Goal: Task Accomplishment & Management: Complete application form

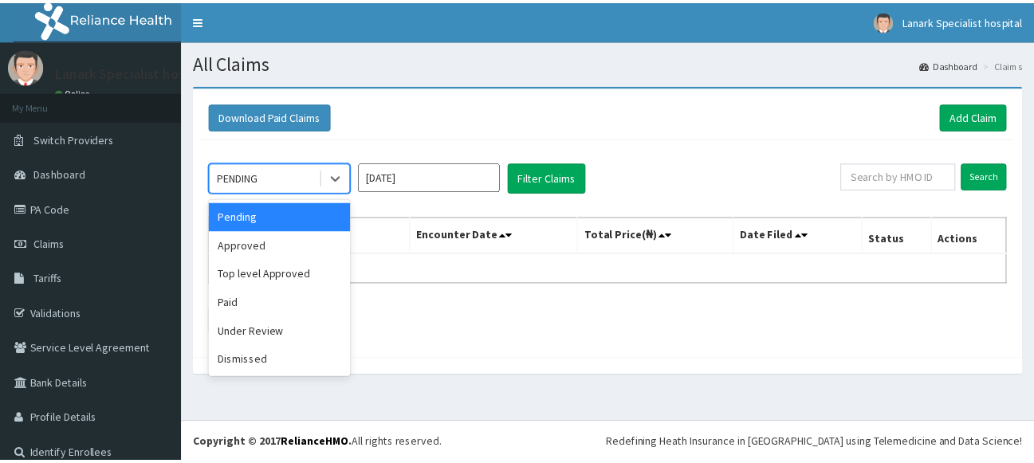
scroll to position [17, 0]
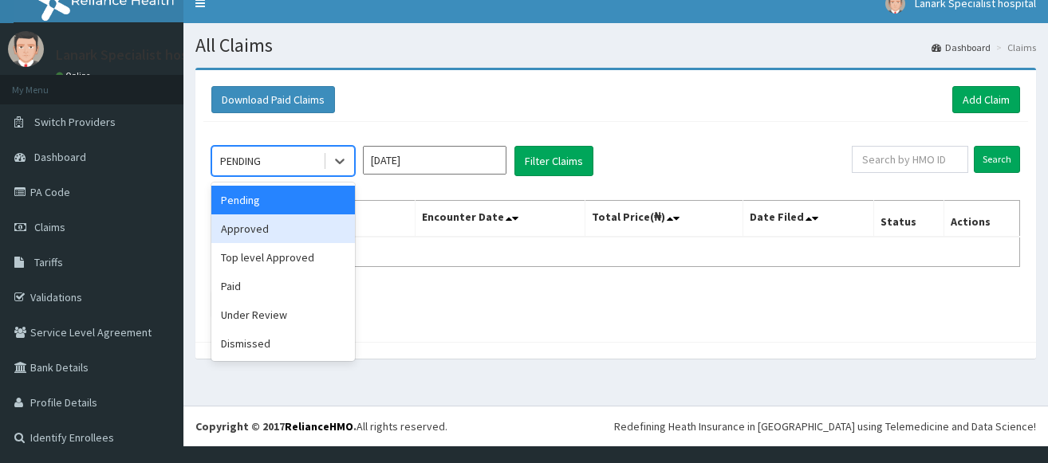
click at [262, 232] on div "Approved" at bounding box center [283, 228] width 144 height 29
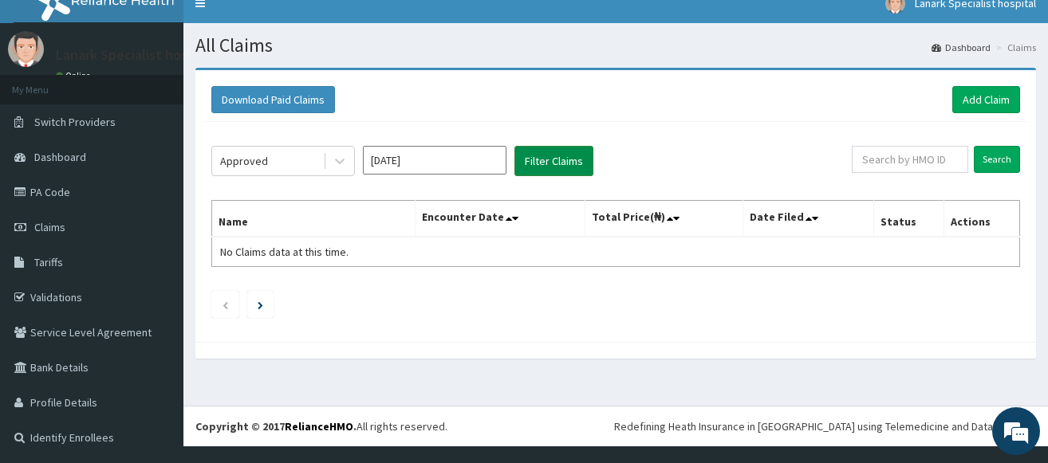
click at [541, 160] on button "Filter Claims" at bounding box center [553, 161] width 79 height 30
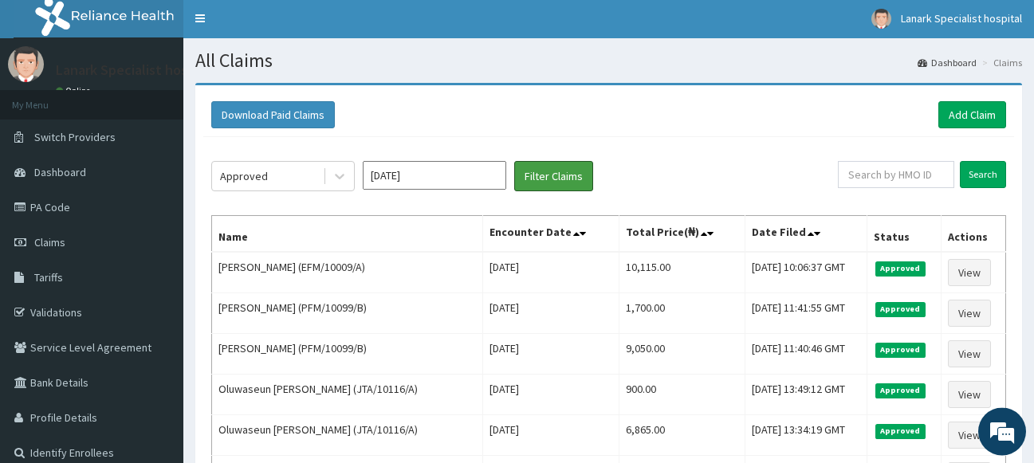
scroll to position [0, 0]
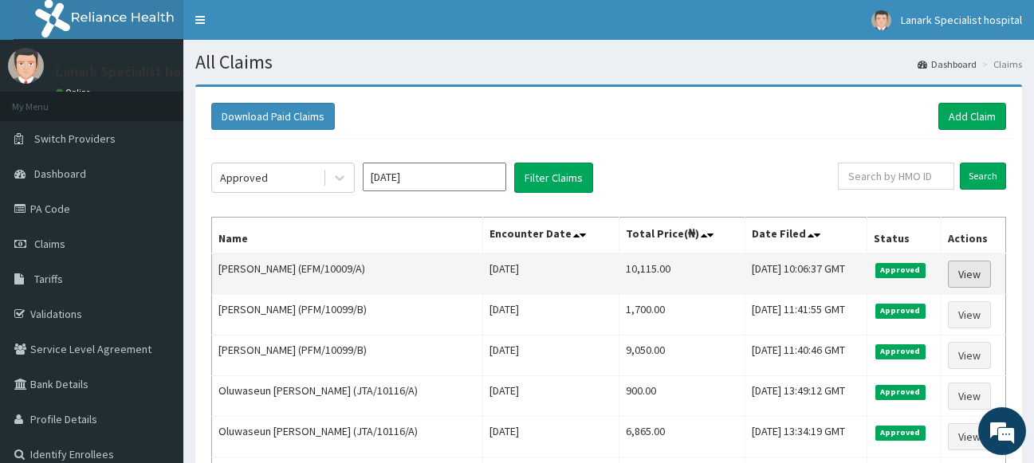
click at [966, 277] on link "View" at bounding box center [969, 274] width 43 height 27
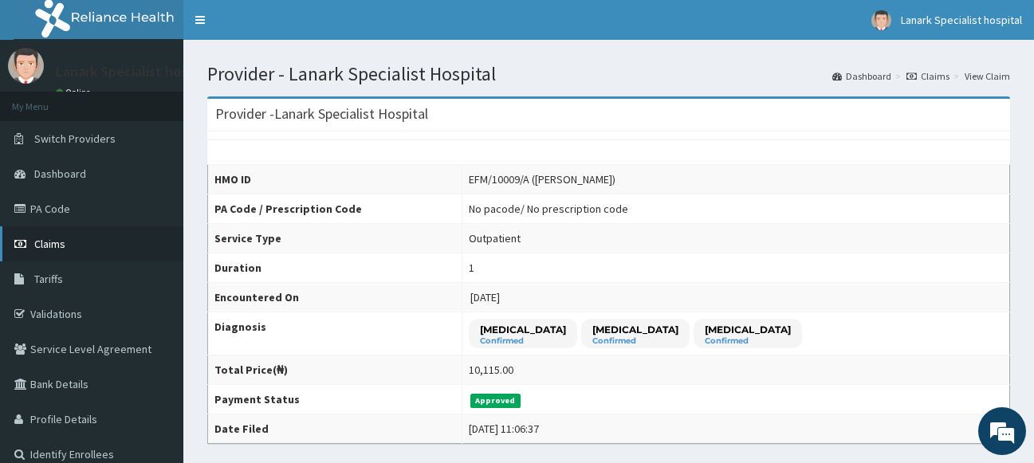
click at [56, 242] on span "Claims" at bounding box center [49, 244] width 31 height 14
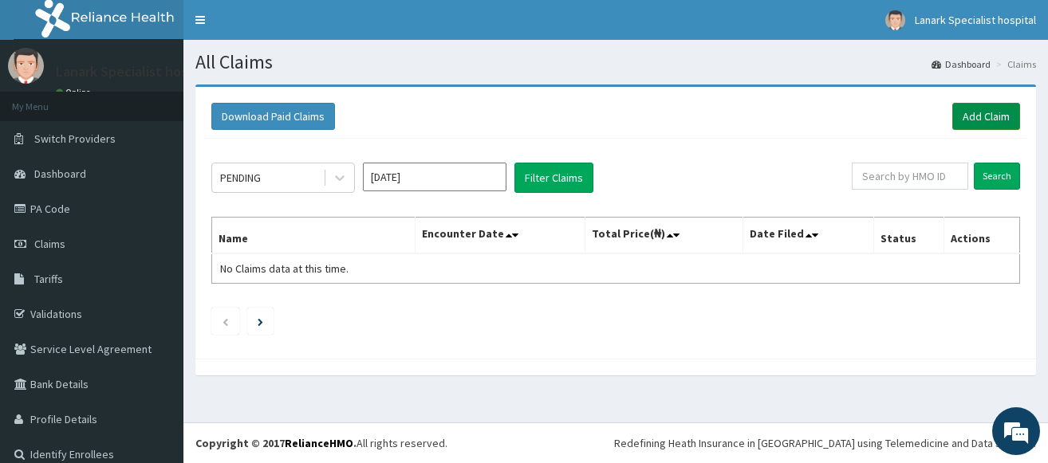
click at [991, 112] on link "Add Claim" at bounding box center [986, 116] width 68 height 27
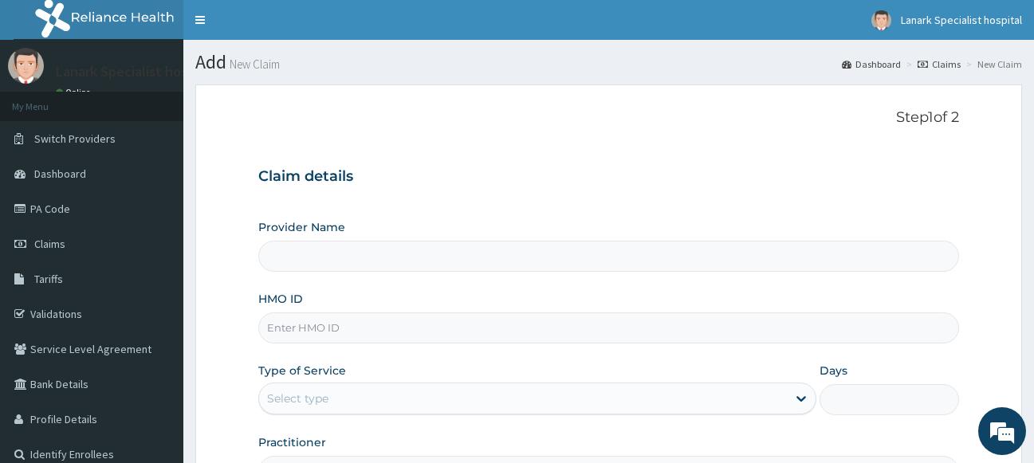
click at [342, 332] on input "HMO ID" at bounding box center [609, 328] width 702 height 31
type input "Lanark Specialist Hospital"
type input "P"
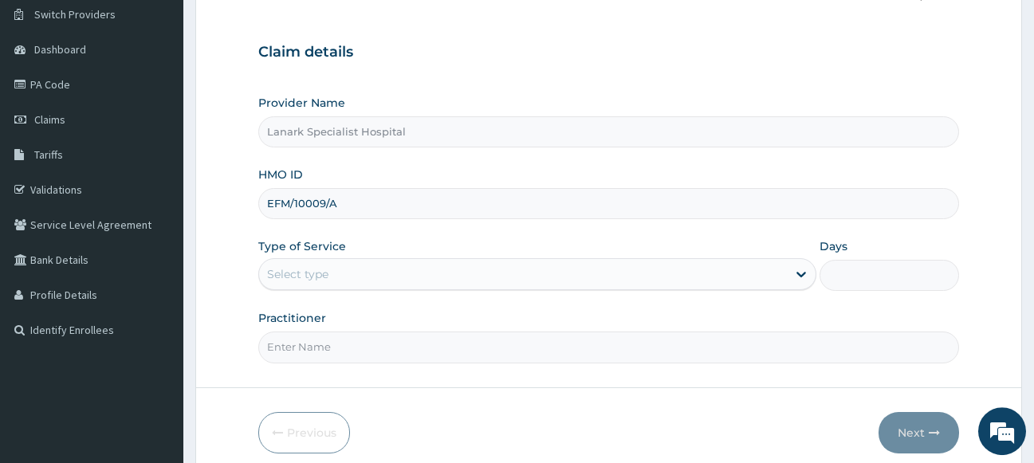
scroll to position [192, 0]
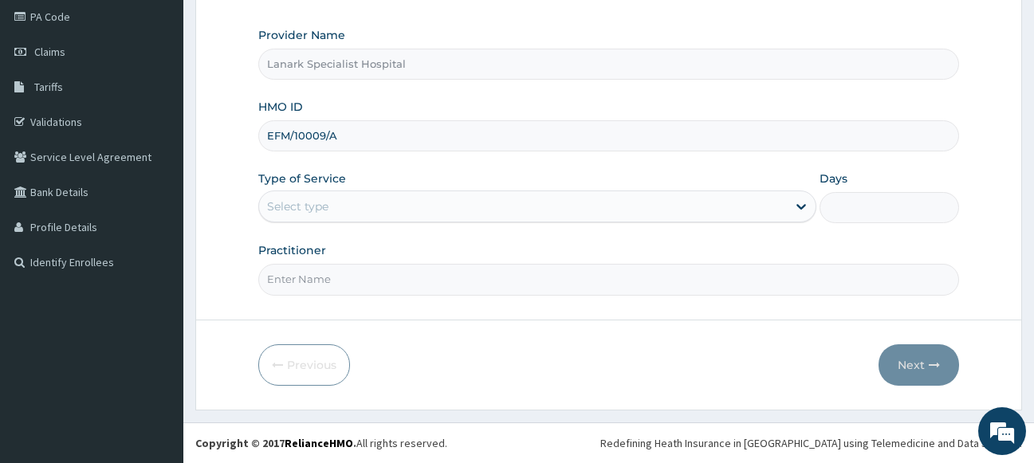
type input "EFM/10009/A"
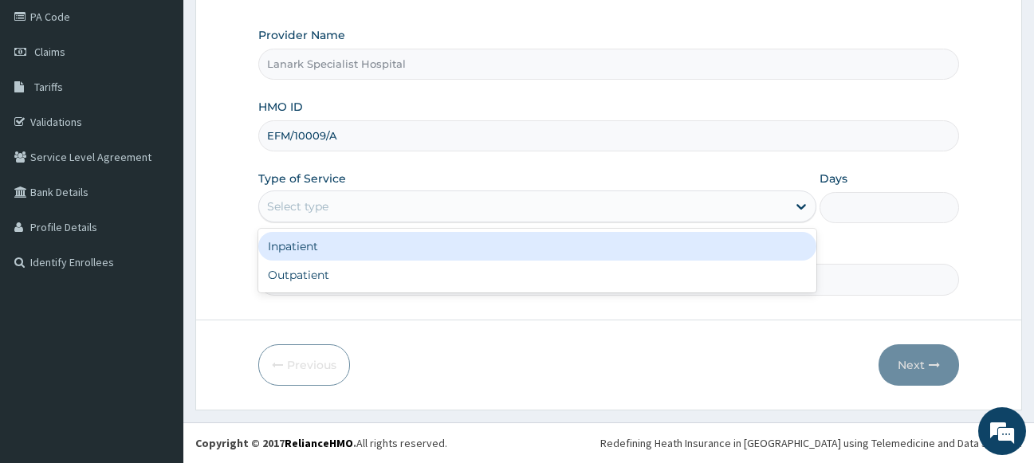
click at [336, 210] on div "Select type" at bounding box center [523, 207] width 529 height 26
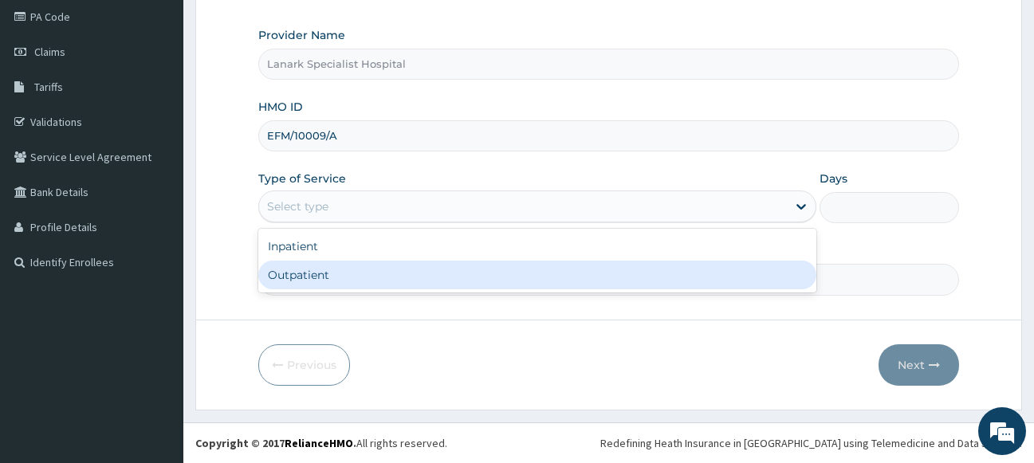
click at [329, 273] on div "Outpatient" at bounding box center [537, 275] width 559 height 29
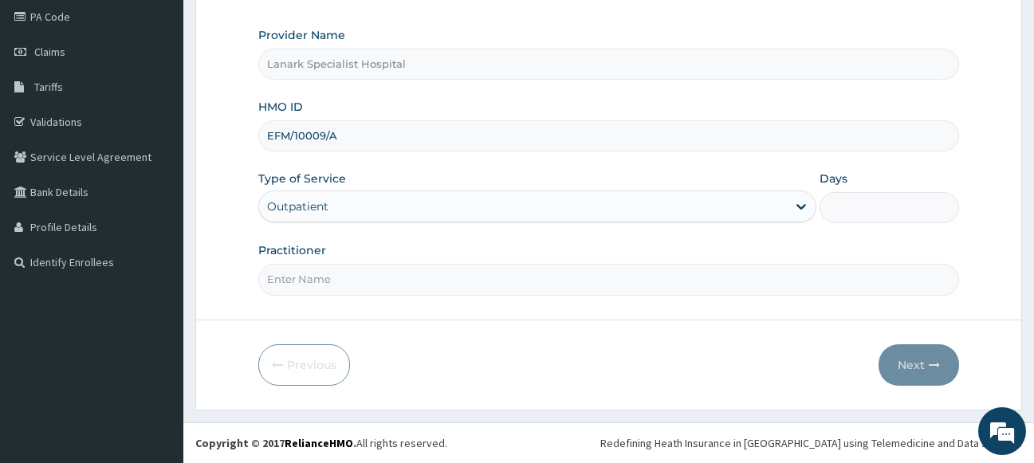
type input "1"
click at [336, 277] on input "Practitioner" at bounding box center [609, 279] width 702 height 31
type input "DR OYENIRAN"
click at [926, 354] on button "Next" at bounding box center [919, 364] width 81 height 41
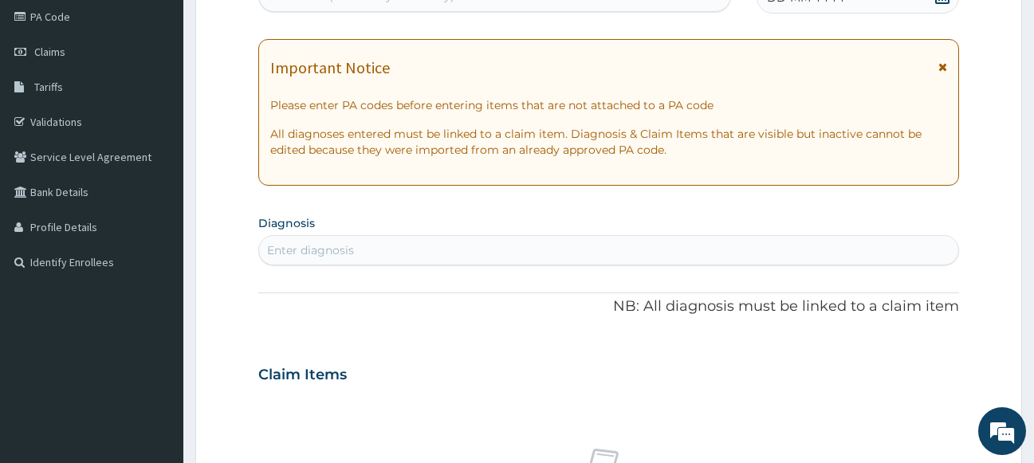
scroll to position [111, 0]
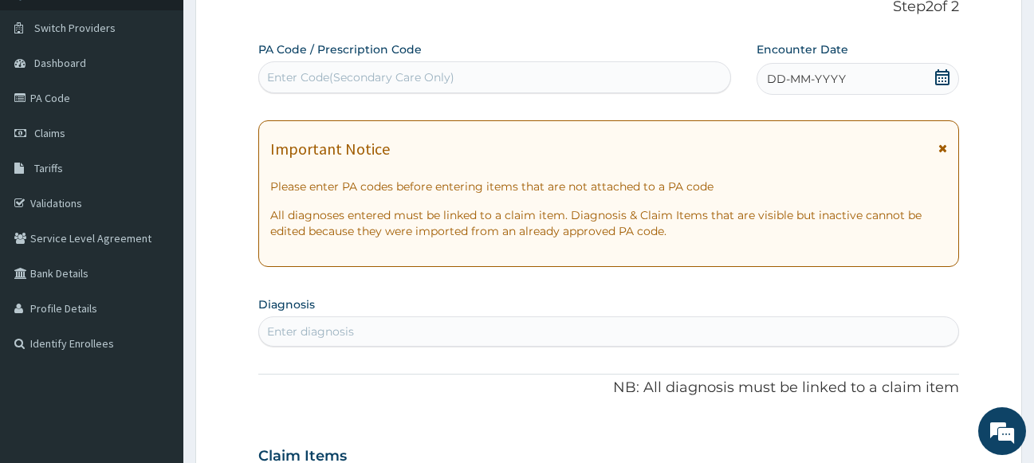
click at [947, 78] on icon at bounding box center [942, 77] width 16 height 16
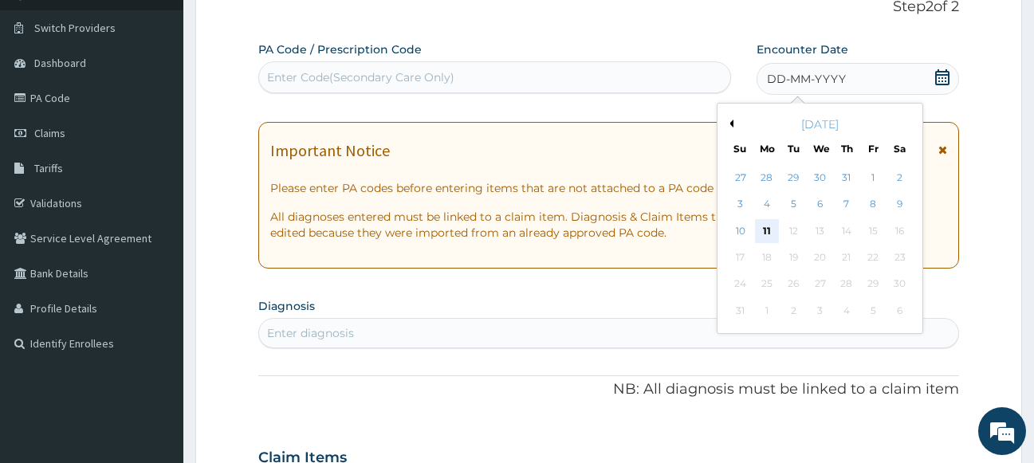
click at [769, 234] on div "11" at bounding box center [767, 231] width 24 height 24
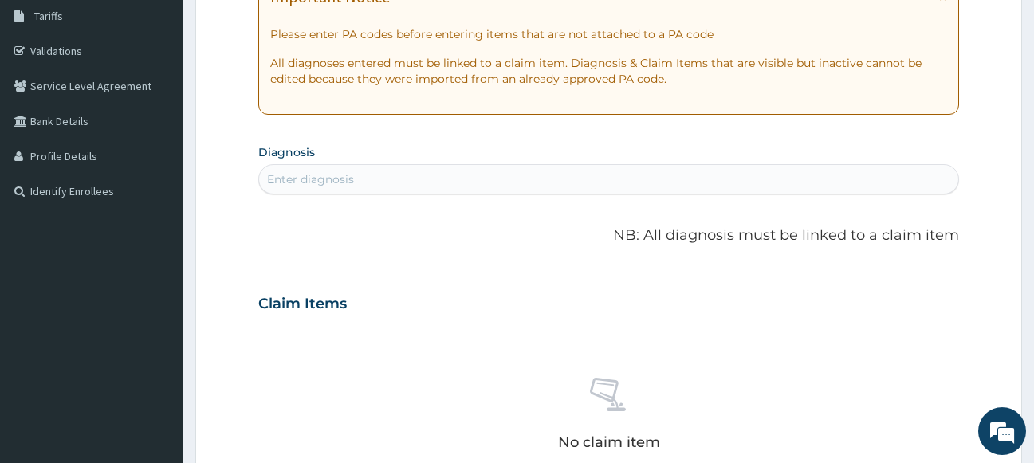
scroll to position [273, 0]
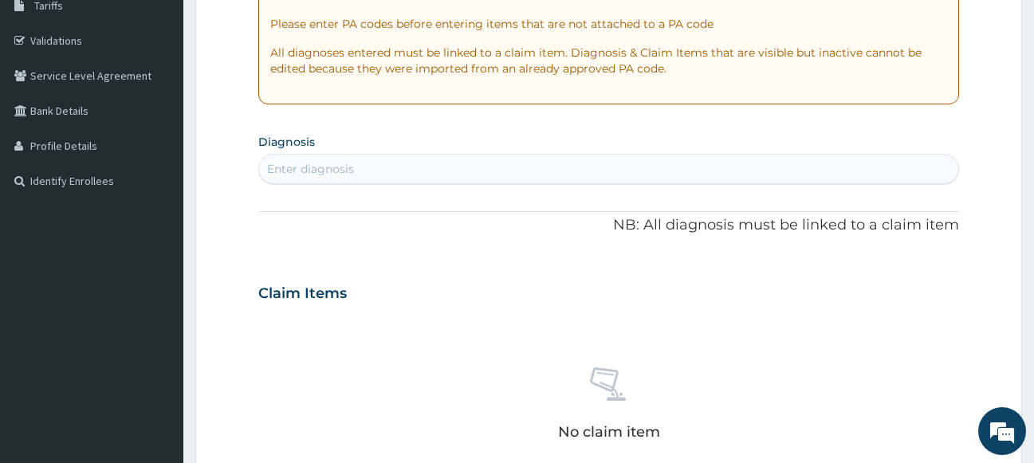
click at [518, 163] on div "Enter diagnosis" at bounding box center [609, 169] width 700 height 26
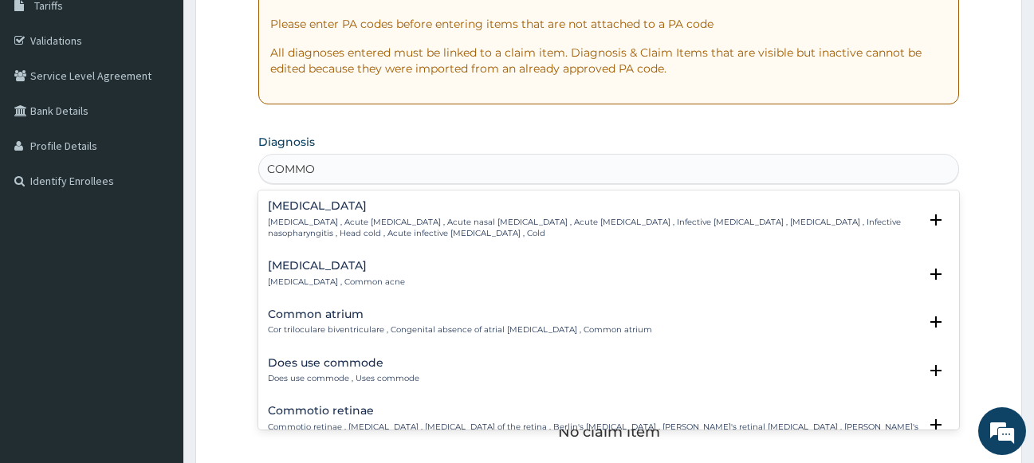
type input "COMMON"
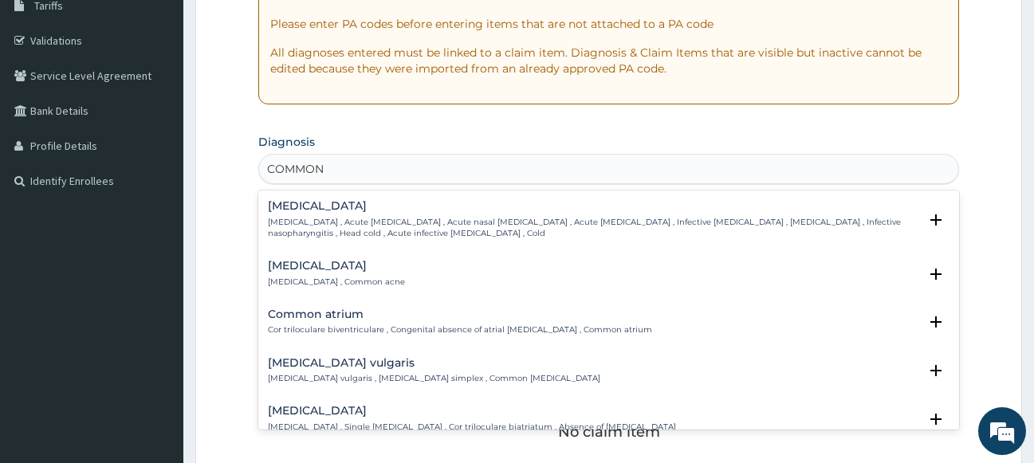
click at [294, 217] on p "Common cold , Acute coryza , Acute nasal catarrh , Acute rhinitis , Infective r…" at bounding box center [593, 228] width 651 height 23
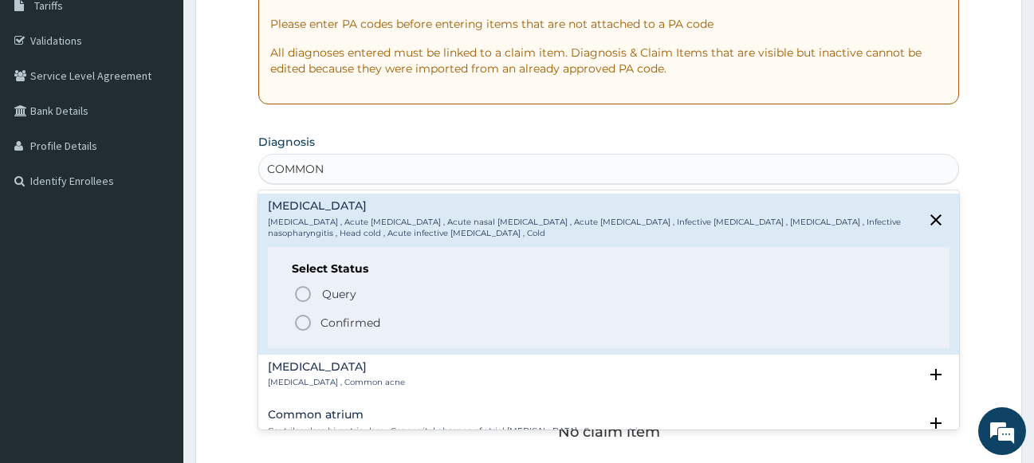
drag, startPoint x: 301, startPoint y: 316, endPoint x: 308, endPoint y: 306, distance: 12.0
click at [301, 316] on circle "status option filled" at bounding box center [303, 323] width 14 height 14
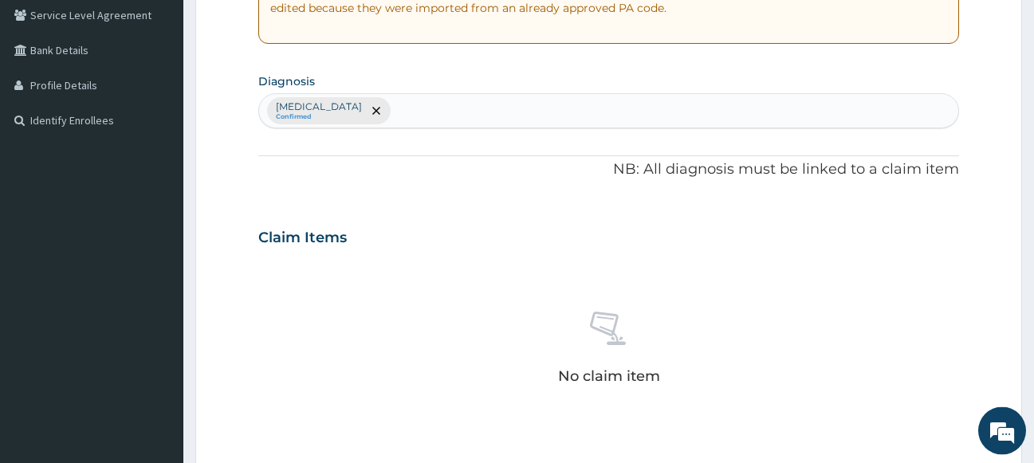
scroll to position [599, 0]
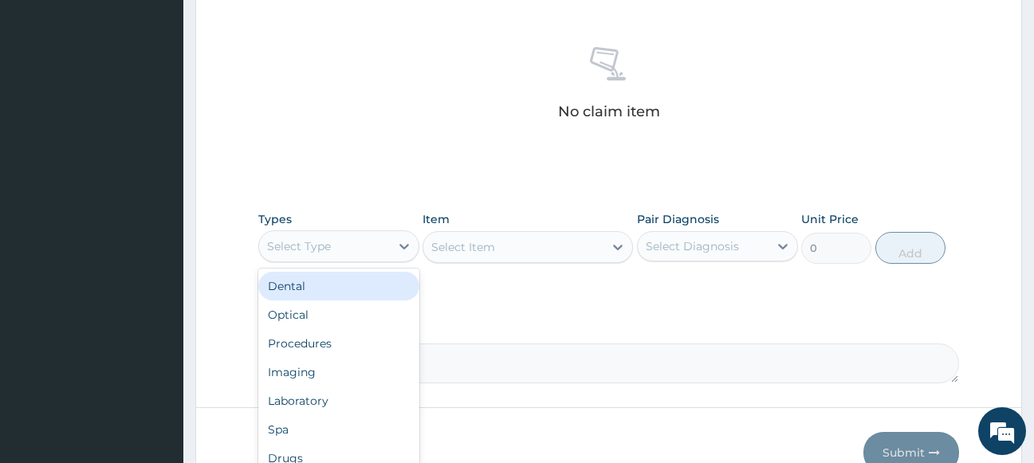
click at [321, 251] on div "Select Type" at bounding box center [299, 246] width 64 height 16
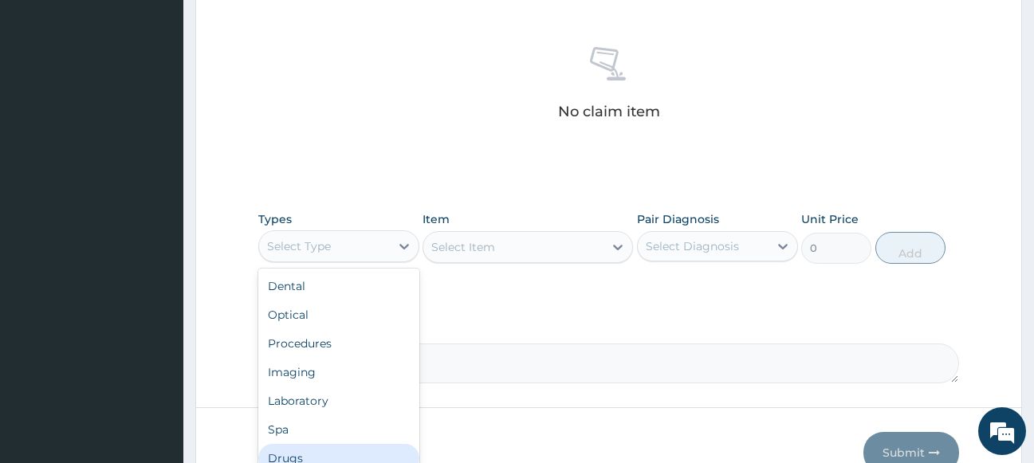
drag, startPoint x: 332, startPoint y: 447, endPoint x: 398, endPoint y: 360, distance: 108.7
click at [340, 444] on div "Drugs" at bounding box center [338, 458] width 161 height 29
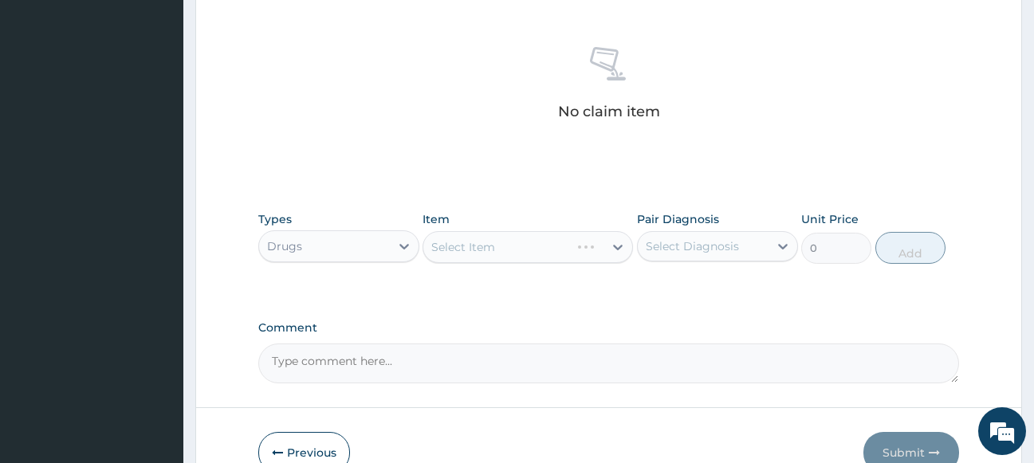
click at [490, 242] on div "Select Item" at bounding box center [528, 247] width 210 height 32
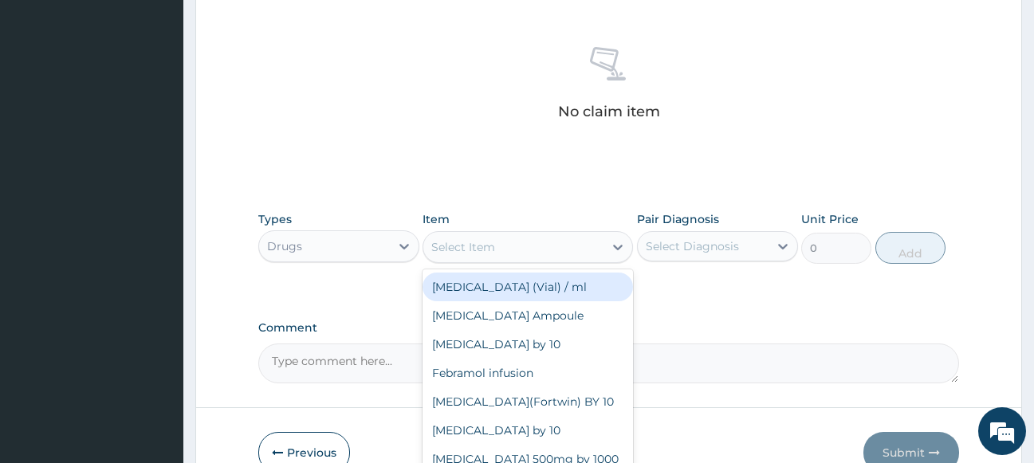
click at [490, 242] on div "Select Item" at bounding box center [463, 247] width 64 height 16
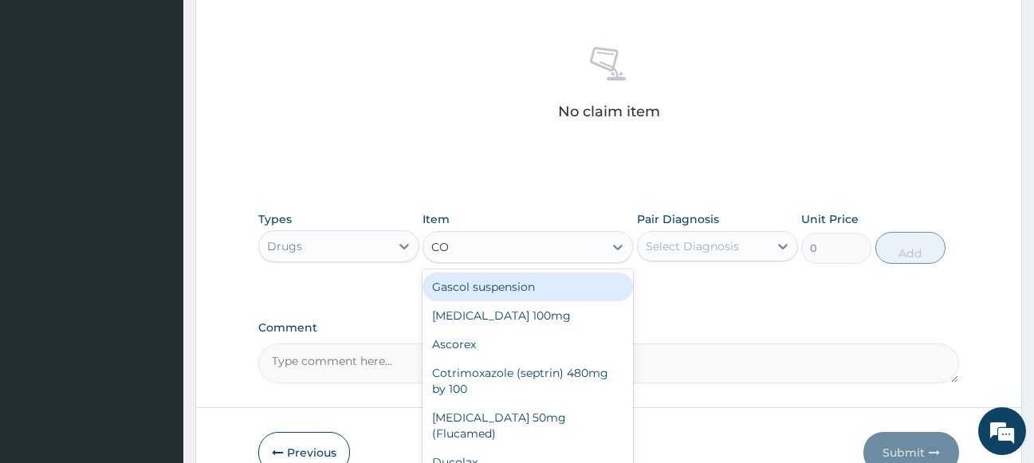
type input "COU"
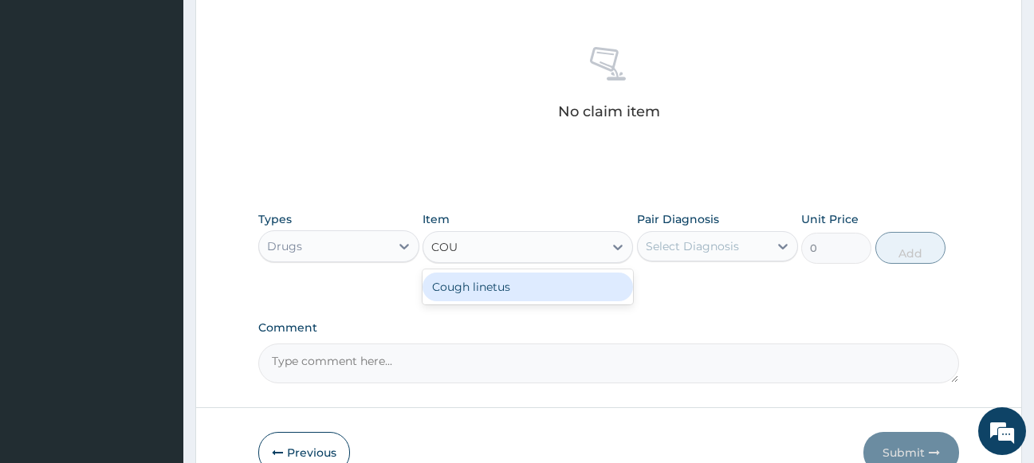
click at [485, 292] on div "Cough linetus" at bounding box center [528, 287] width 210 height 29
type input "1000"
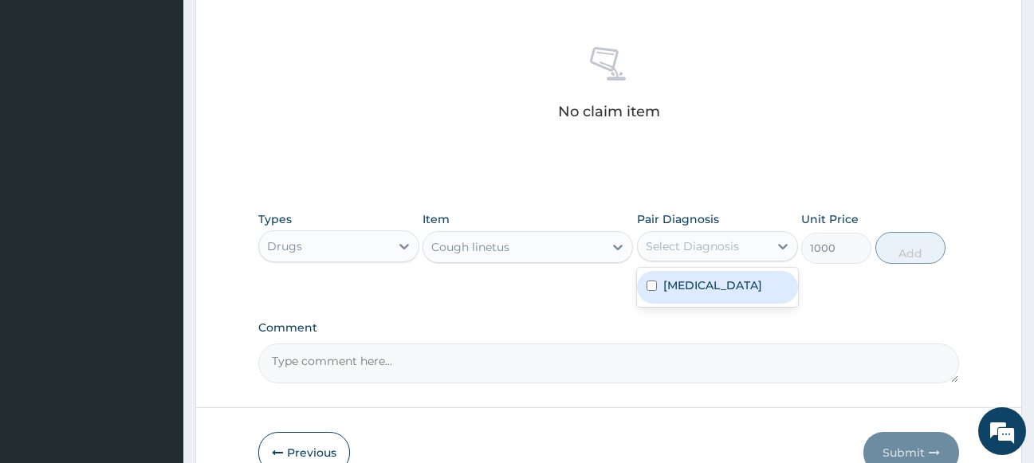
click at [680, 245] on div "Select Diagnosis" at bounding box center [692, 246] width 93 height 16
click at [691, 285] on label "Common cold" at bounding box center [712, 285] width 99 height 16
checkbox input "true"
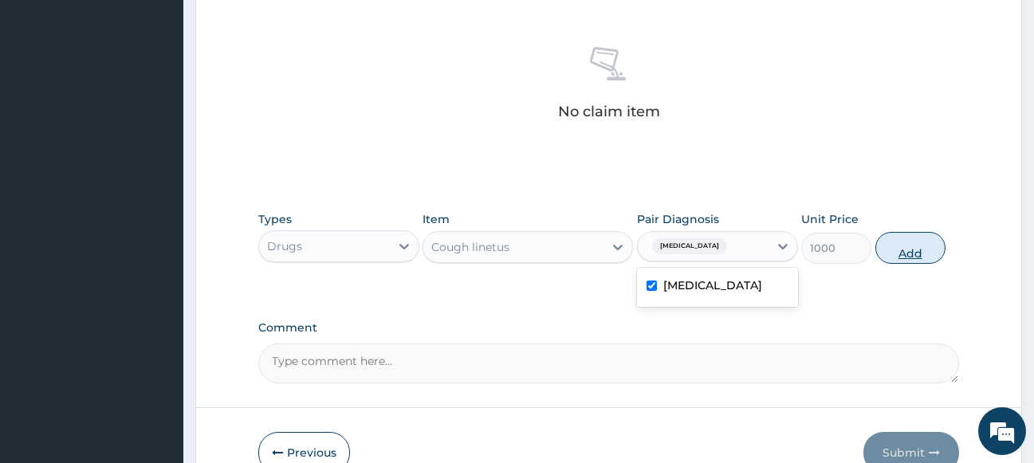
click at [936, 249] on button "Add" at bounding box center [910, 248] width 70 height 32
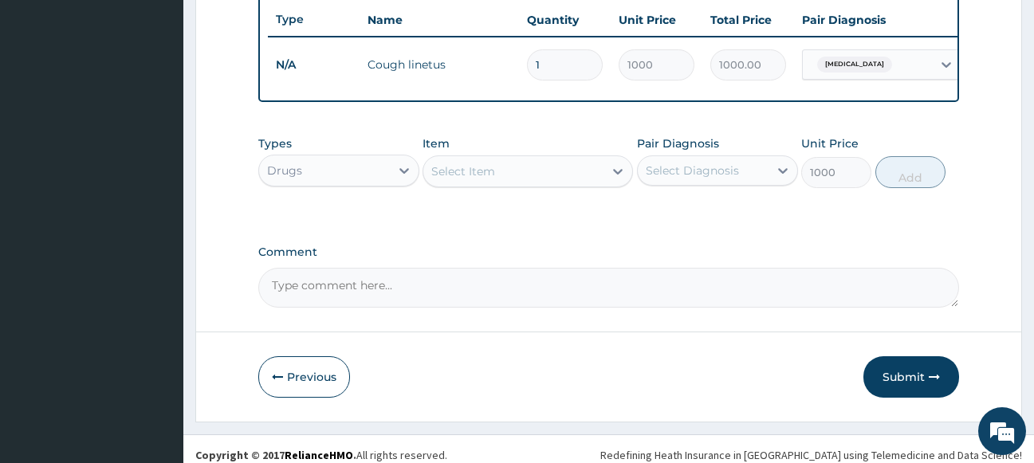
type input "0"
click at [916, 391] on button "Submit" at bounding box center [911, 376] width 96 height 41
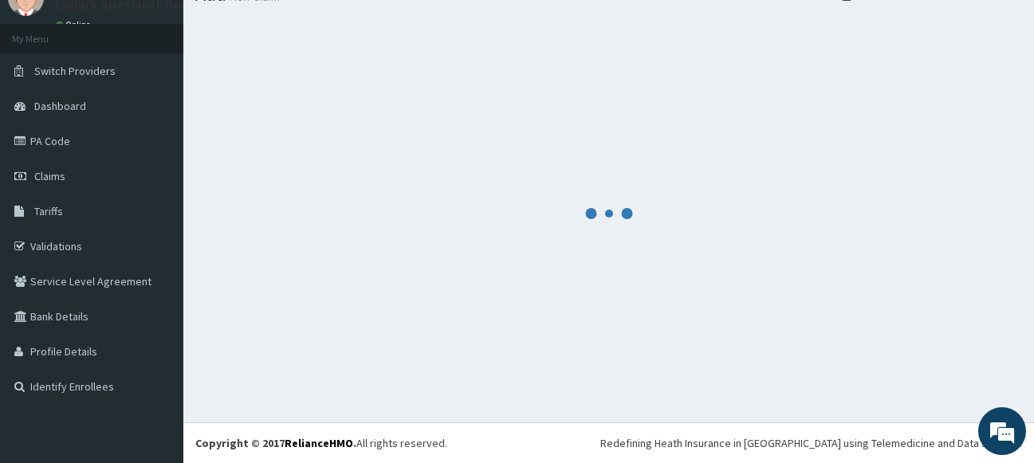
scroll to position [68, 0]
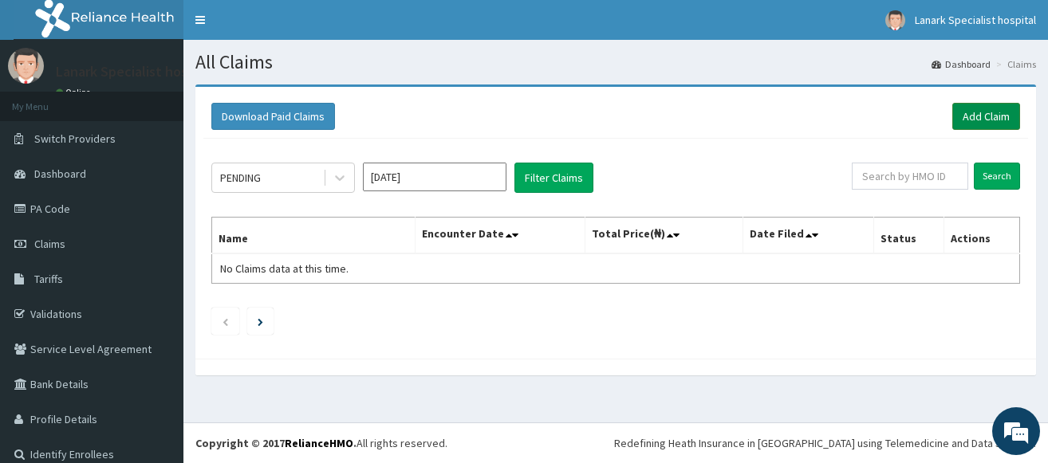
click at [976, 108] on link "Add Claim" at bounding box center [986, 116] width 68 height 27
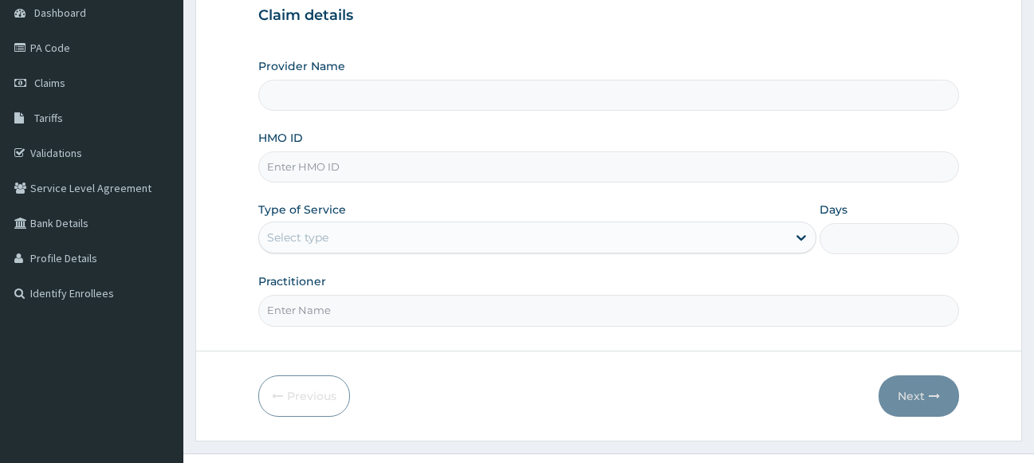
scroll to position [163, 0]
click at [374, 161] on input "HMO ID" at bounding box center [609, 165] width 702 height 31
type input "Lanark Specialist Hospital"
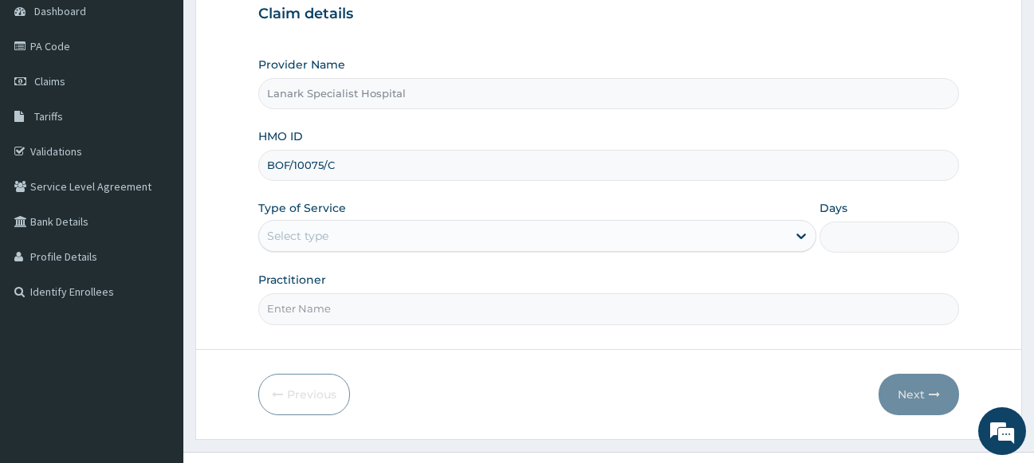
scroll to position [0, 0]
type input "BOF/10075/C"
click at [317, 242] on div "Select type" at bounding box center [297, 236] width 61 height 16
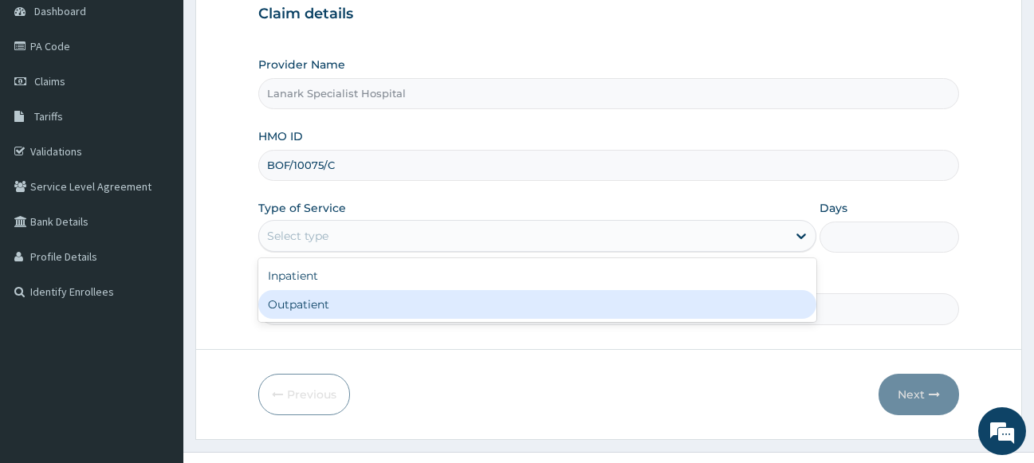
click at [301, 300] on div "Outpatient" at bounding box center [537, 304] width 559 height 29
type input "1"
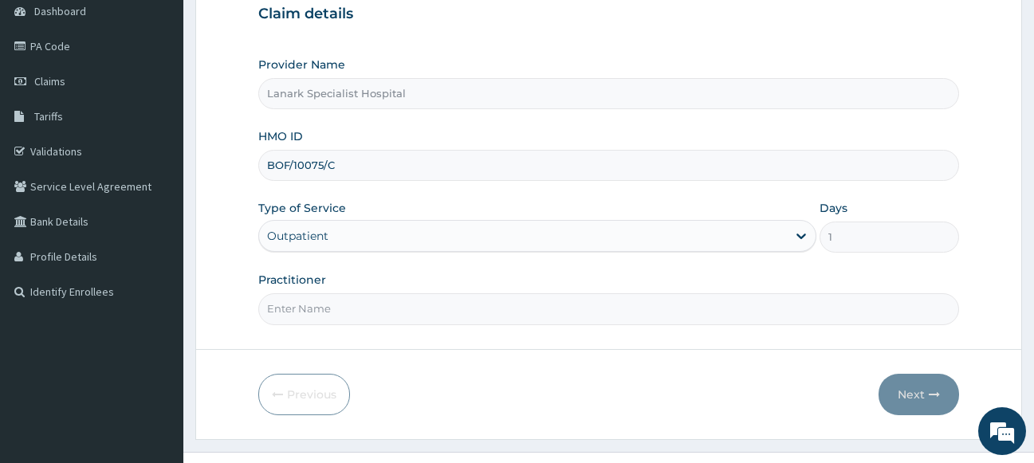
click at [311, 310] on input "Practitioner" at bounding box center [609, 308] width 702 height 31
type input "DR OYENIRAN"
click at [915, 397] on button "Next" at bounding box center [919, 394] width 81 height 41
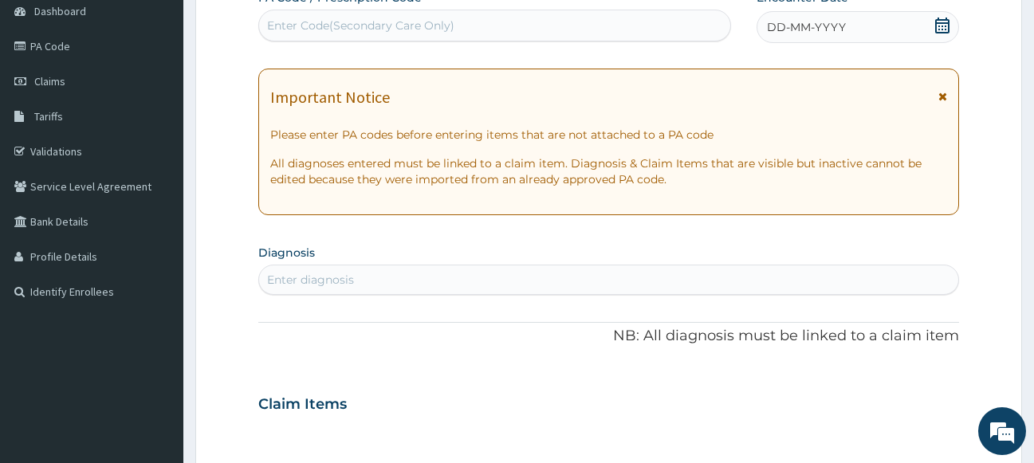
click at [684, 31] on div "Enter Code(Secondary Care Only)" at bounding box center [494, 26] width 471 height 26
type input "PA/ICF201"
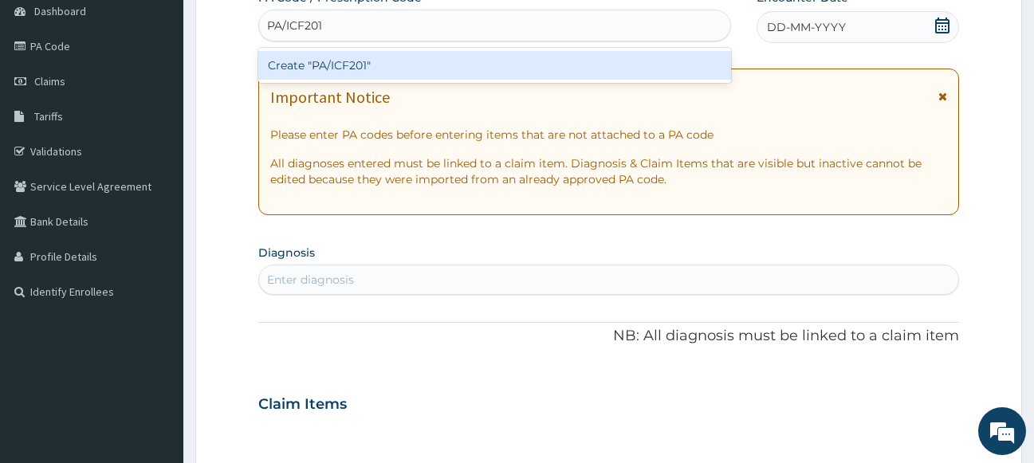
click at [381, 67] on div "Create "PA/ICF201"" at bounding box center [494, 65] width 473 height 29
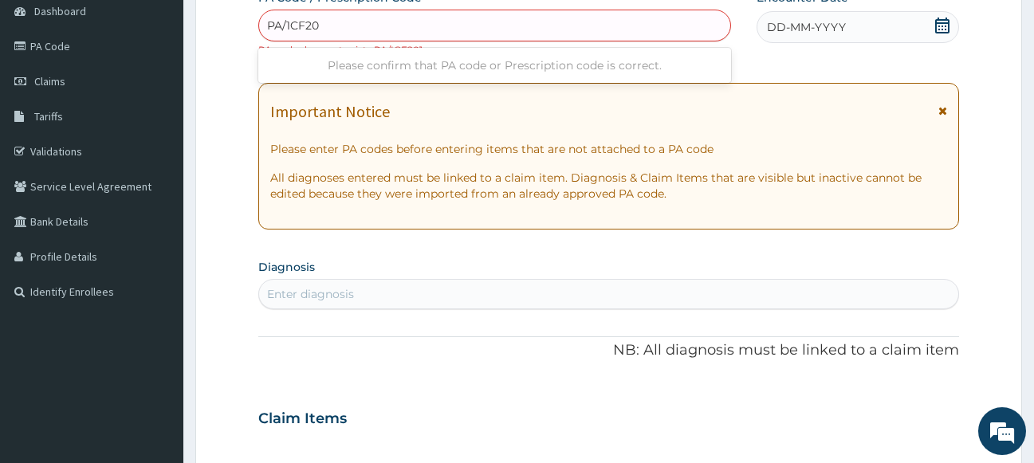
type input "PA/1CF201"
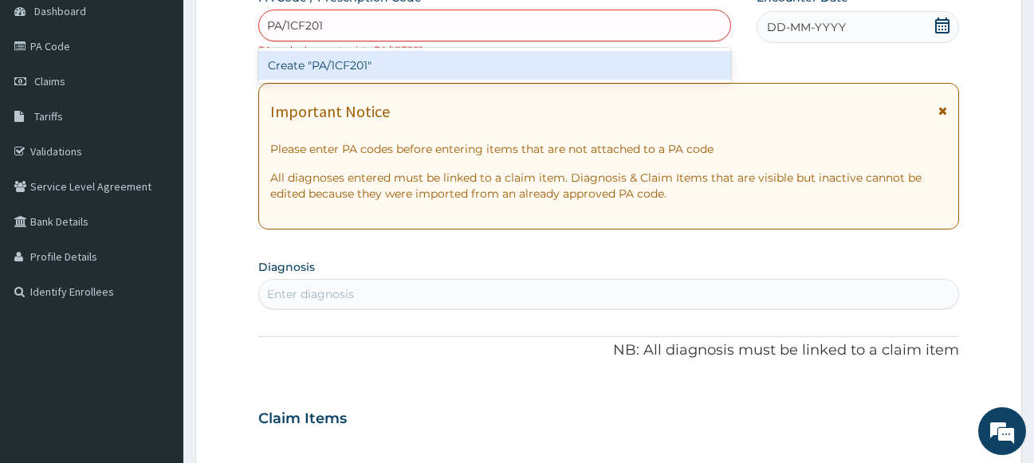
click at [395, 66] on div "Create "PA/1CF201"" at bounding box center [494, 65] width 473 height 29
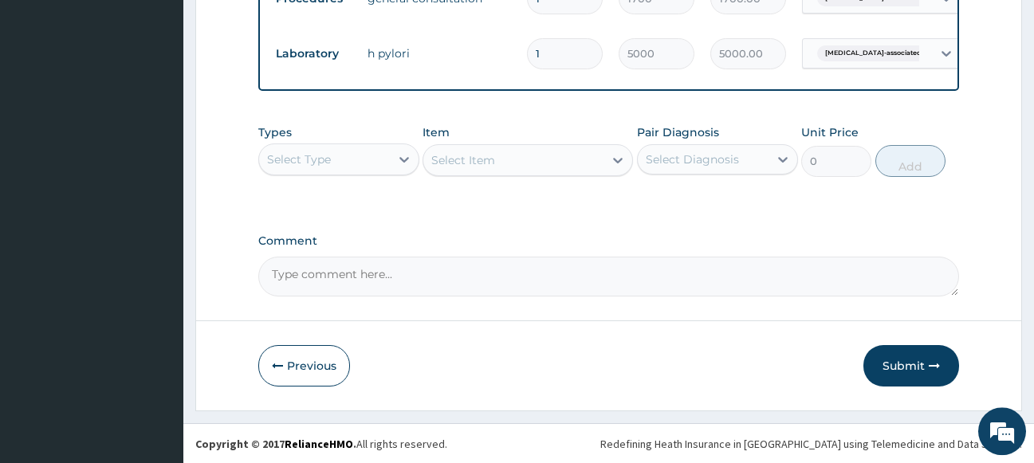
scroll to position [679, 0]
click at [891, 360] on button "Submit" at bounding box center [911, 364] width 96 height 41
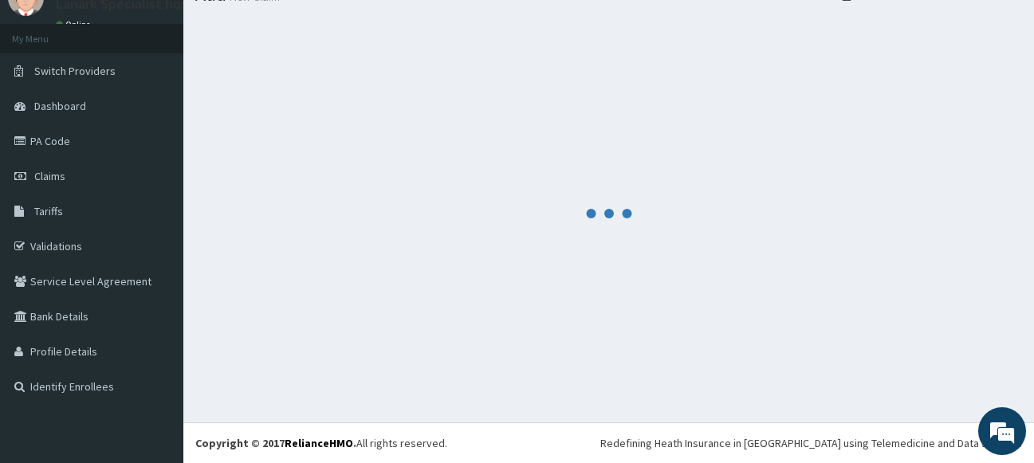
scroll to position [68, 0]
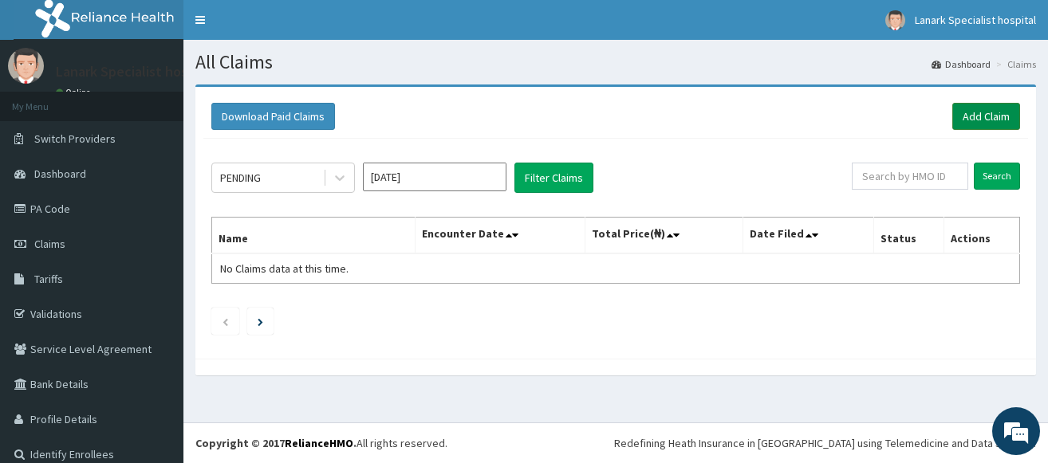
click at [987, 114] on link "Add Claim" at bounding box center [986, 116] width 68 height 27
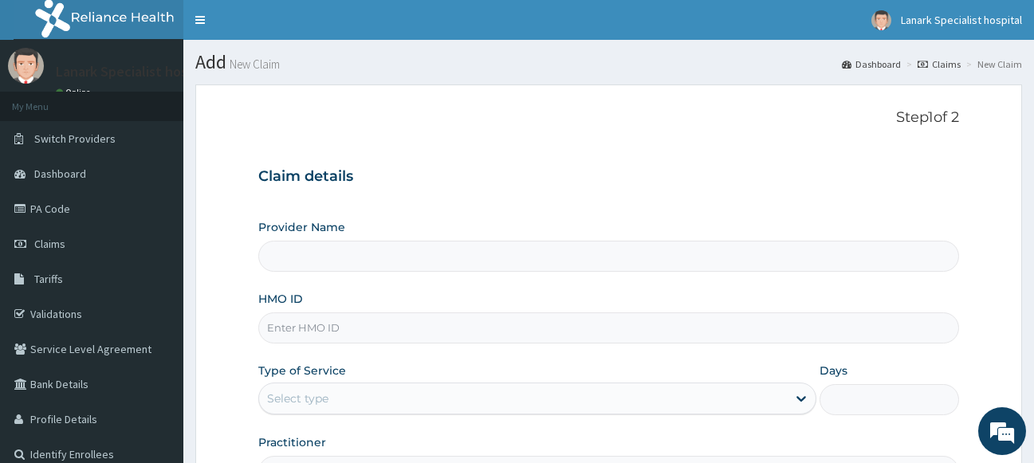
type input "Lanark Specialist Hospital"
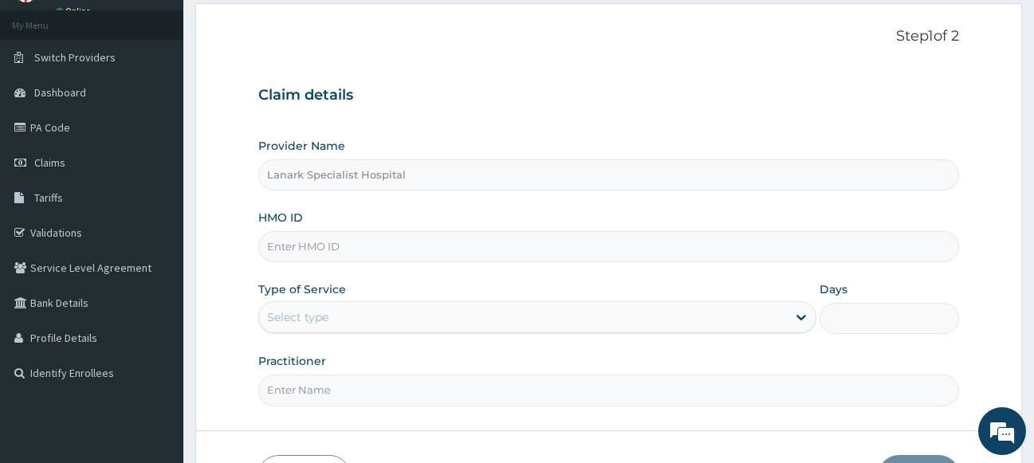
drag, startPoint x: 411, startPoint y: 228, endPoint x: 411, endPoint y: 237, distance: 8.8
click at [411, 235] on div "HMO ID" at bounding box center [609, 236] width 702 height 53
click at [411, 237] on input "HMO ID" at bounding box center [609, 246] width 702 height 31
type input "BOF/10033/B"
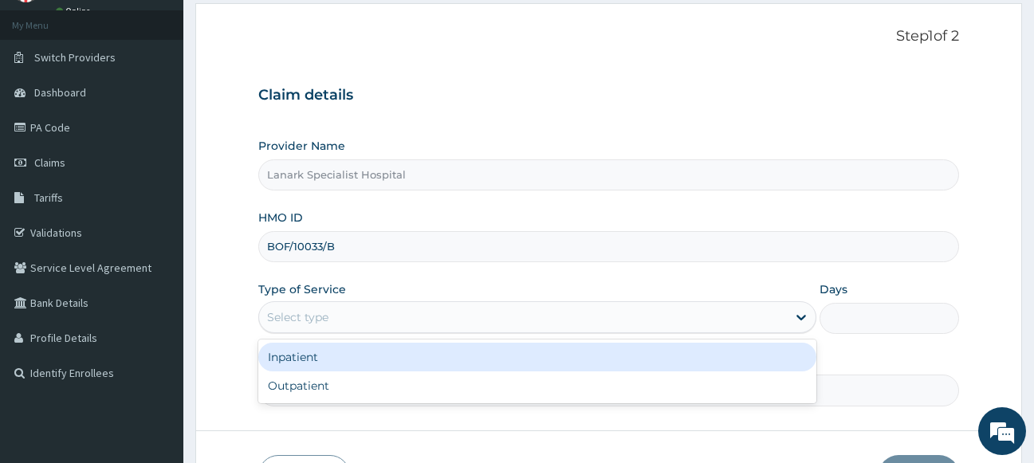
drag, startPoint x: 328, startPoint y: 305, endPoint x: 327, endPoint y: 317, distance: 11.3
click at [328, 313] on div "Select type" at bounding box center [523, 318] width 529 height 26
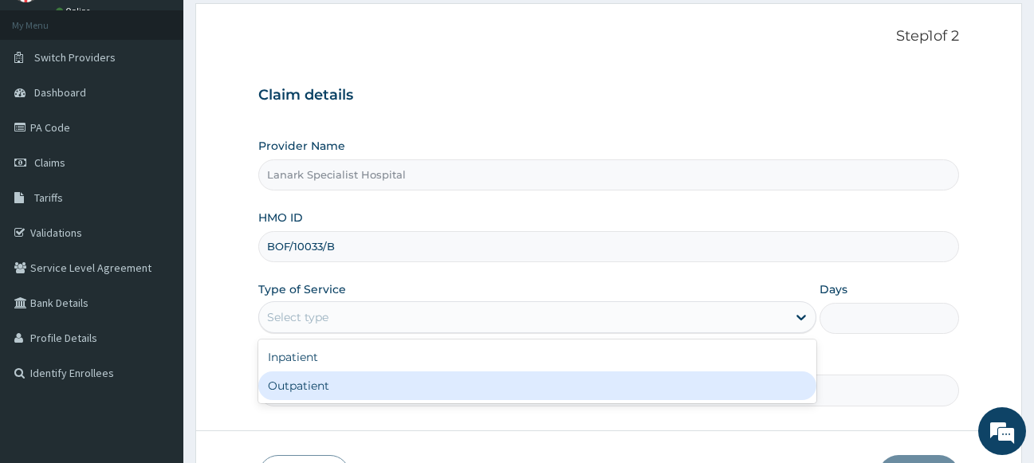
click at [308, 381] on div "Outpatient" at bounding box center [537, 386] width 559 height 29
type input "1"
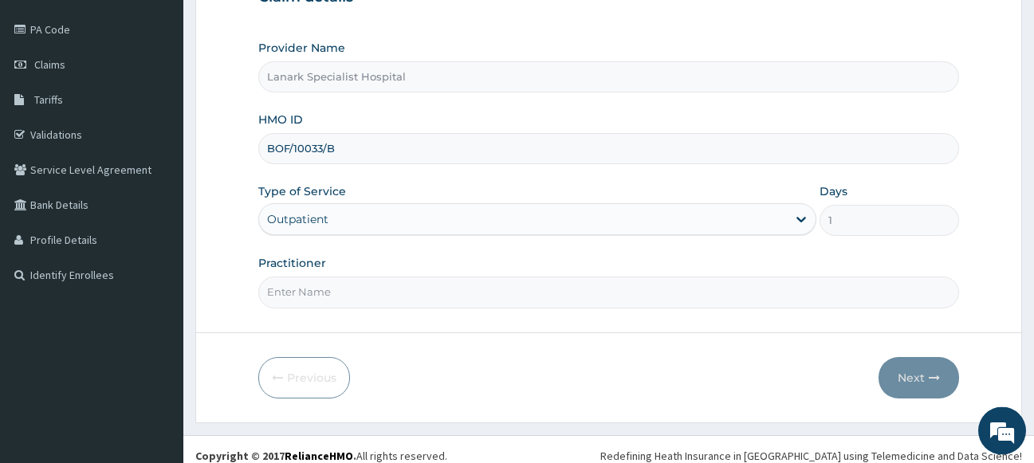
scroll to position [192, 0]
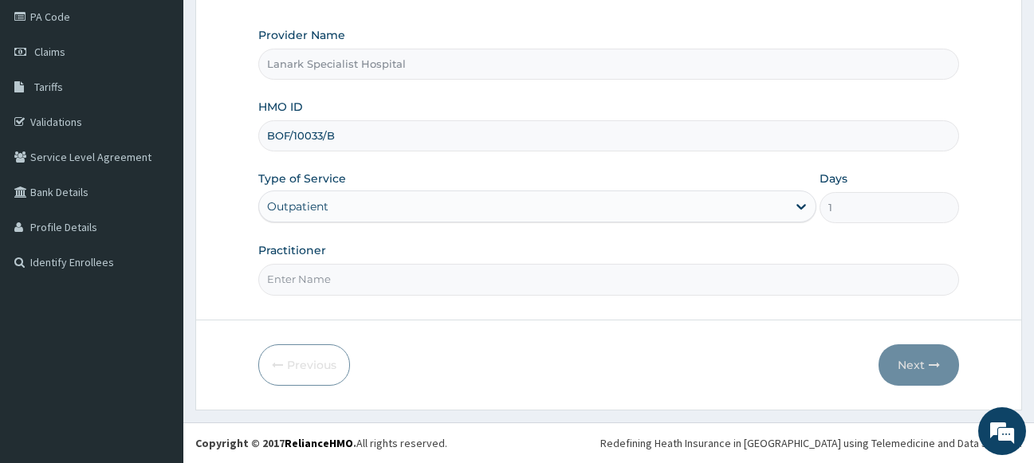
click at [363, 274] on input "Practitioner" at bounding box center [609, 279] width 702 height 31
type input "DR OYEDOKUN"
click at [902, 355] on button "Next" at bounding box center [919, 364] width 81 height 41
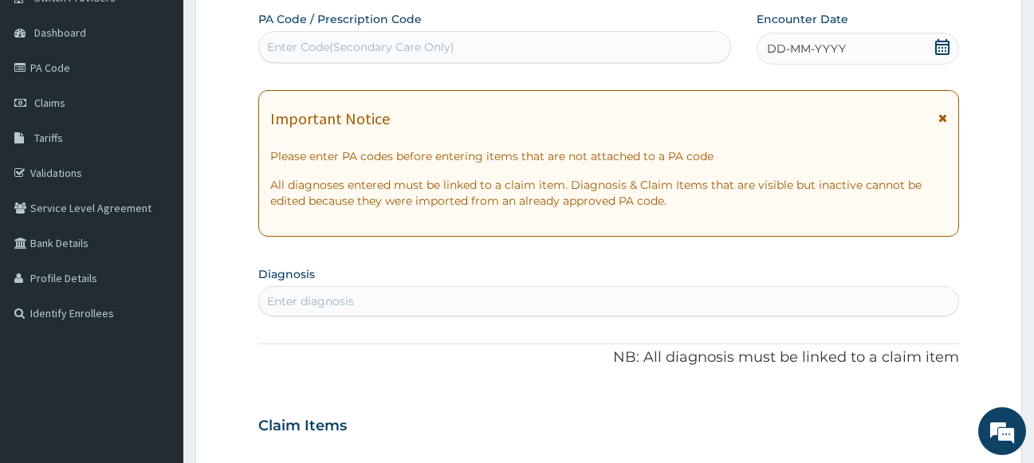
scroll to position [111, 0]
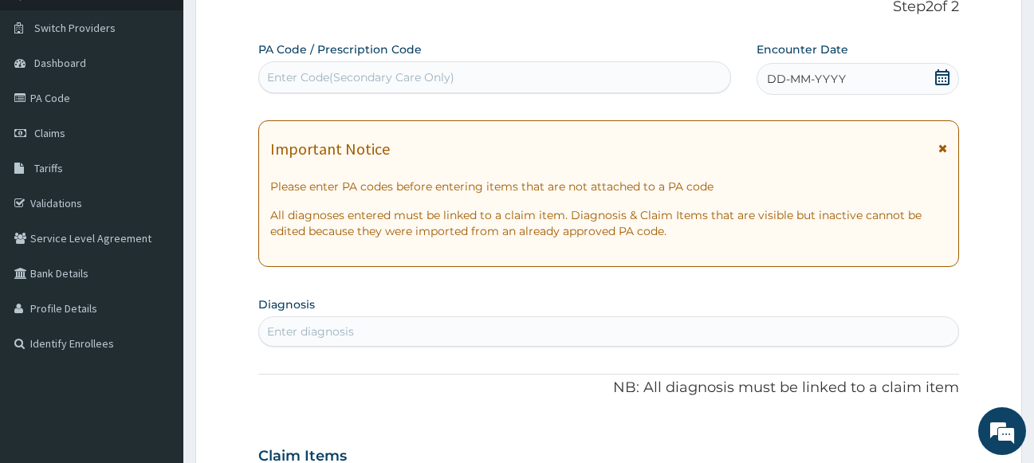
click at [416, 78] on div "Enter Code(Secondary Care Only)" at bounding box center [360, 77] width 187 height 16
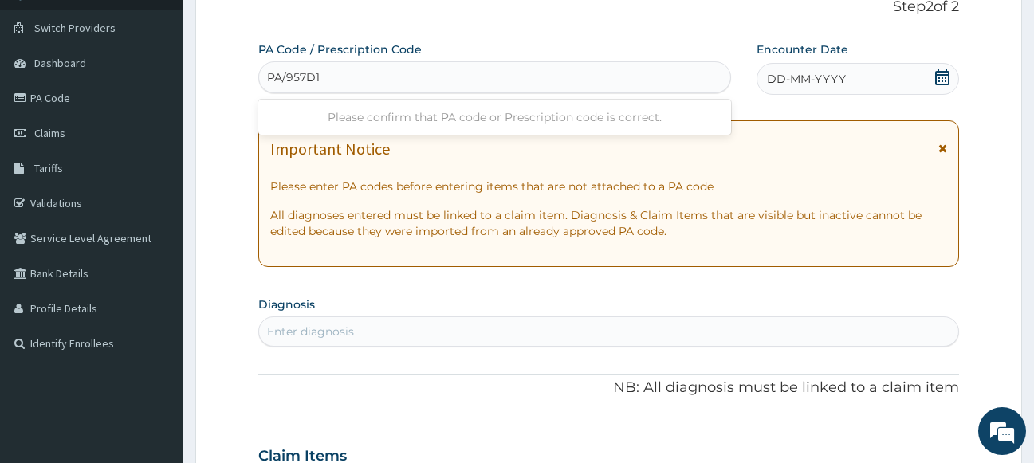
type input "PA/957D14"
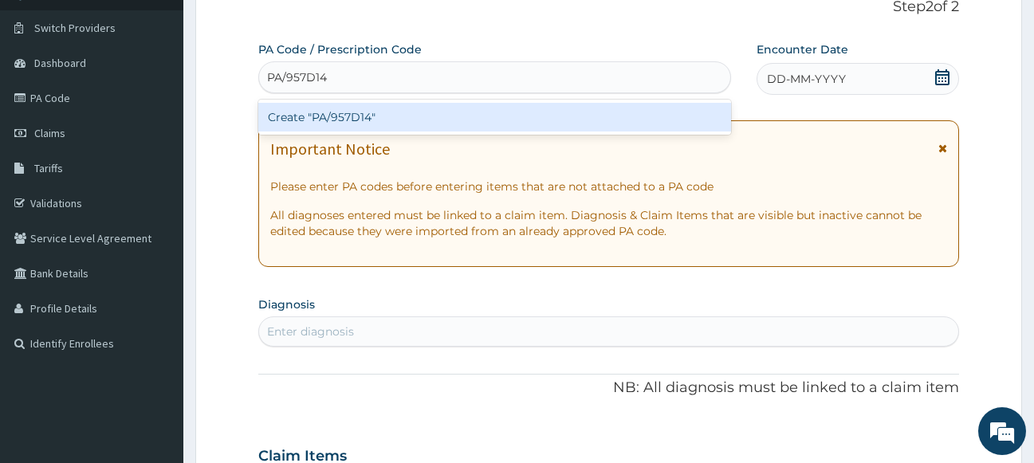
click at [423, 117] on div "Create "PA/957D14"" at bounding box center [494, 117] width 473 height 29
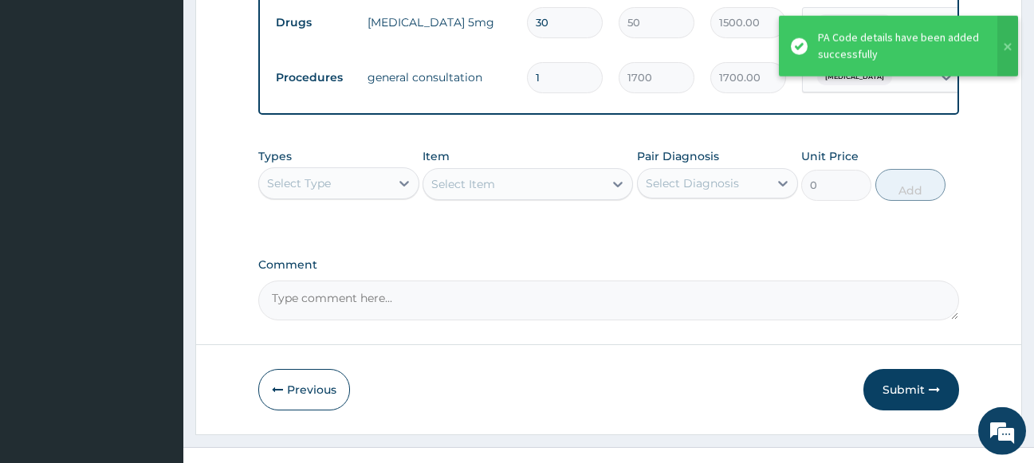
scroll to position [734, 0]
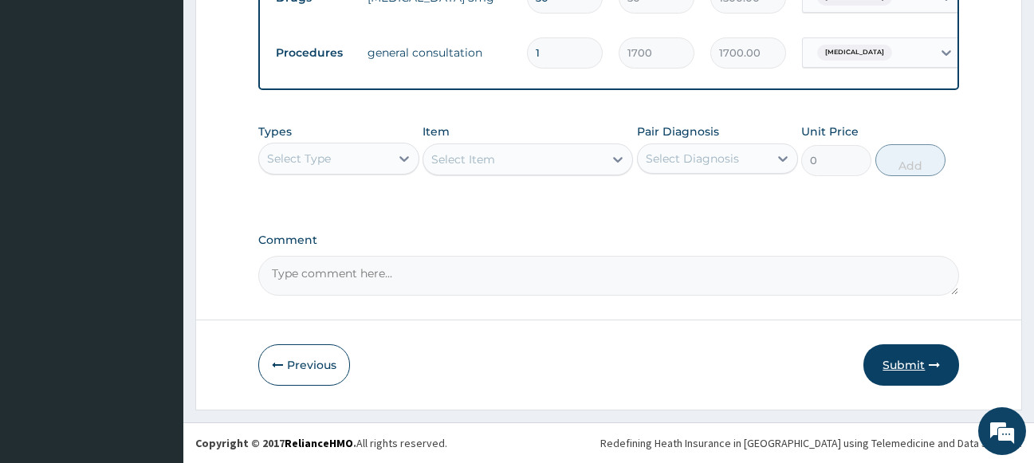
click at [895, 363] on button "Submit" at bounding box center [911, 364] width 96 height 41
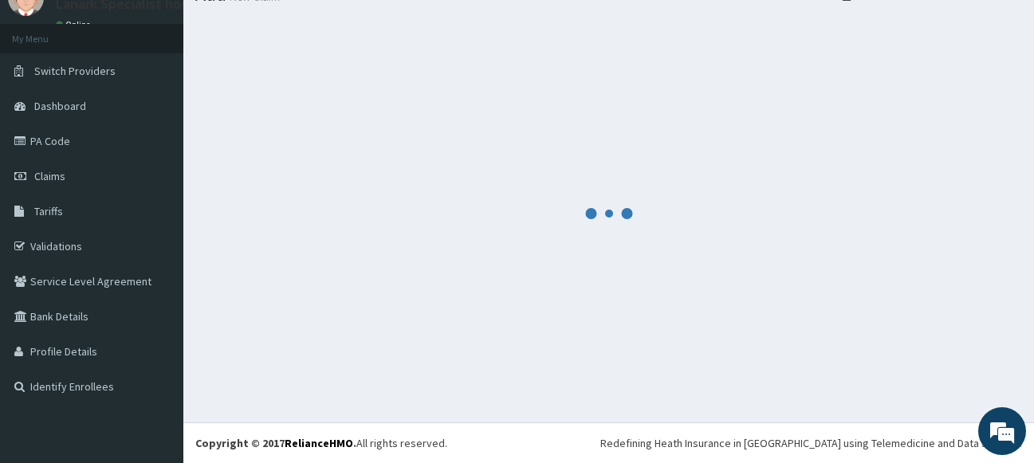
scroll to position [68, 0]
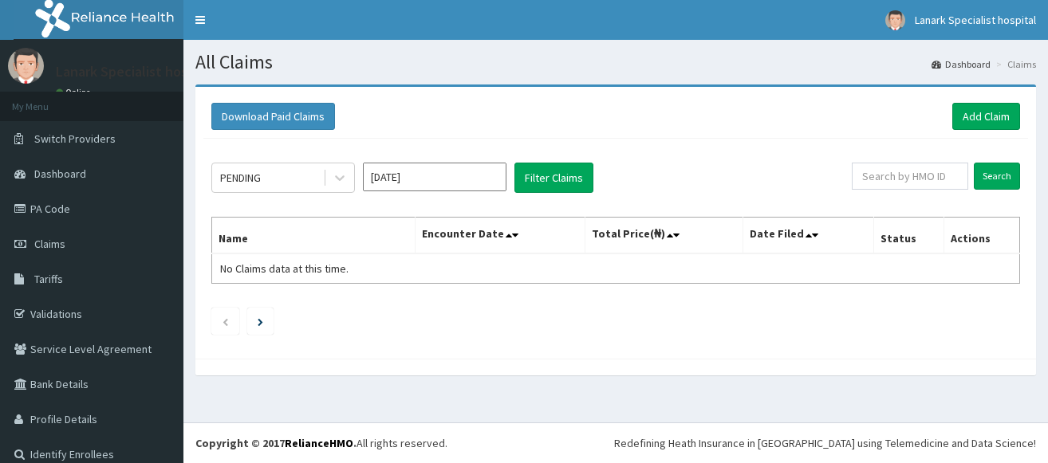
drag, startPoint x: 0, startPoint y: 0, endPoint x: 253, endPoint y: 195, distance: 319.4
click at [246, 179] on div "PENDING" at bounding box center [240, 178] width 41 height 16
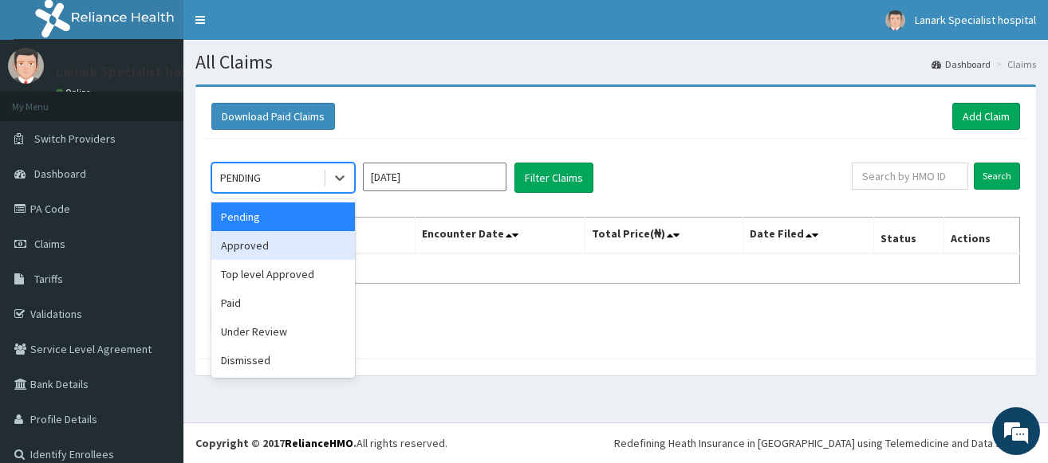
drag, startPoint x: 243, startPoint y: 250, endPoint x: 494, endPoint y: 215, distance: 253.5
click at [253, 250] on div "Approved" at bounding box center [283, 245] width 144 height 29
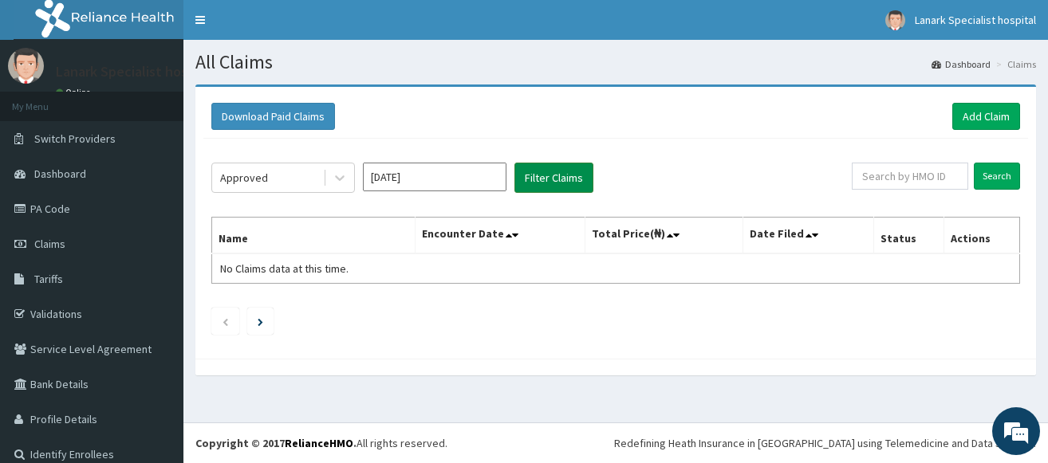
click at [560, 187] on button "Filter Claims" at bounding box center [553, 178] width 79 height 30
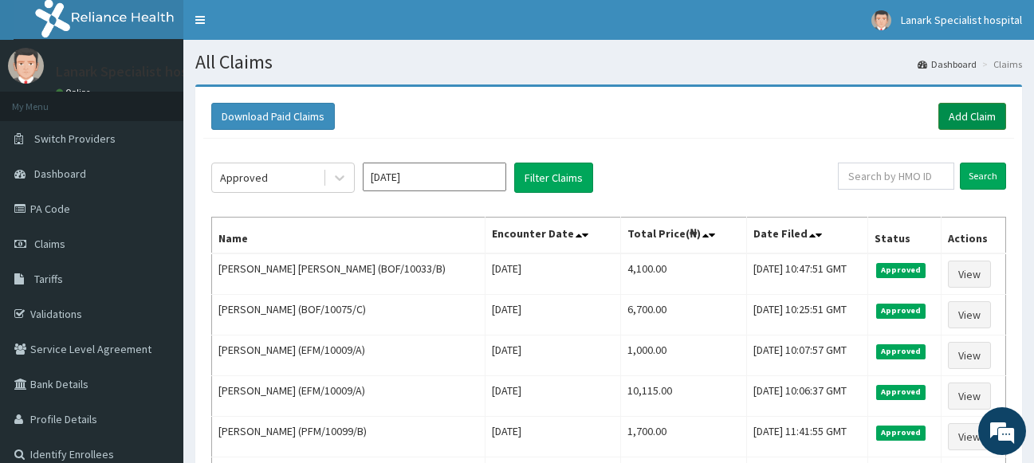
click at [972, 120] on link "Add Claim" at bounding box center [972, 116] width 68 height 27
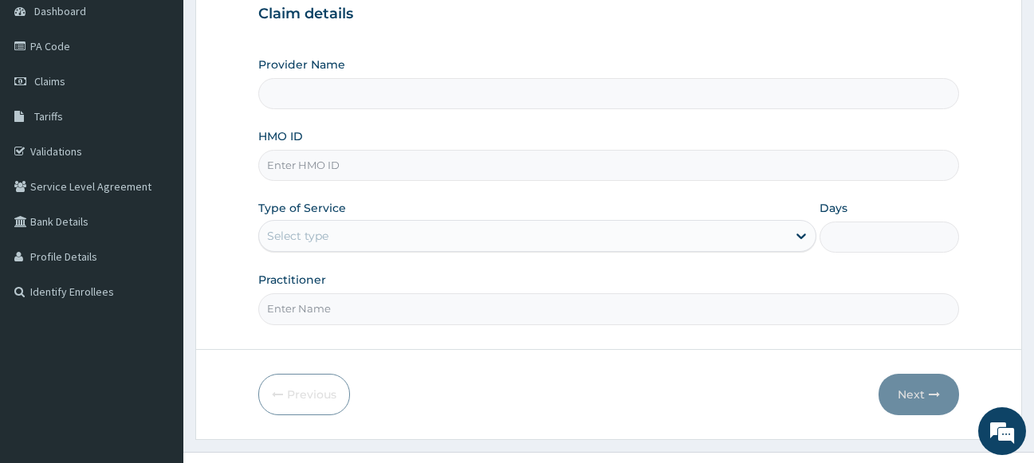
scroll to position [163, 0]
click at [373, 164] on input "HMO ID" at bounding box center [609, 165] width 702 height 31
type input "Lanark Specialist Hospital"
type input "BOF/10033/B"
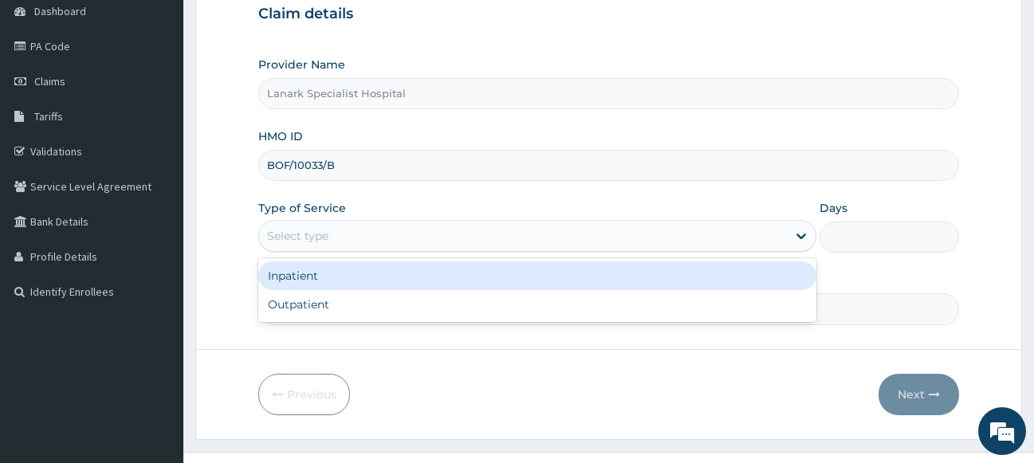
click at [369, 241] on div "Select type" at bounding box center [523, 236] width 529 height 26
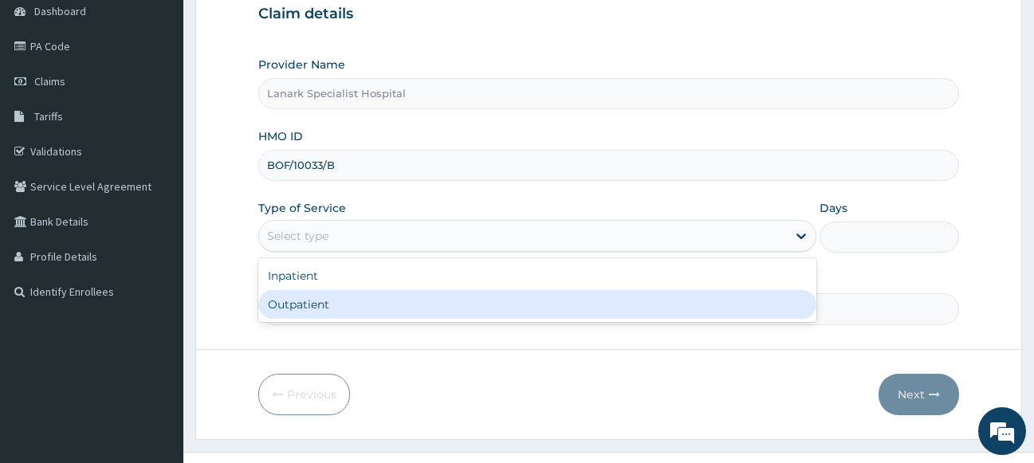
click at [352, 302] on div "Outpatient" at bounding box center [537, 304] width 559 height 29
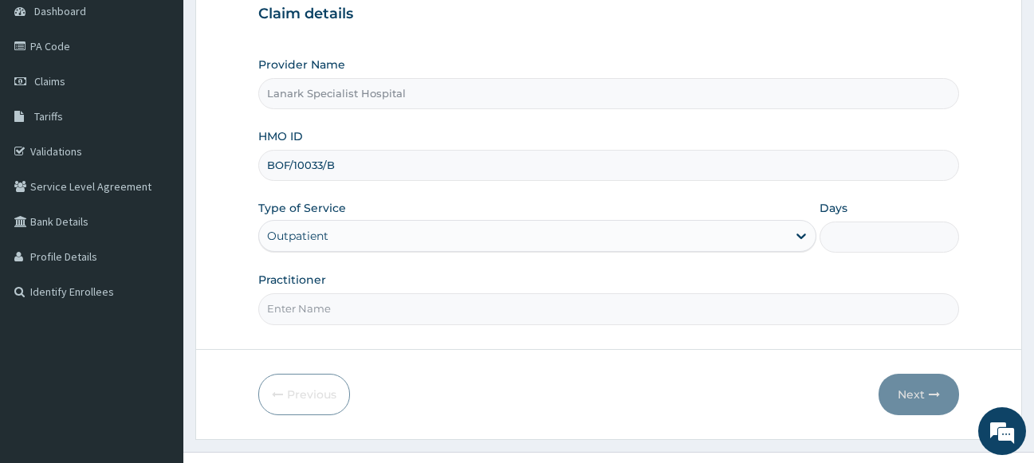
type input "1"
click at [352, 303] on input "Practitioner" at bounding box center [609, 308] width 702 height 31
type input "[PERSON_NAME]"
click at [928, 391] on button "Next" at bounding box center [919, 394] width 81 height 41
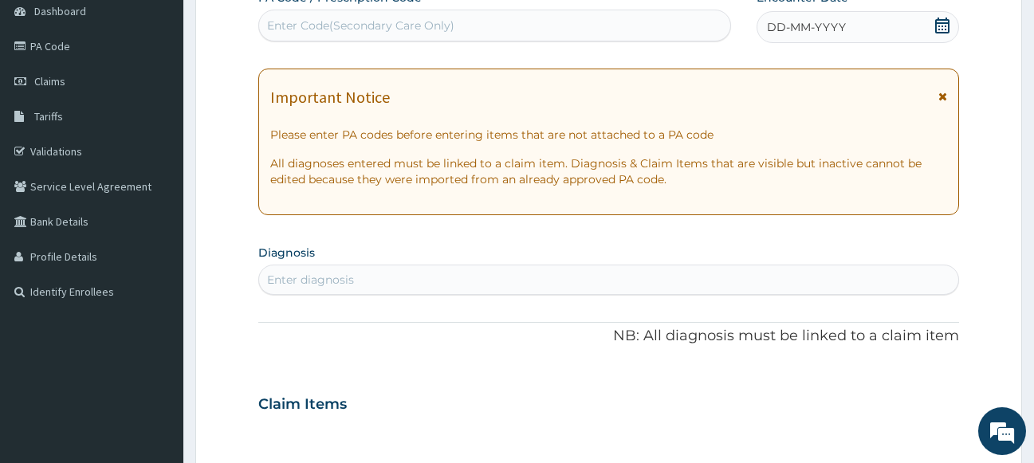
click at [940, 23] on icon at bounding box center [942, 26] width 14 height 16
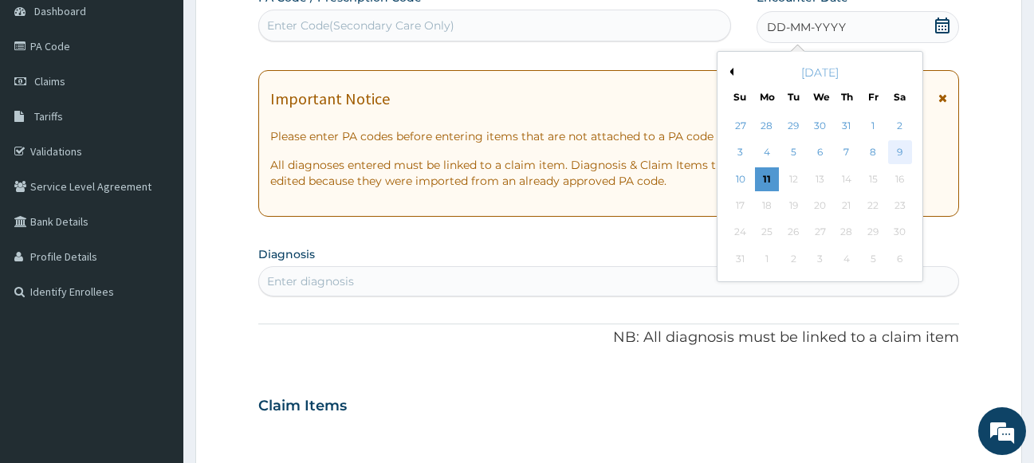
click at [899, 152] on div "9" at bounding box center [900, 153] width 24 height 24
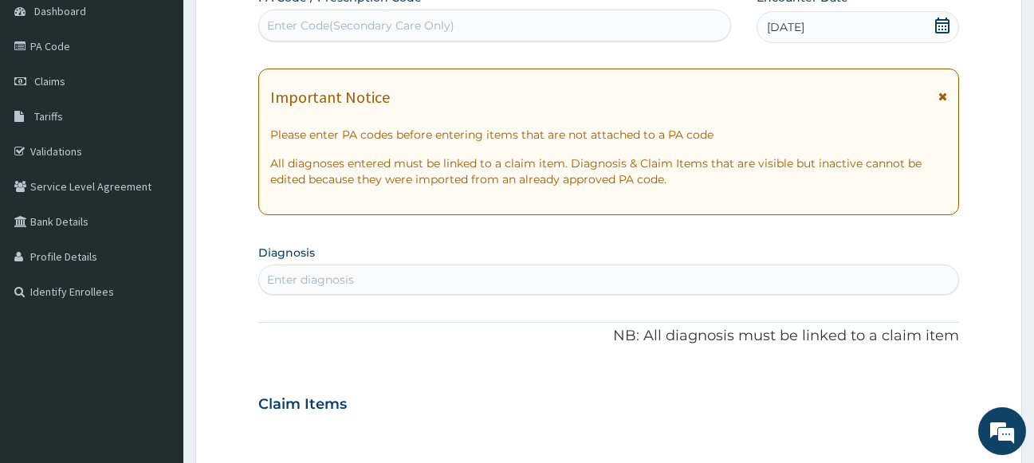
scroll to position [325, 0]
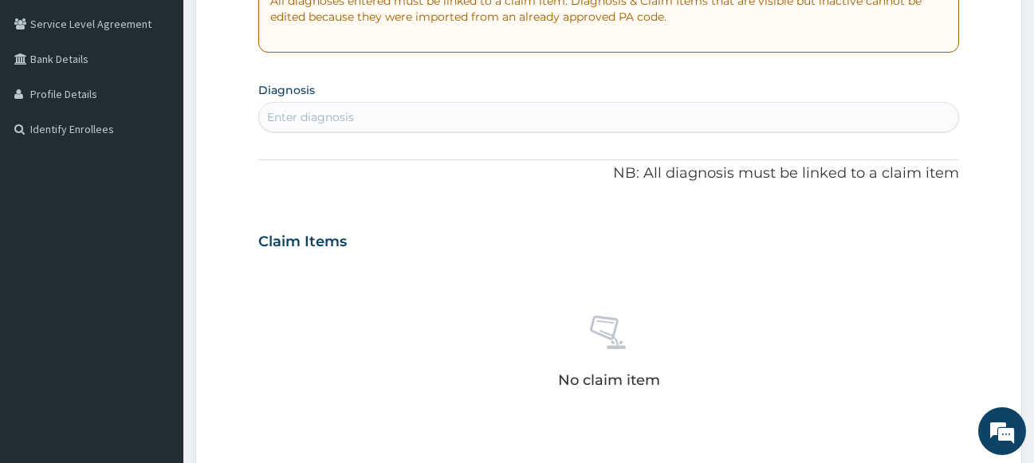
click at [517, 120] on div "Enter diagnosis" at bounding box center [609, 117] width 700 height 26
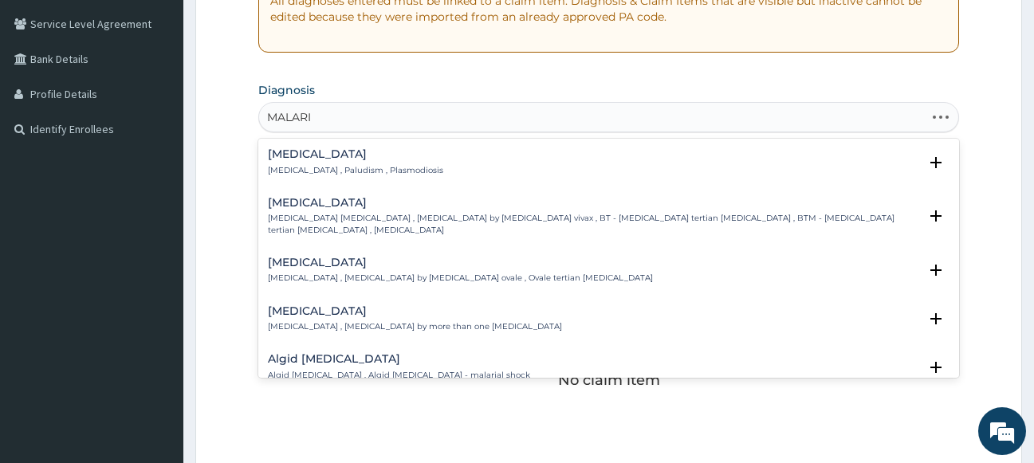
type input "MALARIA"
click at [305, 159] on h4 "Malaria" at bounding box center [355, 154] width 175 height 12
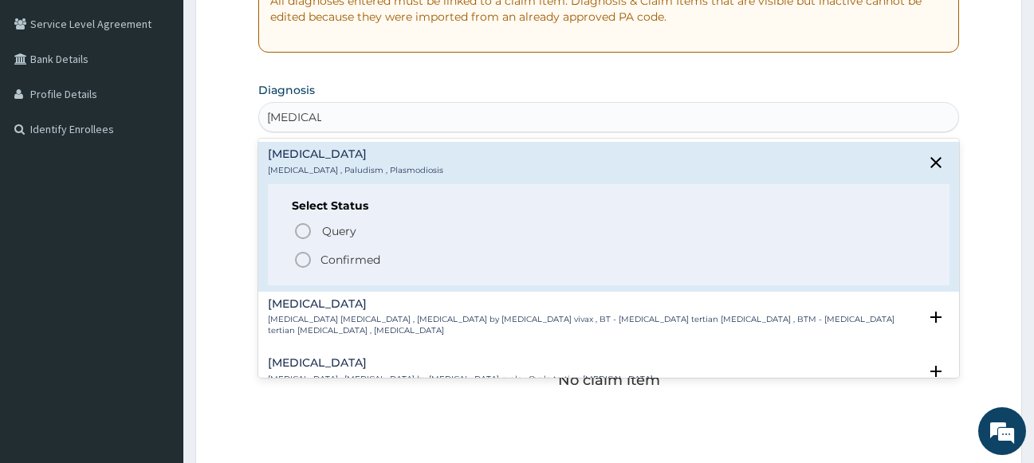
click at [304, 252] on icon "status option filled" at bounding box center [302, 259] width 19 height 19
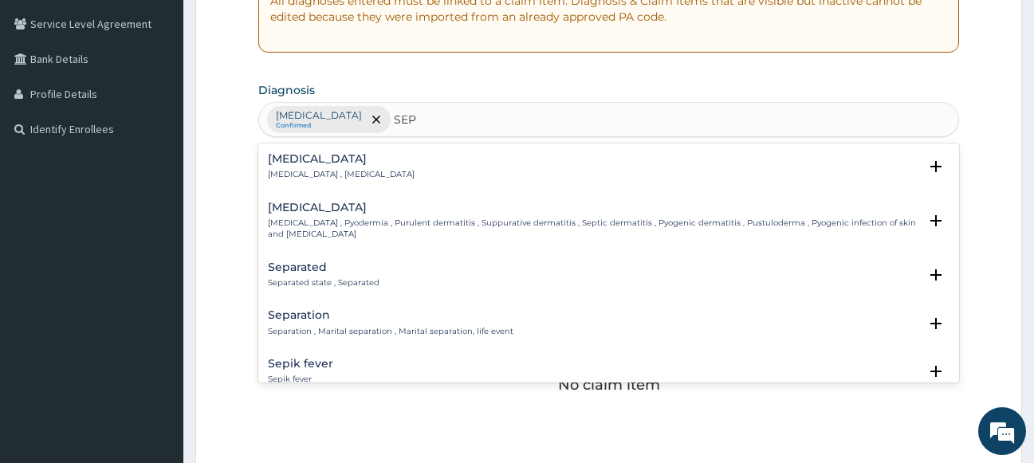
type input "SEPS"
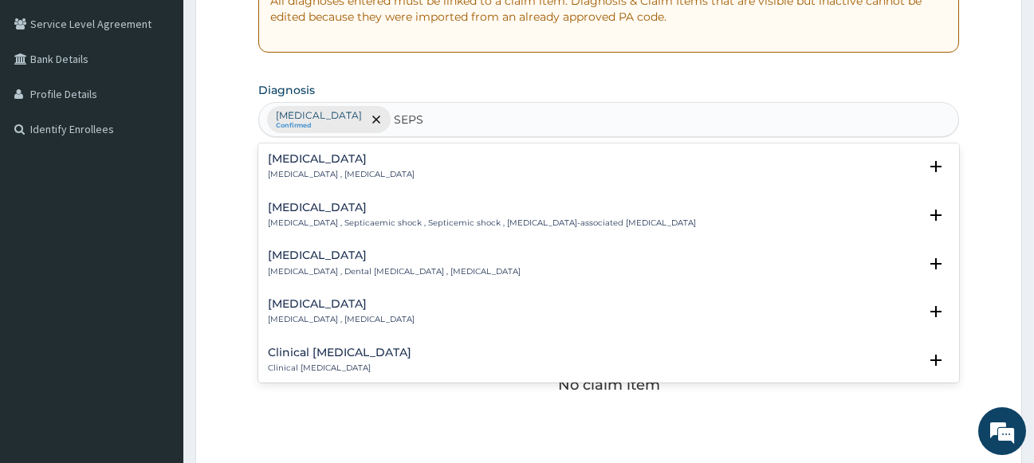
click at [297, 163] on h4 "Sepsis" at bounding box center [341, 159] width 147 height 12
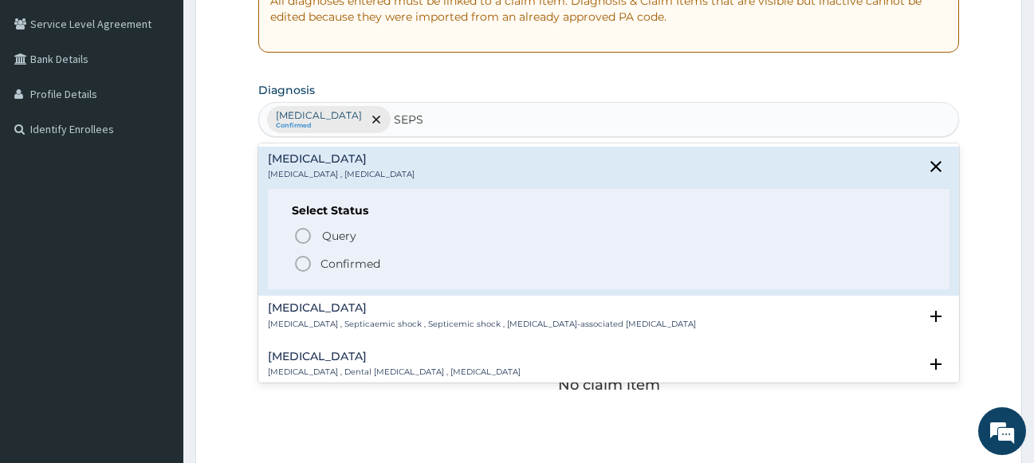
click at [303, 264] on icon "status option filled" at bounding box center [302, 263] width 19 height 19
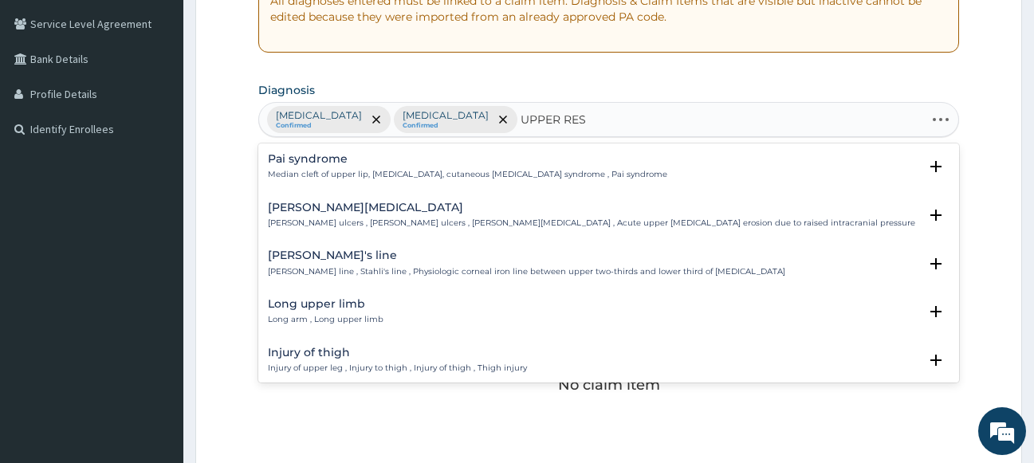
type input "UPPER RESP"
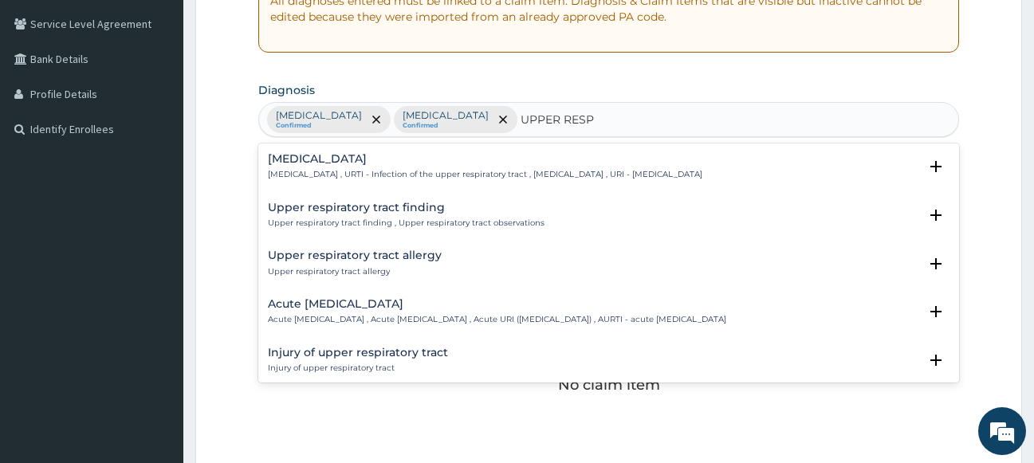
click at [332, 171] on p "Upper respiratory infection , URTI - Infection of the upper respiratory tract ,…" at bounding box center [485, 174] width 435 height 11
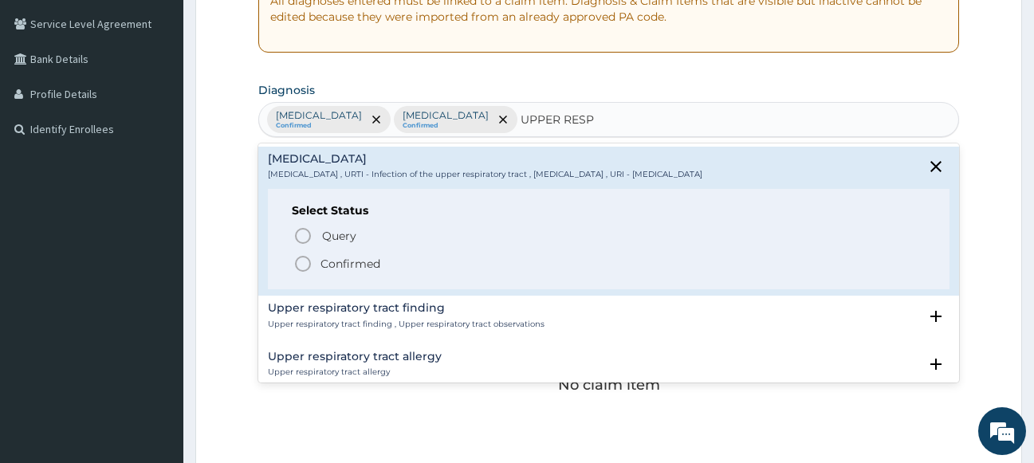
click at [302, 259] on icon "status option filled" at bounding box center [302, 263] width 19 height 19
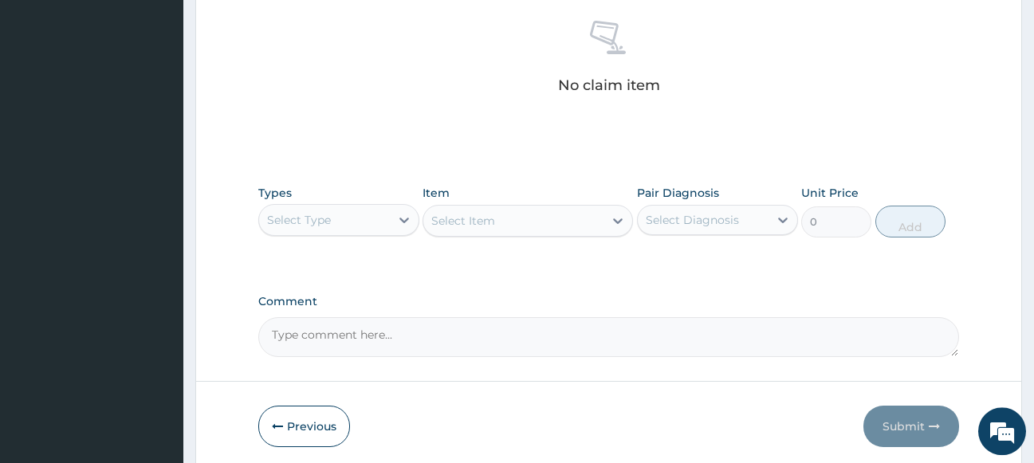
scroll to position [651, 0]
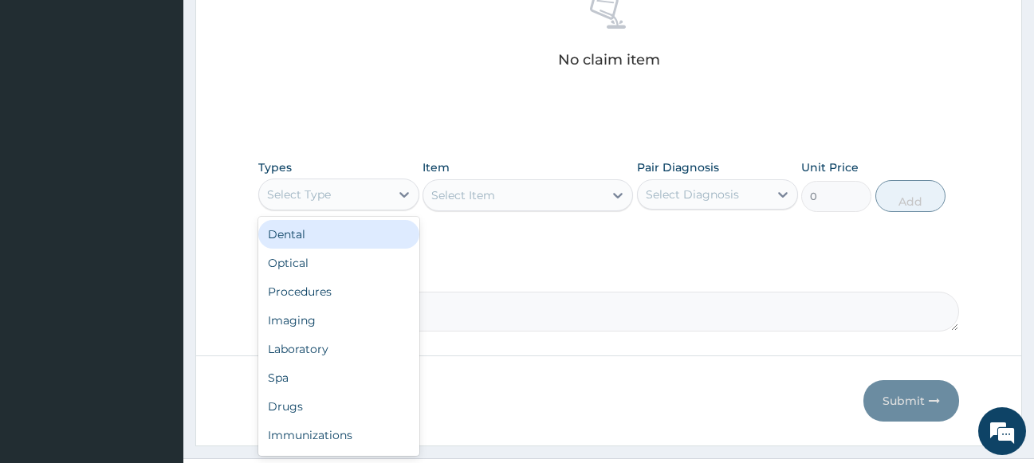
click at [353, 183] on div "Select Type" at bounding box center [324, 195] width 131 height 26
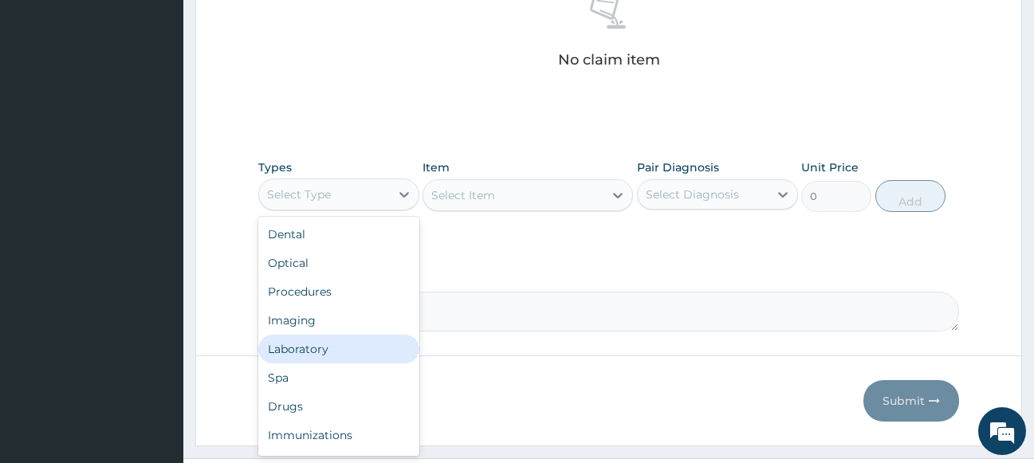
drag, startPoint x: 332, startPoint y: 347, endPoint x: 351, endPoint y: 337, distance: 20.7
click at [343, 343] on div "Laboratory" at bounding box center [338, 349] width 161 height 29
drag, startPoint x: 330, startPoint y: 197, endPoint x: 328, endPoint y: 240, distance: 43.1
click at [330, 200] on div "Laboratory" at bounding box center [324, 195] width 131 height 26
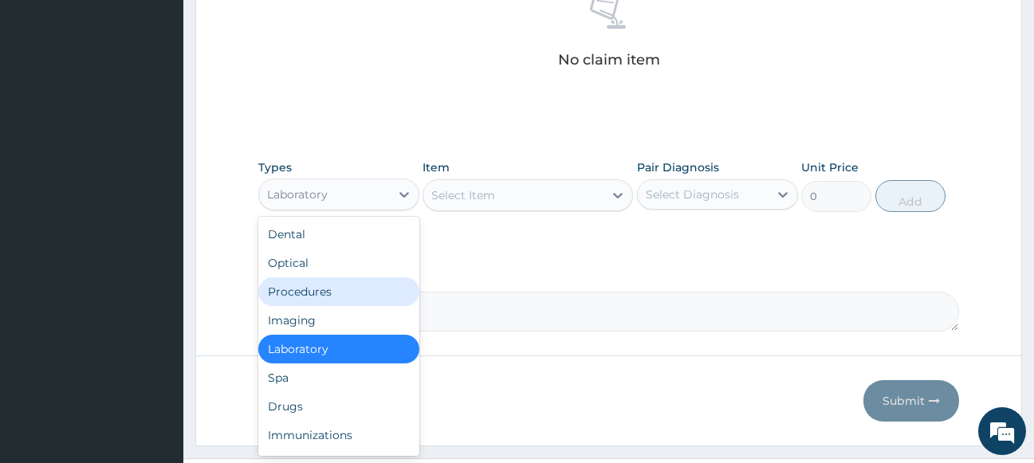
drag, startPoint x: 318, startPoint y: 290, endPoint x: 411, endPoint y: 231, distance: 110.4
click at [340, 278] on div "Procedures" at bounding box center [338, 291] width 161 height 29
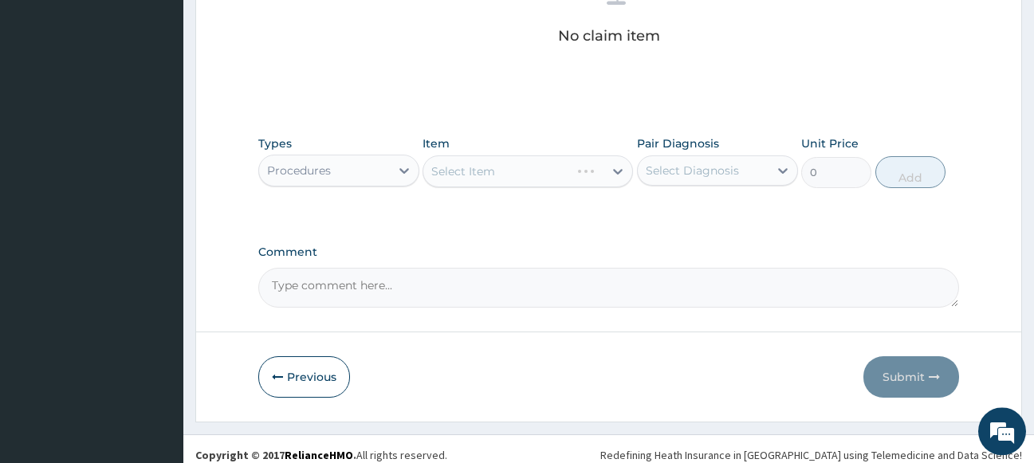
scroll to position [686, 0]
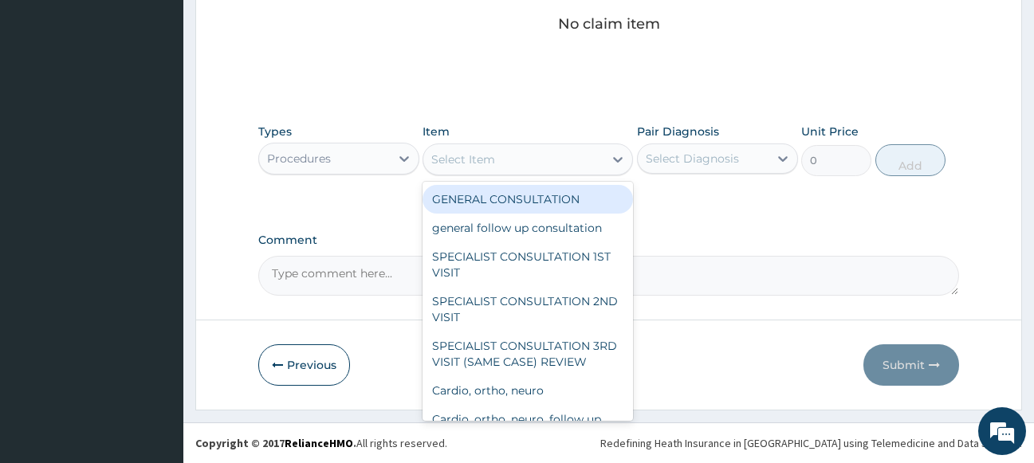
click at [489, 164] on div "Select Item" at bounding box center [463, 159] width 64 height 16
click at [470, 203] on div "GENERAL CONSULTATION" at bounding box center [528, 199] width 210 height 29
type input "1700"
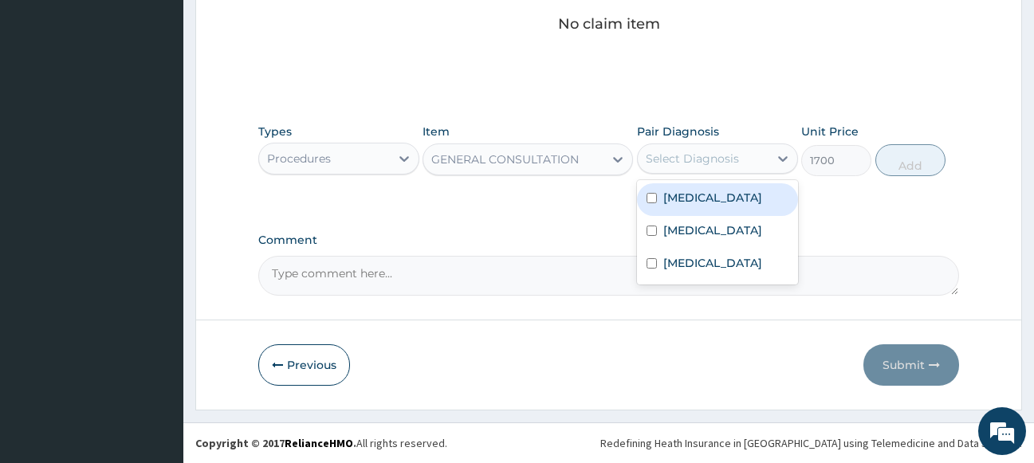
click at [716, 153] on div "Select Diagnosis" at bounding box center [692, 159] width 93 height 16
click at [694, 199] on label "[MEDICAL_DATA]" at bounding box center [712, 198] width 99 height 16
checkbox input "true"
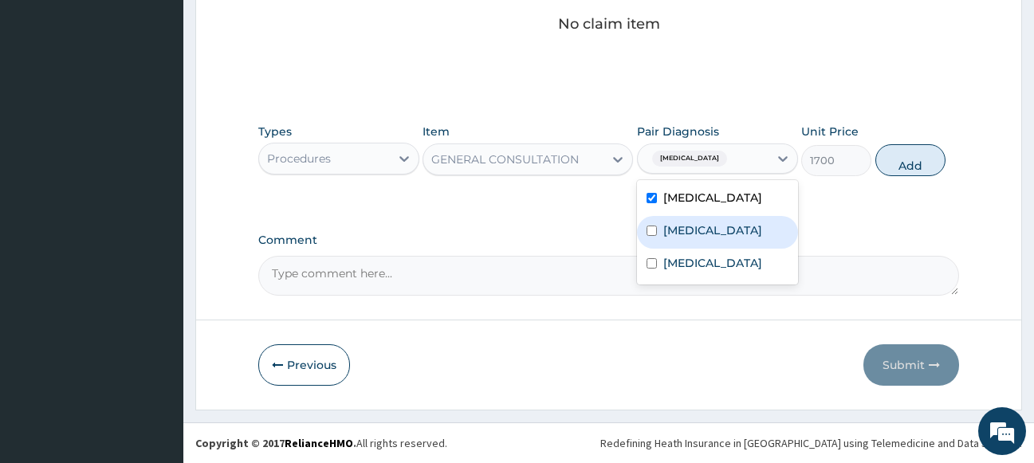
click at [691, 221] on div "[MEDICAL_DATA]" at bounding box center [717, 232] width 161 height 33
checkbox input "true"
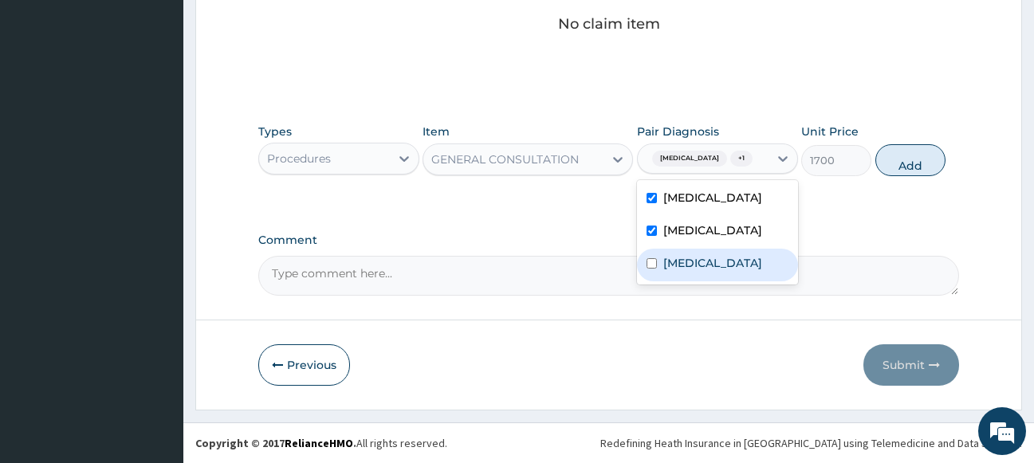
click at [683, 259] on label "[MEDICAL_DATA]" at bounding box center [712, 263] width 99 height 16
checkbox input "true"
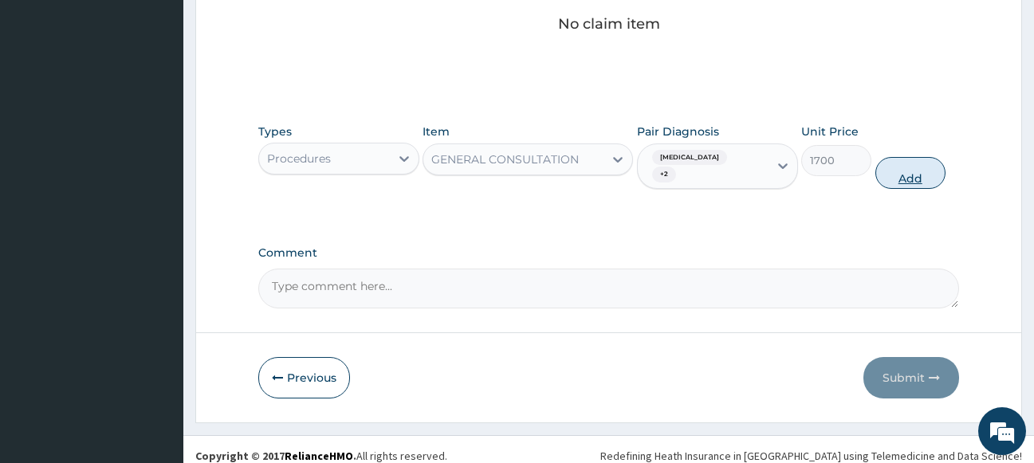
drag, startPoint x: 926, startPoint y: 167, endPoint x: 904, endPoint y: 152, distance: 25.9
click at [925, 166] on button "Add" at bounding box center [910, 173] width 70 height 32
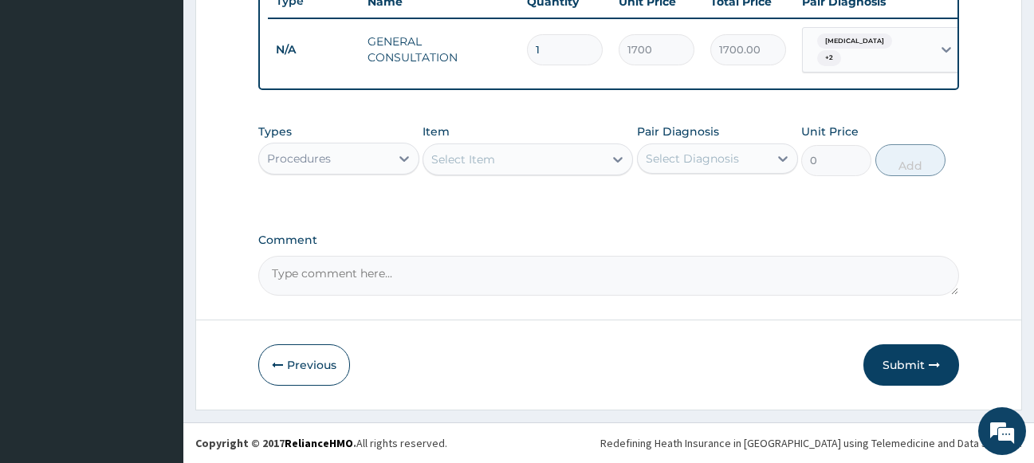
scroll to position [624, 0]
drag, startPoint x: 349, startPoint y: 147, endPoint x: 344, endPoint y: 177, distance: 30.8
click at [351, 157] on div "Procedures" at bounding box center [324, 159] width 131 height 26
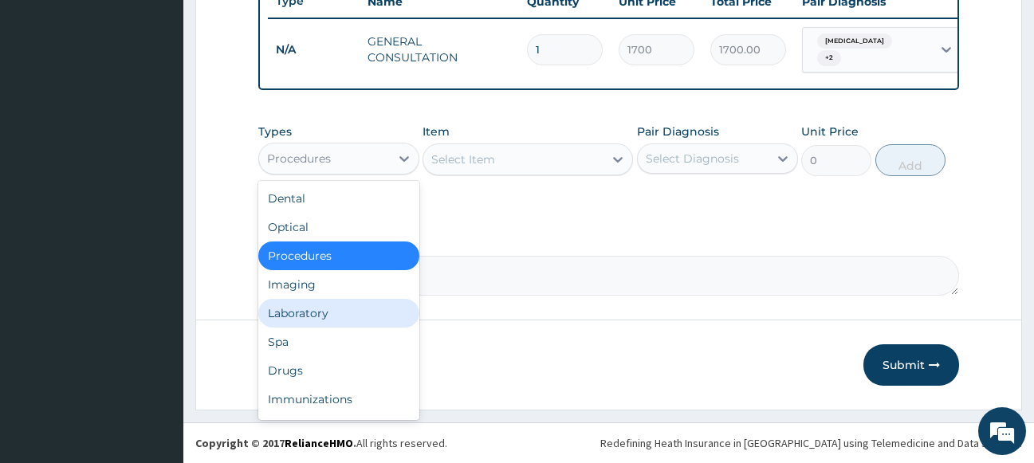
click at [340, 317] on div "Laboratory" at bounding box center [338, 313] width 161 height 29
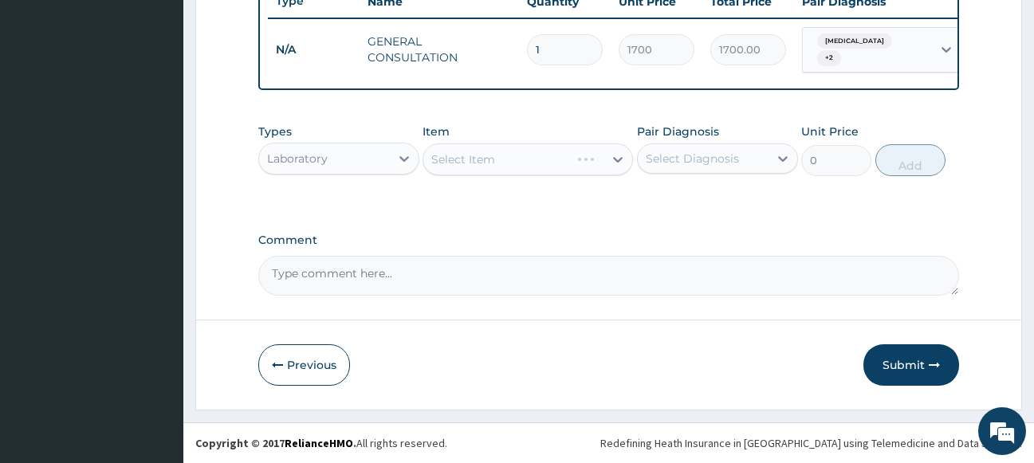
click at [523, 159] on div "Select Item" at bounding box center [528, 160] width 210 height 32
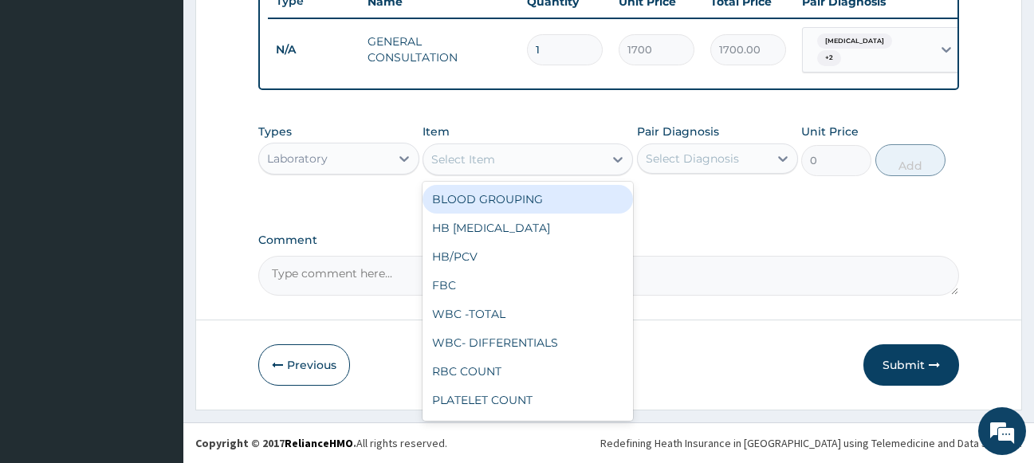
click at [523, 159] on div "Select Item" at bounding box center [513, 160] width 180 height 26
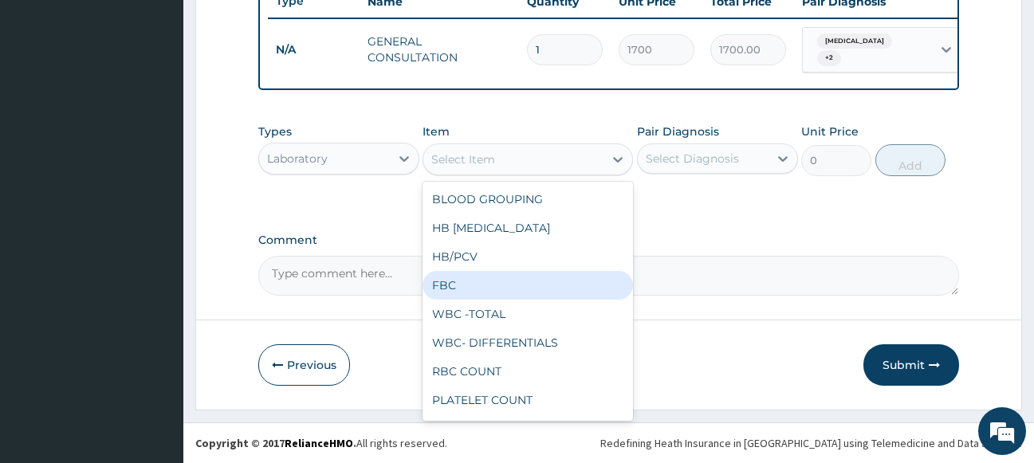
click at [464, 294] on div "FBC" at bounding box center [528, 285] width 210 height 29
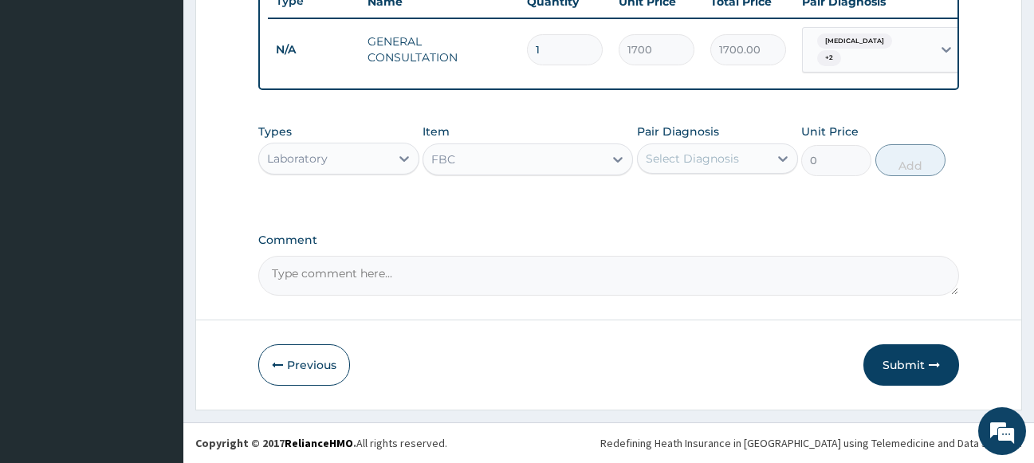
type input "2975"
click at [702, 148] on div "Select Diagnosis" at bounding box center [703, 159] width 131 height 26
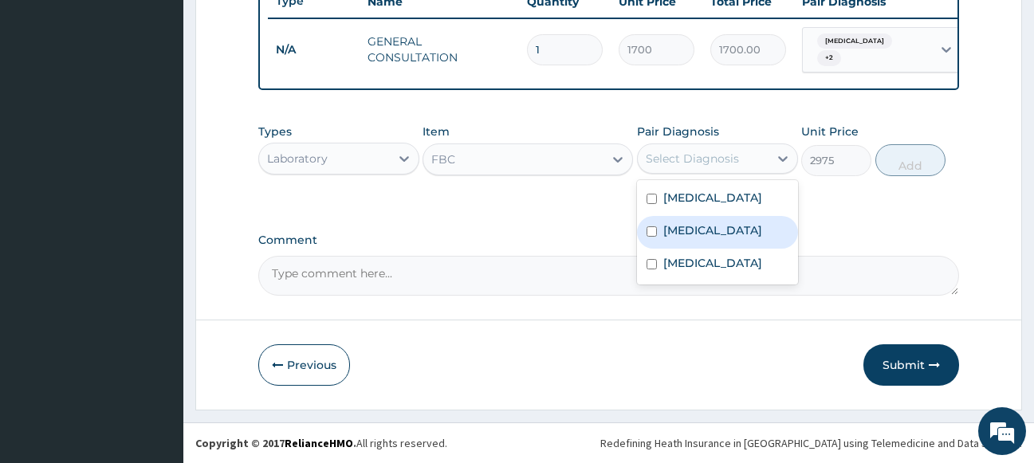
click at [687, 232] on label "[MEDICAL_DATA]" at bounding box center [712, 230] width 99 height 16
checkbox input "true"
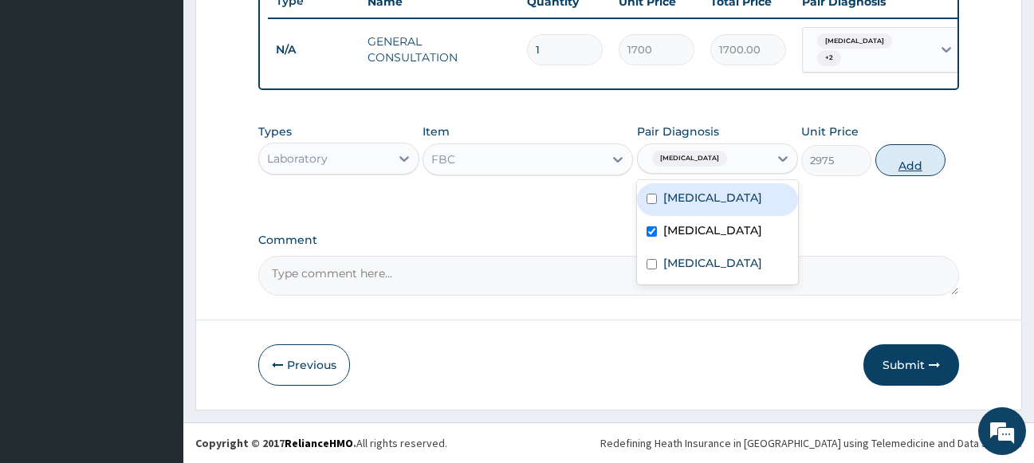
drag, startPoint x: 886, startPoint y: 155, endPoint x: 726, endPoint y: 159, distance: 160.3
click at [879, 155] on button "Add" at bounding box center [910, 160] width 70 height 32
type input "0"
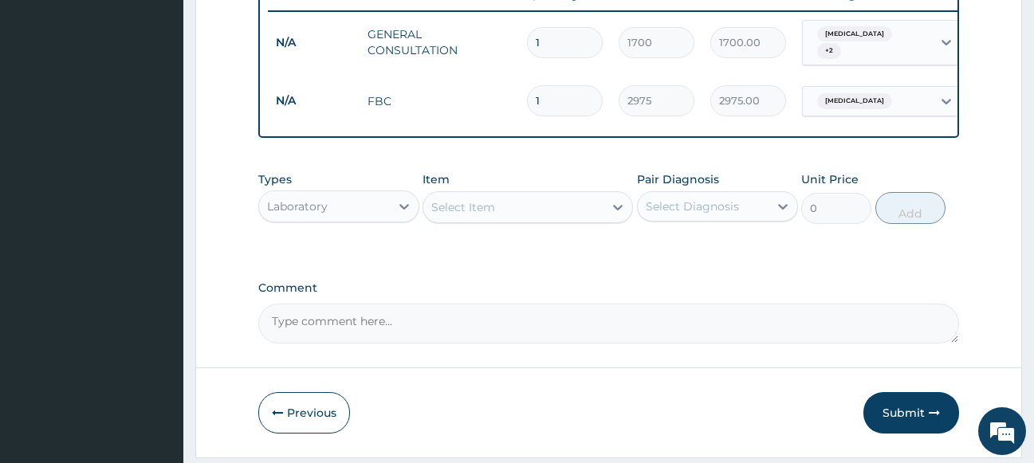
click at [529, 205] on div "Select Item" at bounding box center [513, 208] width 180 height 26
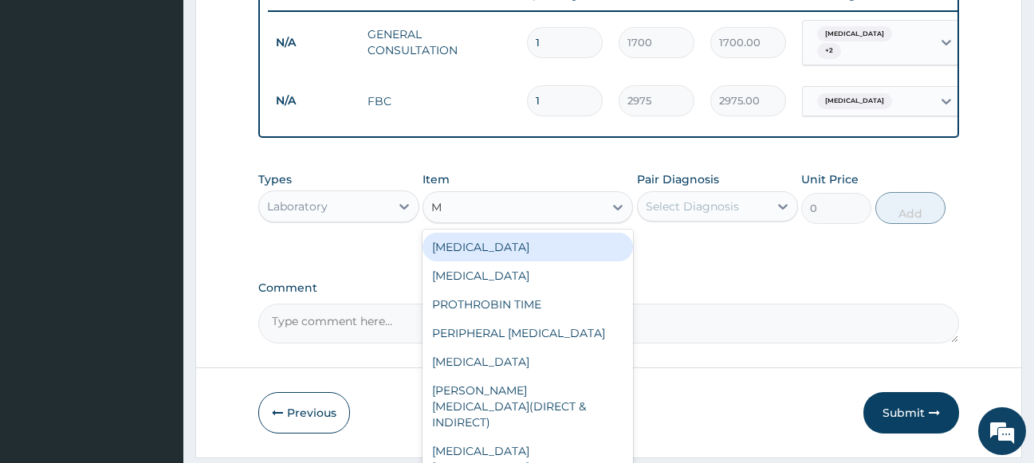
type input "MA"
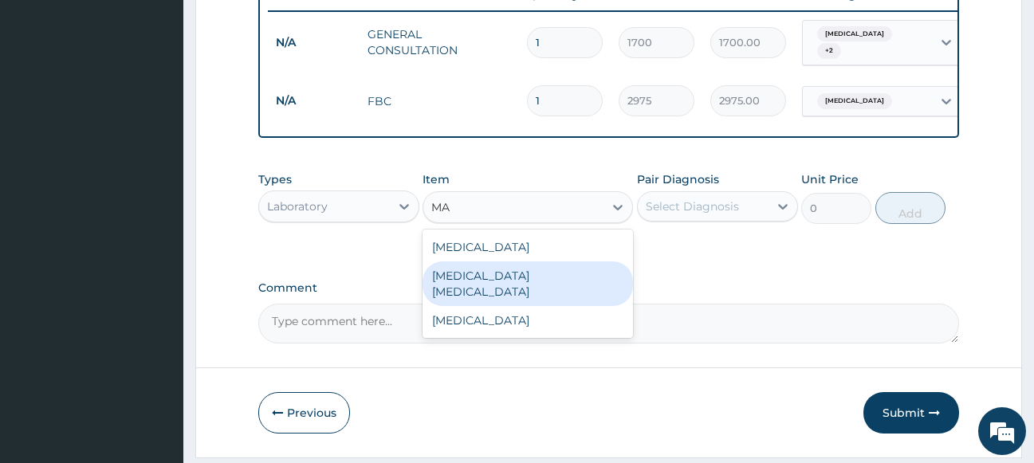
click at [564, 288] on div "[MEDICAL_DATA] [MEDICAL_DATA]" at bounding box center [528, 284] width 210 height 45
type input "1700"
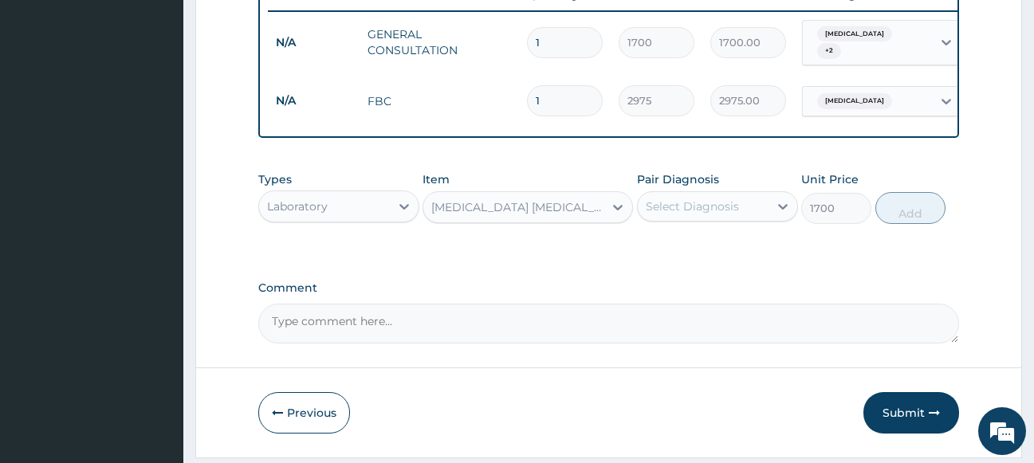
drag, startPoint x: 720, startPoint y: 220, endPoint x: 717, endPoint y: 233, distance: 13.1
click at [717, 232] on div "Types Laboratory Item option MALARIA PARASITE, selected. Select is focused ,typ…" at bounding box center [609, 197] width 702 height 69
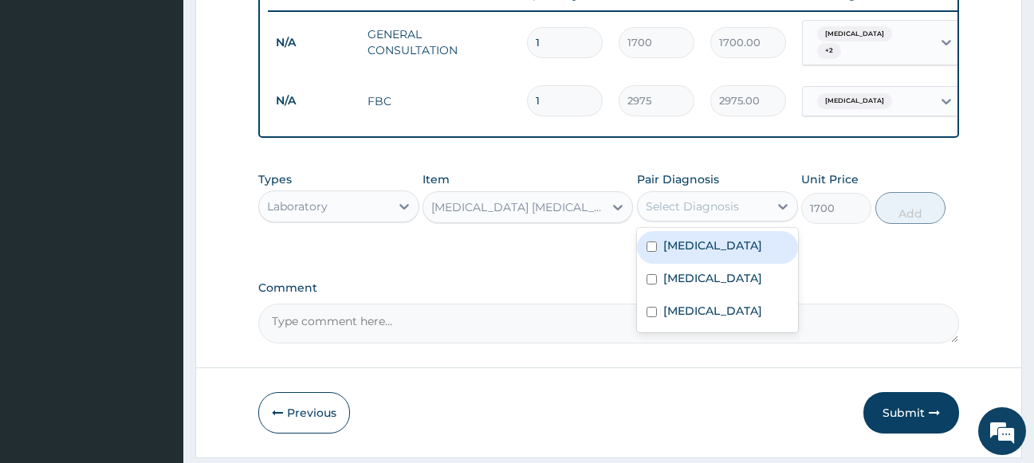
click at [715, 254] on div "[MEDICAL_DATA]" at bounding box center [717, 247] width 161 height 33
checkbox input "true"
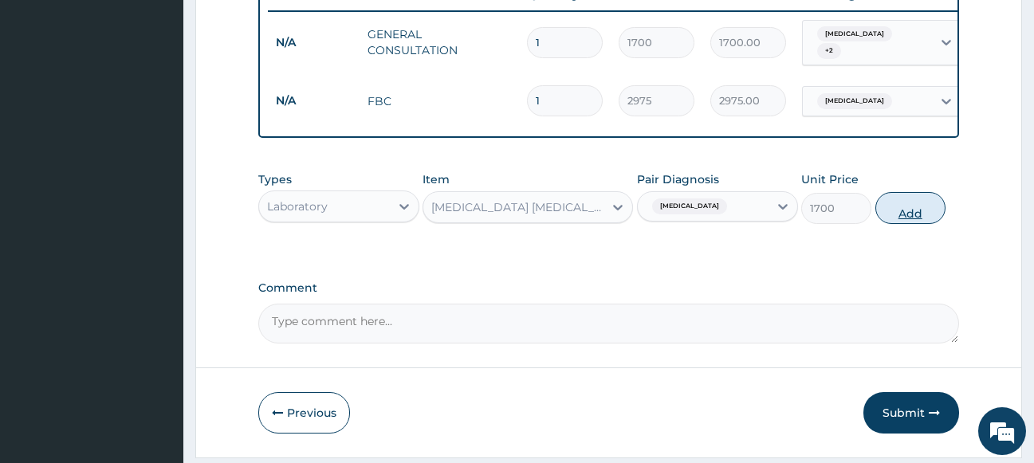
click at [897, 219] on button "Add" at bounding box center [910, 208] width 70 height 32
type input "0"
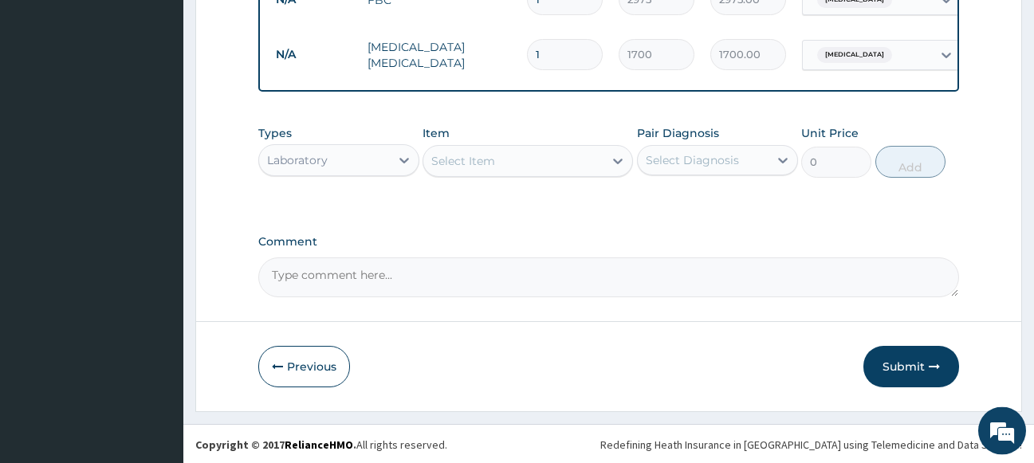
scroll to position [734, 0]
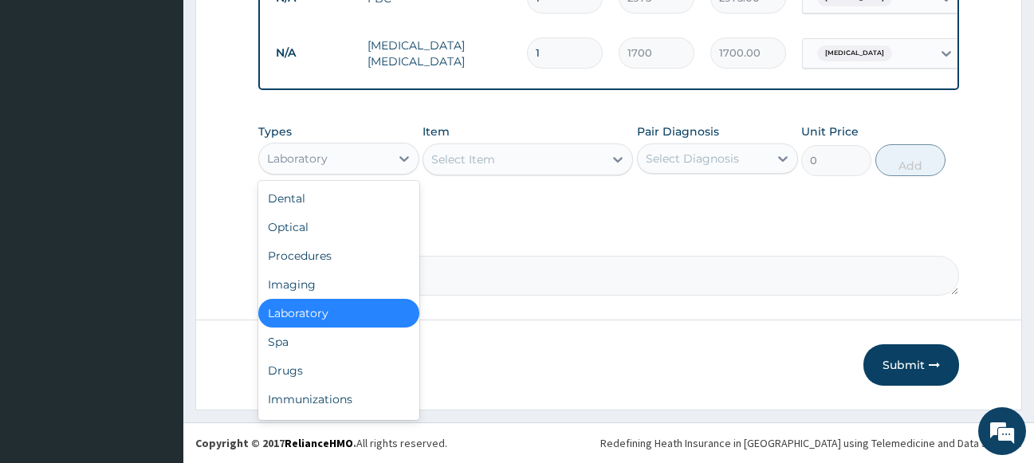
drag, startPoint x: 348, startPoint y: 151, endPoint x: 348, endPoint y: 195, distance: 44.6
click at [348, 169] on div "Laboratory" at bounding box center [324, 159] width 131 height 26
drag, startPoint x: 313, startPoint y: 368, endPoint x: 391, endPoint y: 285, distance: 113.9
click at [321, 367] on div "Drugs" at bounding box center [338, 370] width 161 height 29
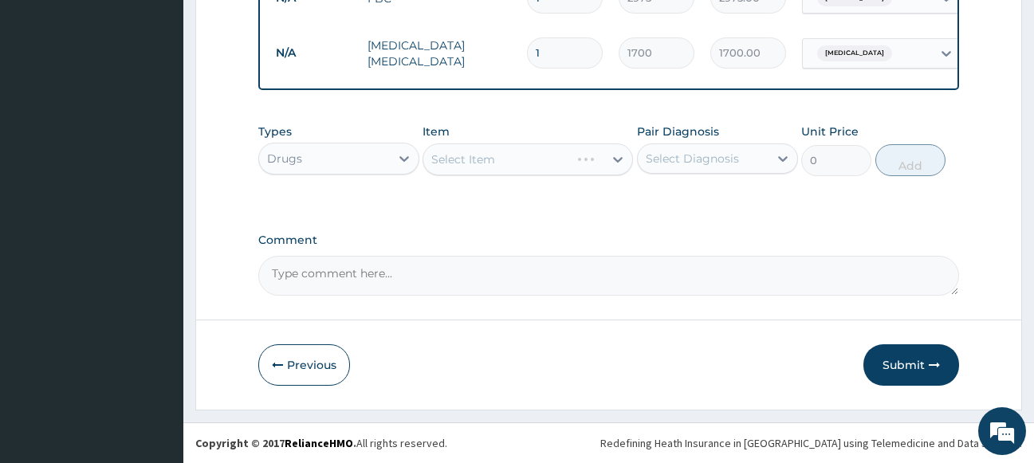
click at [542, 162] on div "Select Item" at bounding box center [528, 160] width 210 height 32
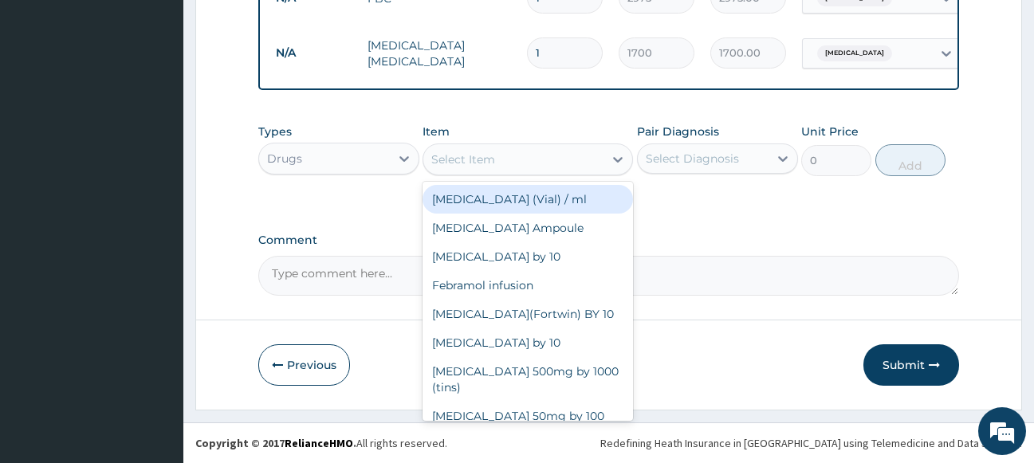
click at [542, 162] on div "Select Item" at bounding box center [513, 160] width 180 height 26
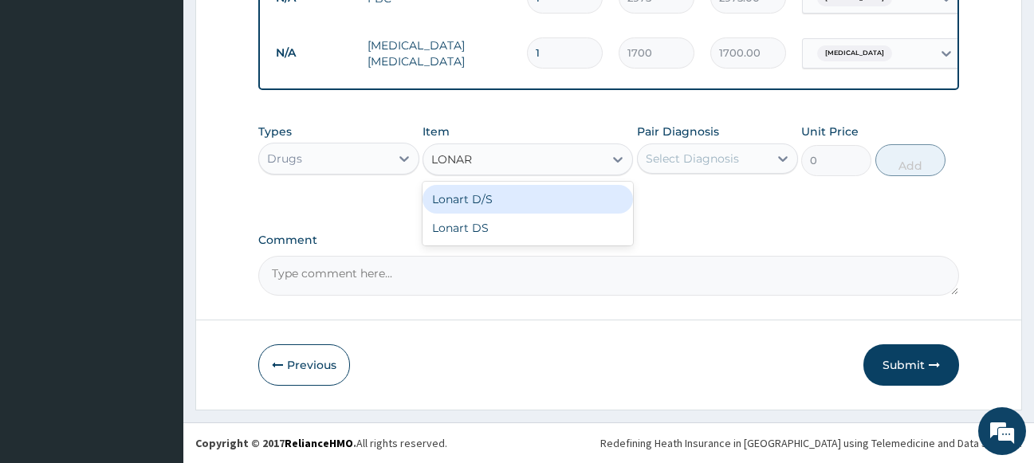
type input "LONART"
drag, startPoint x: 530, startPoint y: 195, endPoint x: 624, endPoint y: 174, distance: 96.3
click at [533, 195] on div "Lonart D/S" at bounding box center [528, 199] width 210 height 29
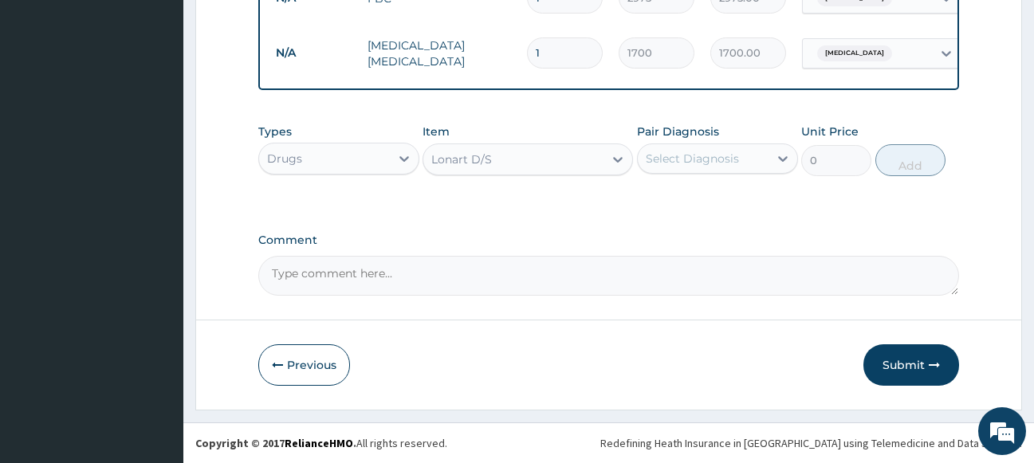
type input "450"
click at [699, 146] on div "Select Diagnosis" at bounding box center [703, 159] width 131 height 26
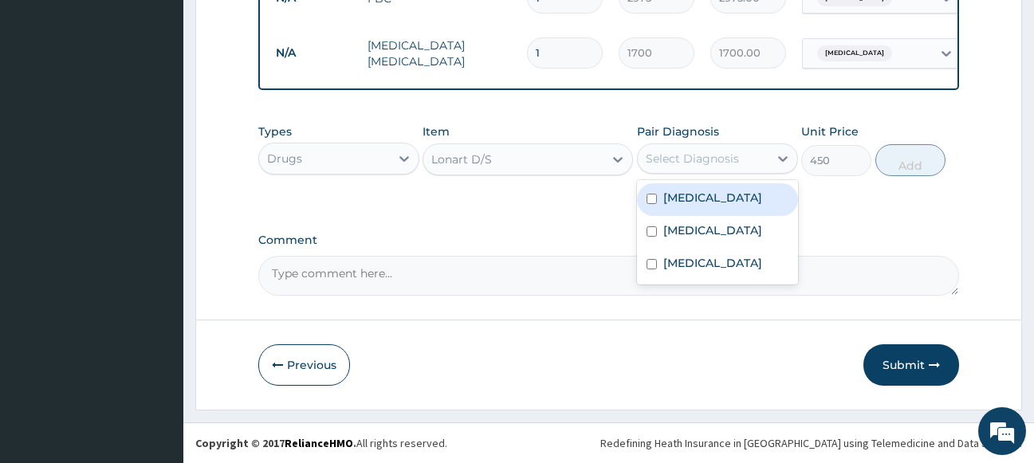
click at [694, 203] on label "[MEDICAL_DATA]" at bounding box center [712, 198] width 99 height 16
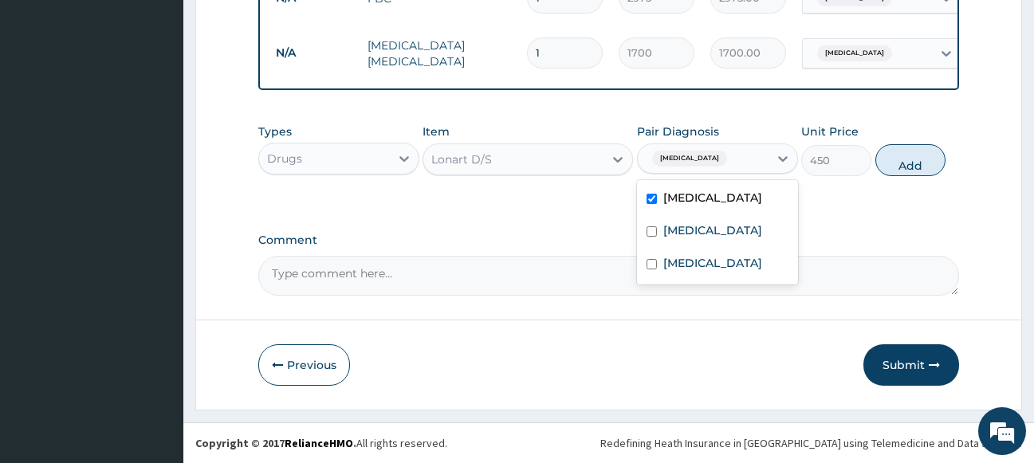
checkbox input "true"
click at [903, 163] on button "Add" at bounding box center [910, 160] width 70 height 32
type input "0"
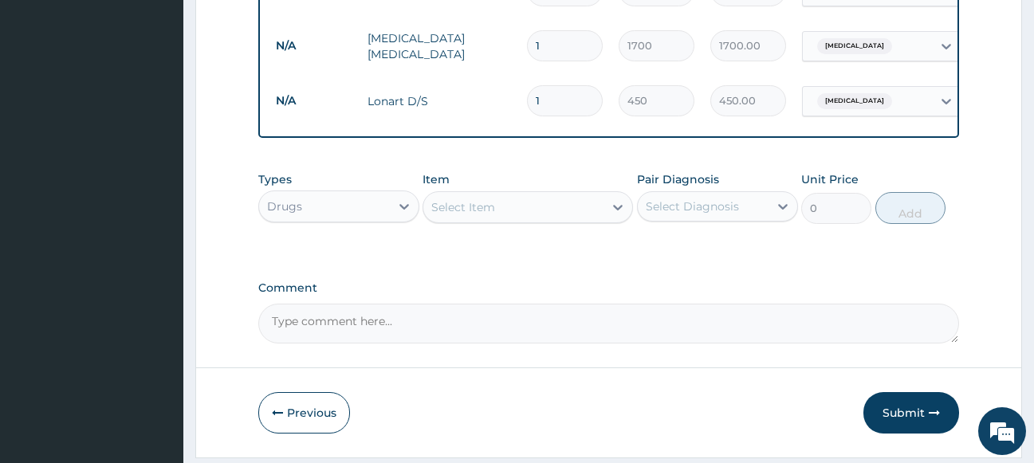
type input "2"
type input "900.00"
type input "3"
type input "1350.00"
type input "4"
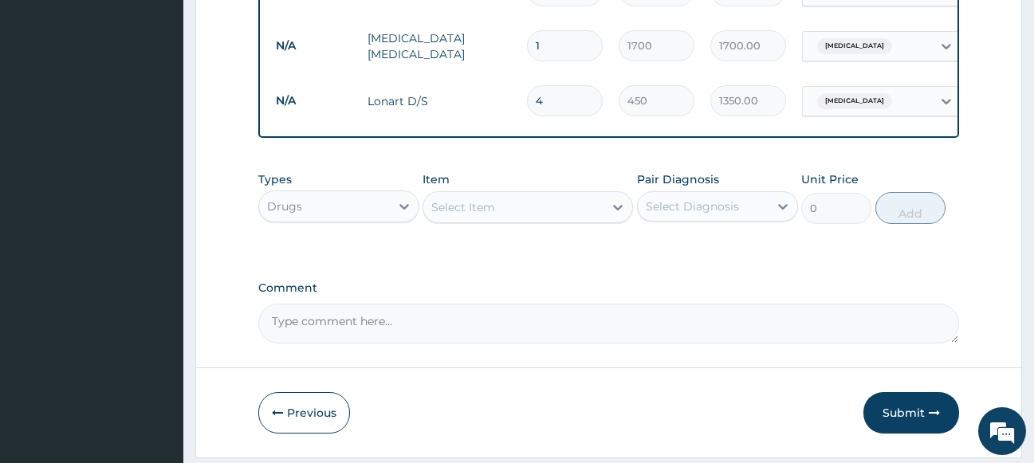
type input "1800.00"
type input "5"
type input "2250.00"
type input "6"
type input "2700.00"
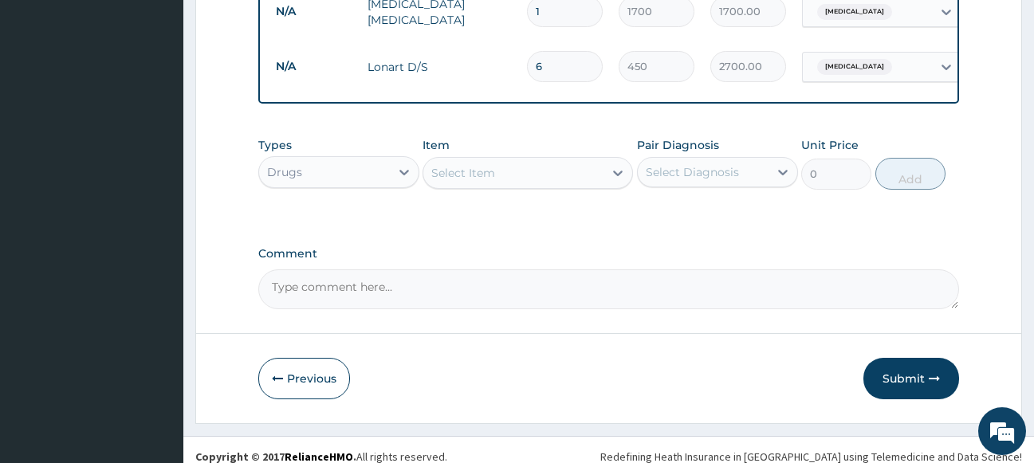
scroll to position [789, 0]
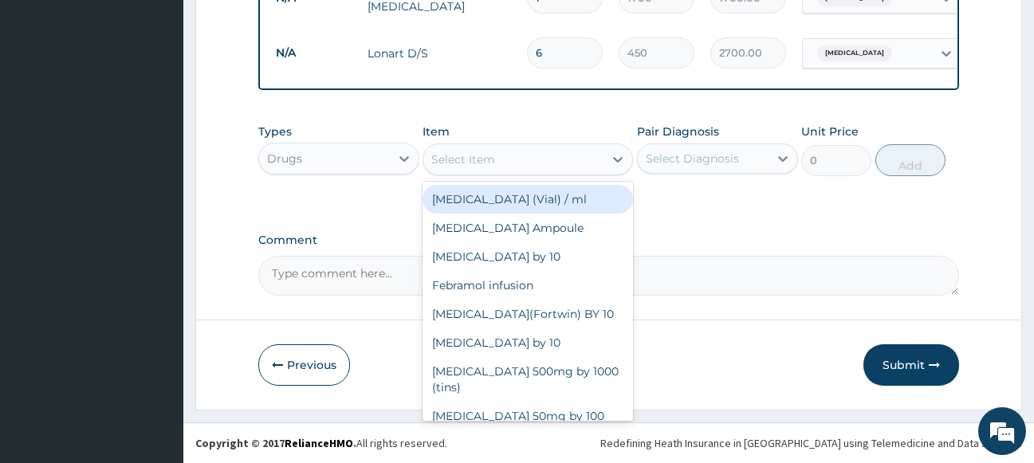
click at [558, 159] on div "Select Item" at bounding box center [513, 160] width 180 height 26
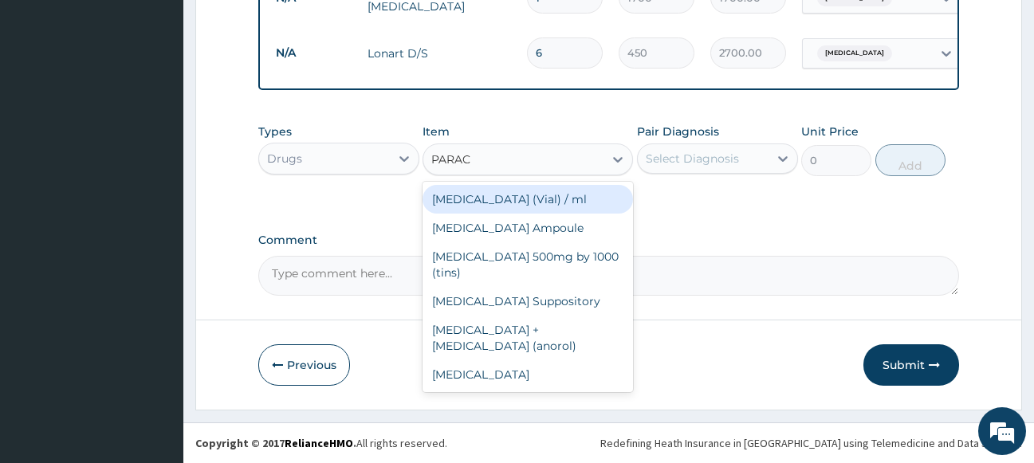
type input "PARACE"
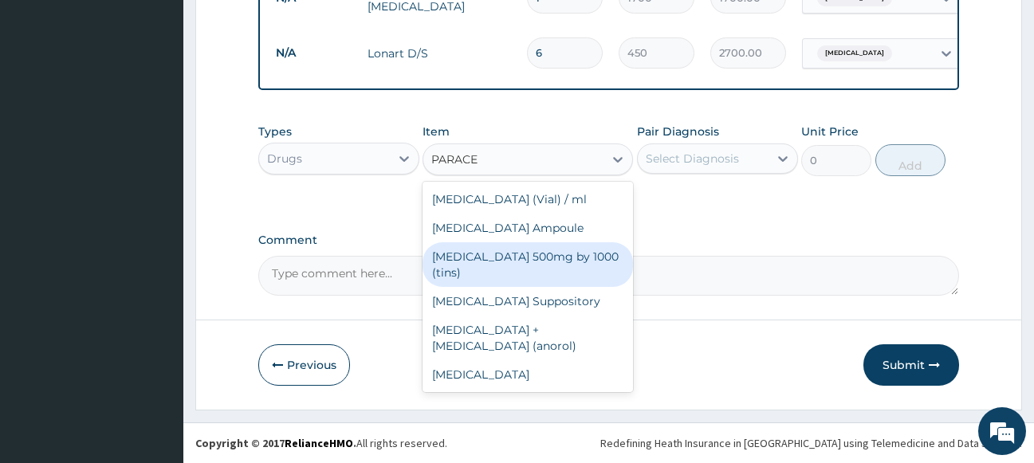
click at [526, 258] on div "[MEDICAL_DATA] 500mg by 1000 (tins)" at bounding box center [528, 264] width 210 height 45
type input "30"
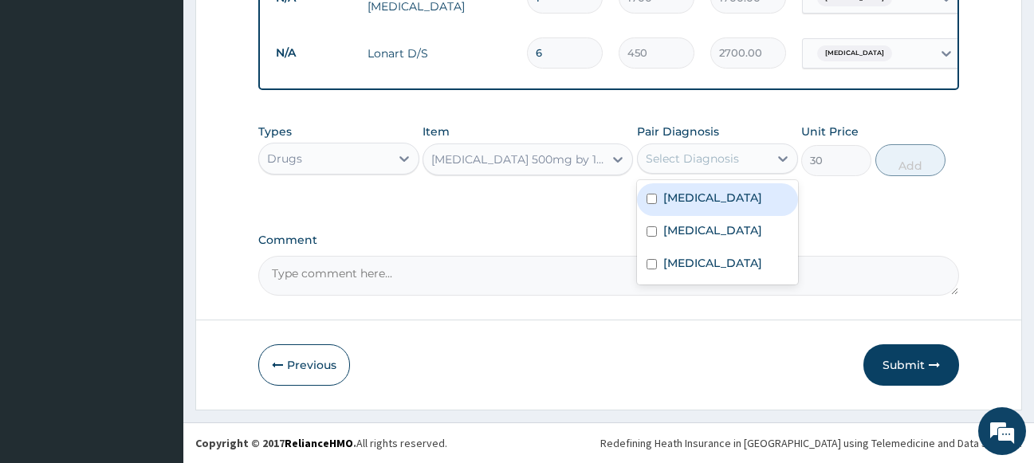
click at [698, 155] on div "Select Diagnosis" at bounding box center [692, 159] width 93 height 16
click at [688, 199] on label "[MEDICAL_DATA]" at bounding box center [712, 198] width 99 height 16
checkbox input "true"
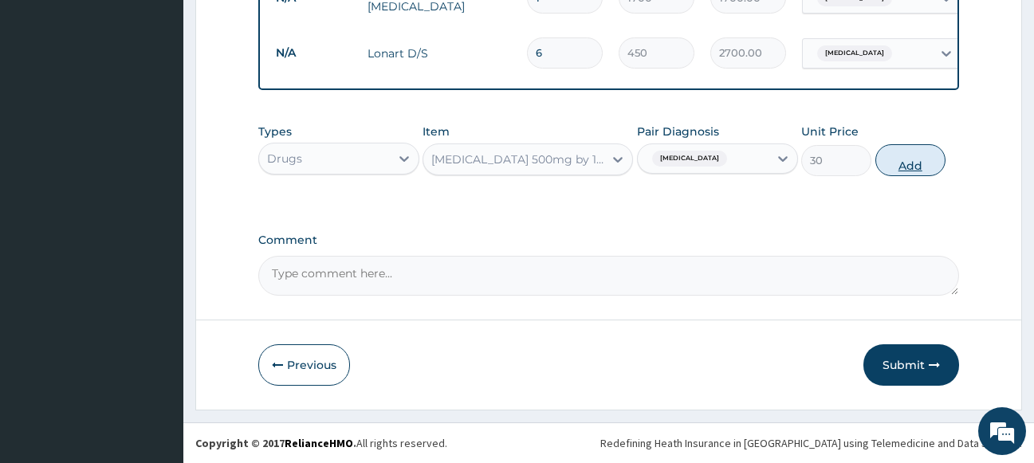
click at [933, 169] on button "Add" at bounding box center [910, 160] width 70 height 32
type input "0"
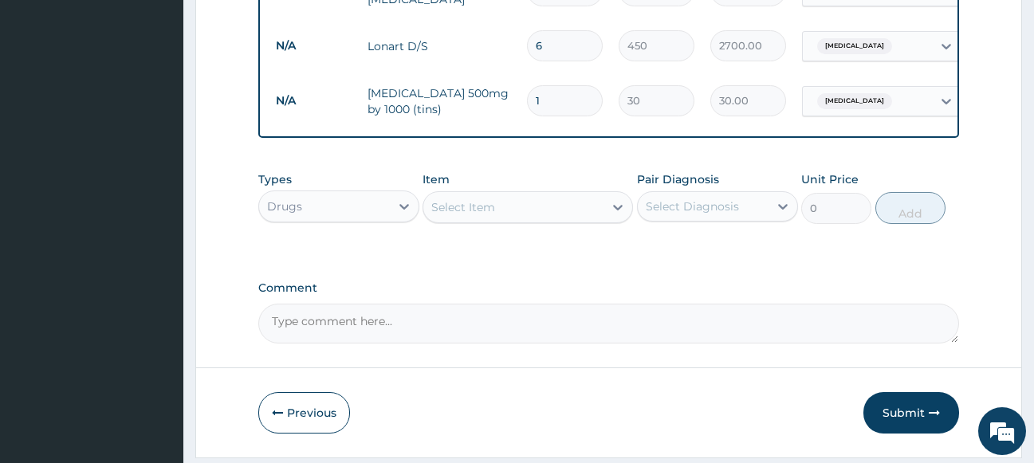
type input "18"
type input "540.00"
type input "18"
click at [572, 210] on div "Select Item" at bounding box center [513, 208] width 180 height 26
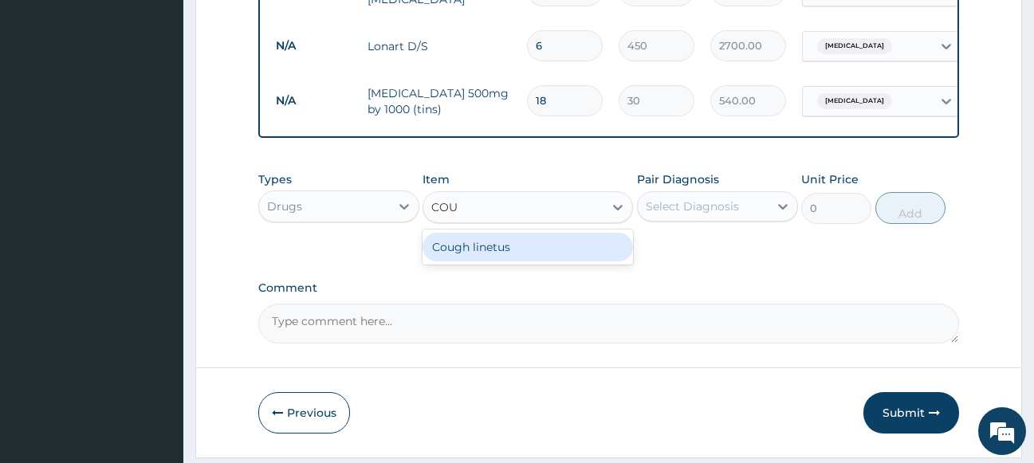
type input "COUG"
click at [516, 254] on div "Cough linetus" at bounding box center [528, 247] width 210 height 29
type input "1000"
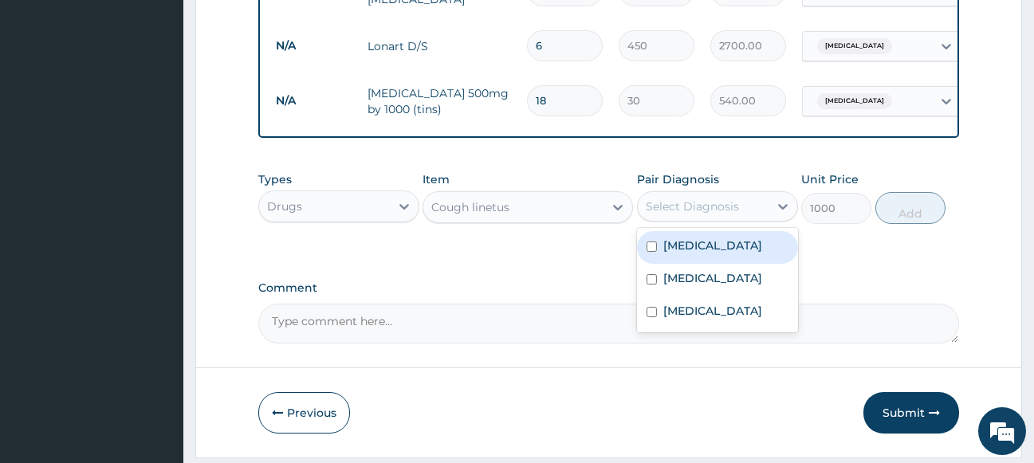
drag, startPoint x: 686, startPoint y: 208, endPoint x: 688, endPoint y: 252, distance: 43.9
click at [686, 213] on div "Select Diagnosis" at bounding box center [692, 207] width 93 height 16
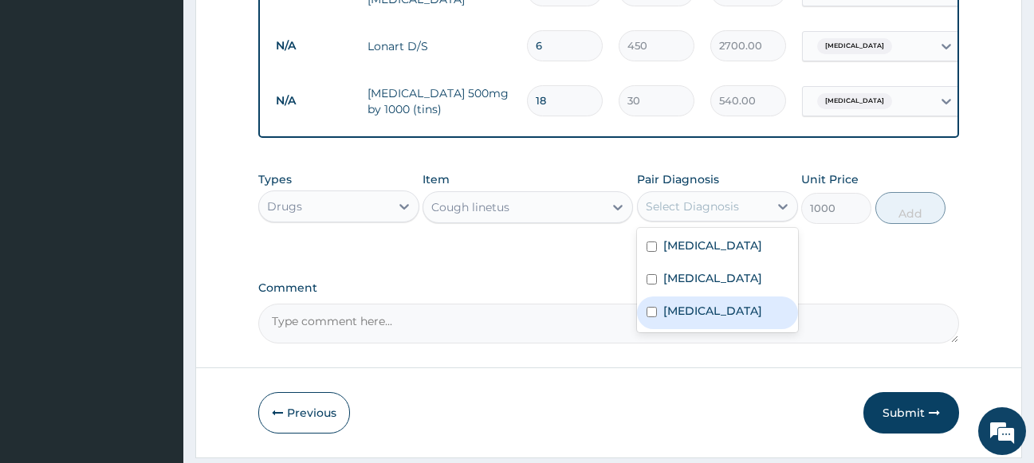
drag, startPoint x: 686, startPoint y: 323, endPoint x: 832, endPoint y: 265, distance: 157.8
click at [690, 319] on label "[MEDICAL_DATA]" at bounding box center [712, 311] width 99 height 16
checkbox input "true"
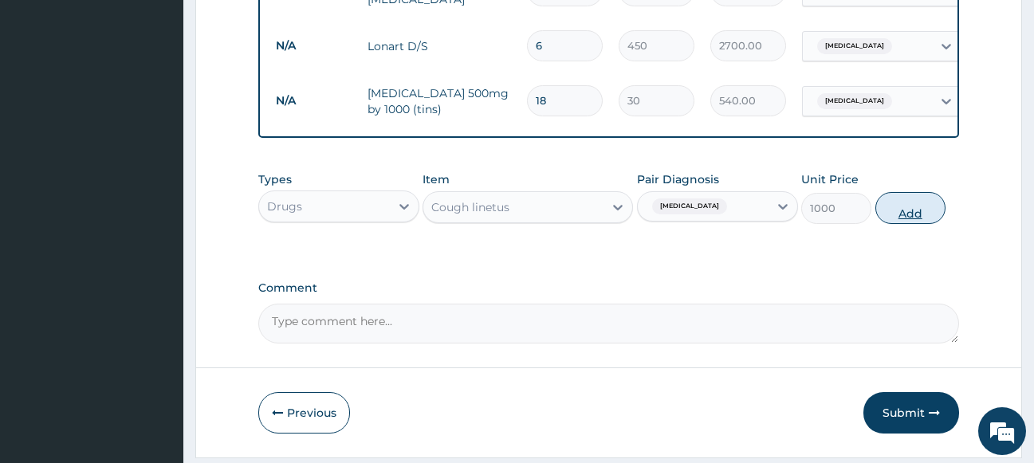
click at [909, 215] on button "Add" at bounding box center [910, 208] width 70 height 32
type input "0"
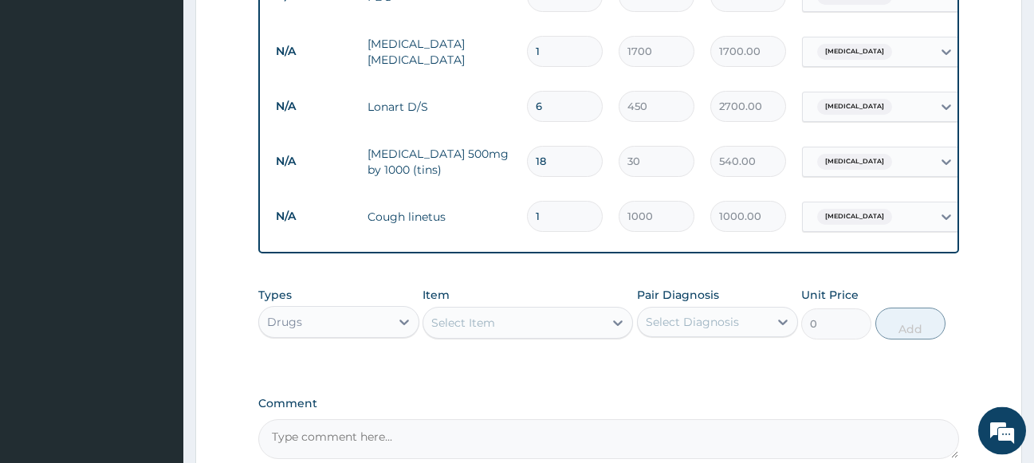
scroll to position [871, 0]
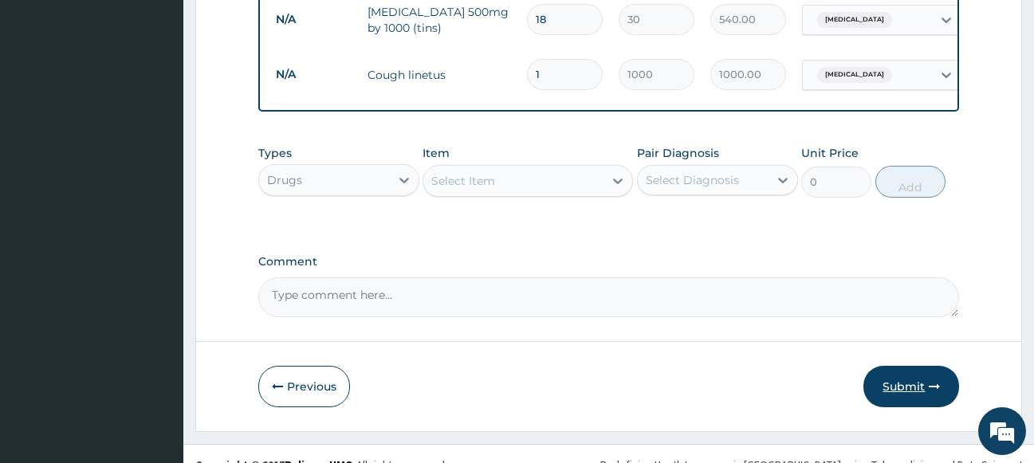
click at [891, 394] on button "Submit" at bounding box center [911, 386] width 96 height 41
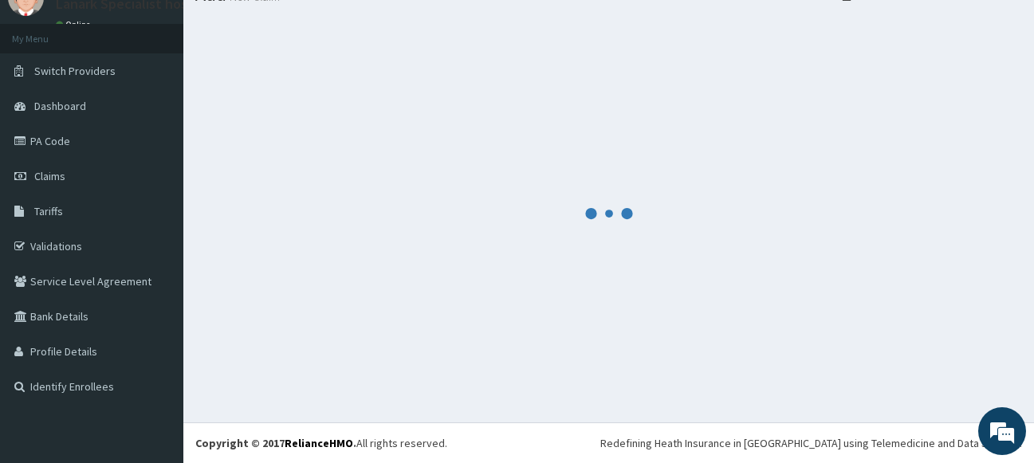
scroll to position [68, 0]
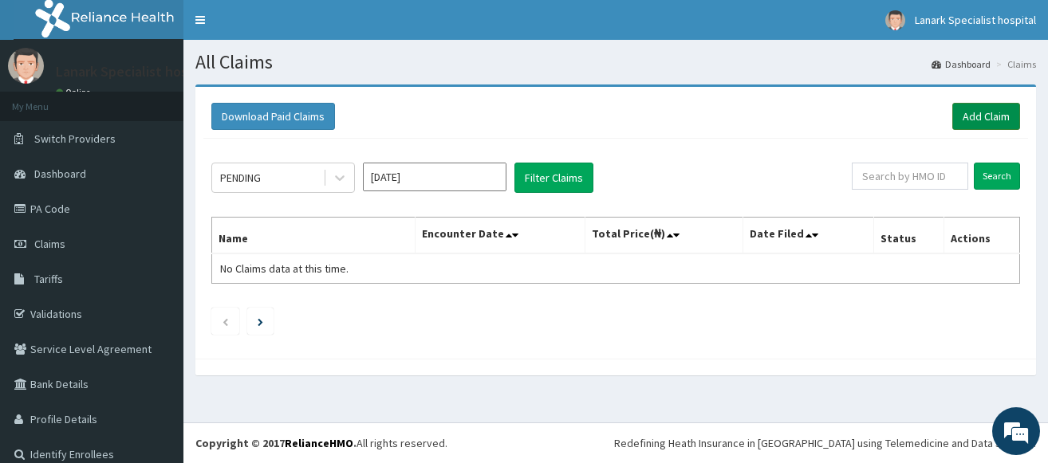
click at [969, 124] on link "Add Claim" at bounding box center [986, 116] width 68 height 27
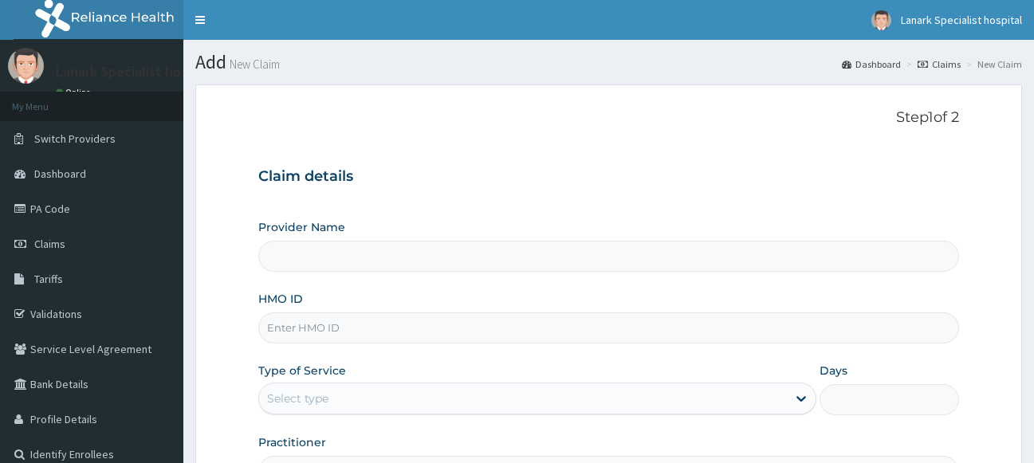
type input "Lanark Specialist Hospital"
click at [380, 324] on input "HMO ID" at bounding box center [609, 328] width 702 height 31
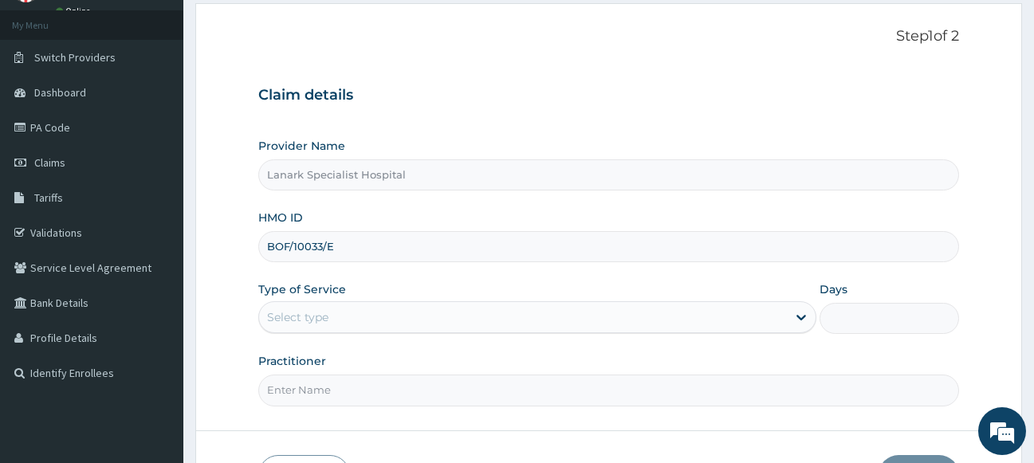
type input "BOF/10033/E"
click at [343, 312] on div "Select type" at bounding box center [523, 318] width 529 height 26
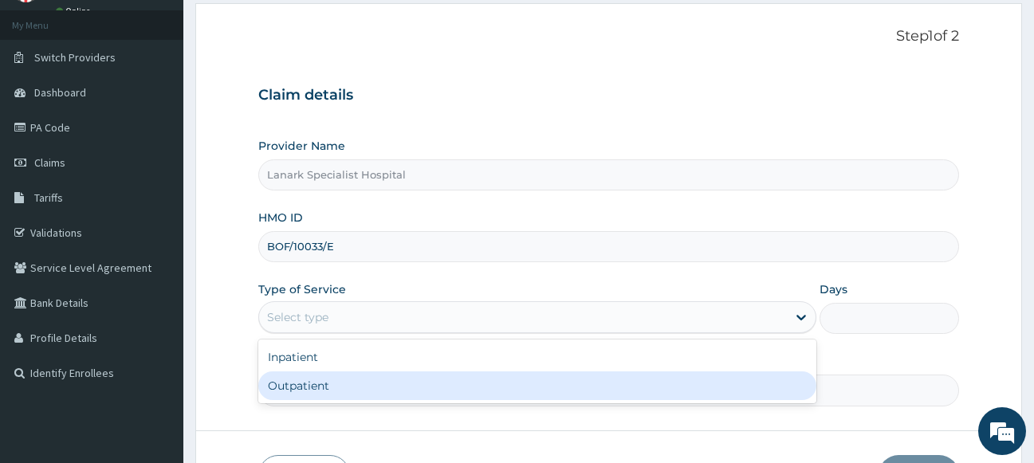
click at [324, 388] on div "Outpatient" at bounding box center [537, 386] width 559 height 29
type input "1"
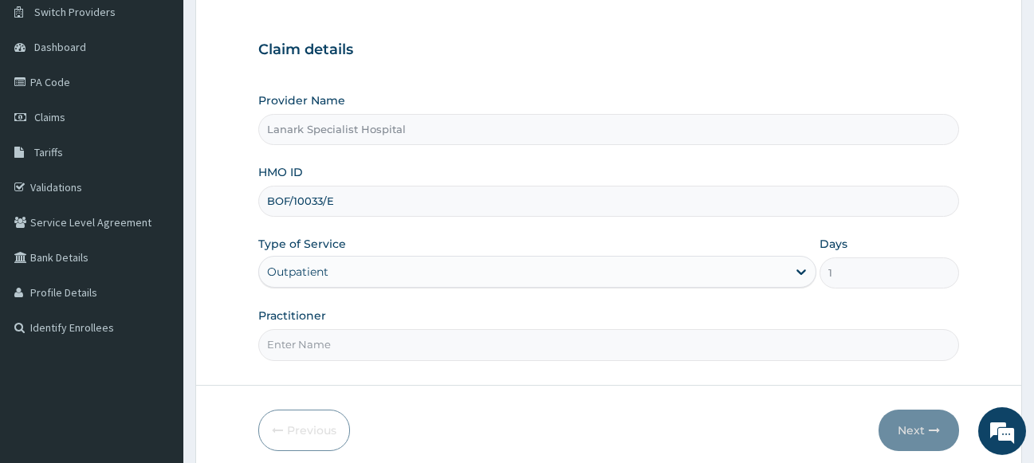
scroll to position [192, 0]
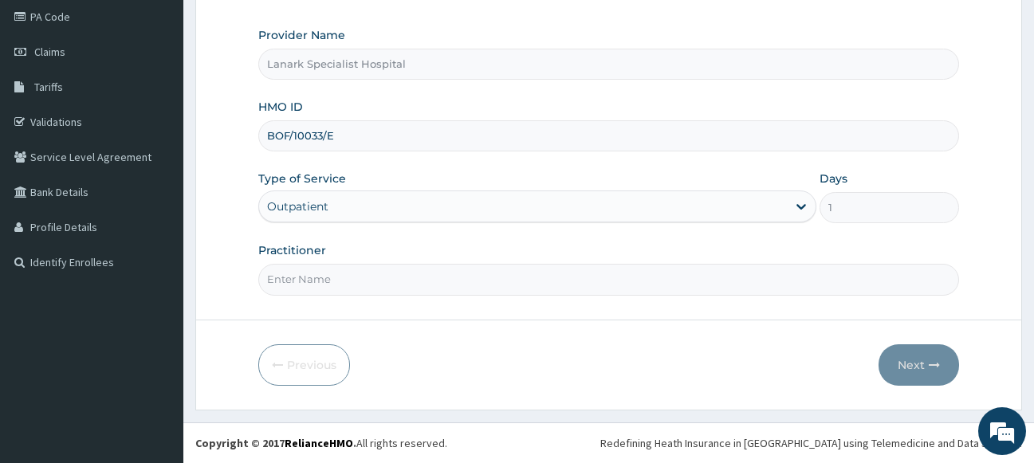
click at [356, 279] on input "Practitioner" at bounding box center [609, 279] width 702 height 31
type input "[PERSON_NAME]"
click at [906, 372] on button "Next" at bounding box center [919, 364] width 81 height 41
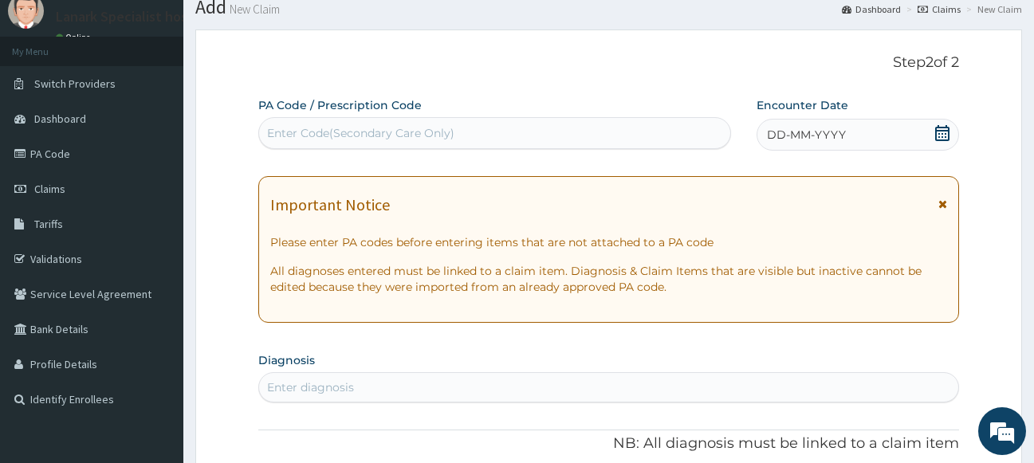
scroll to position [0, 0]
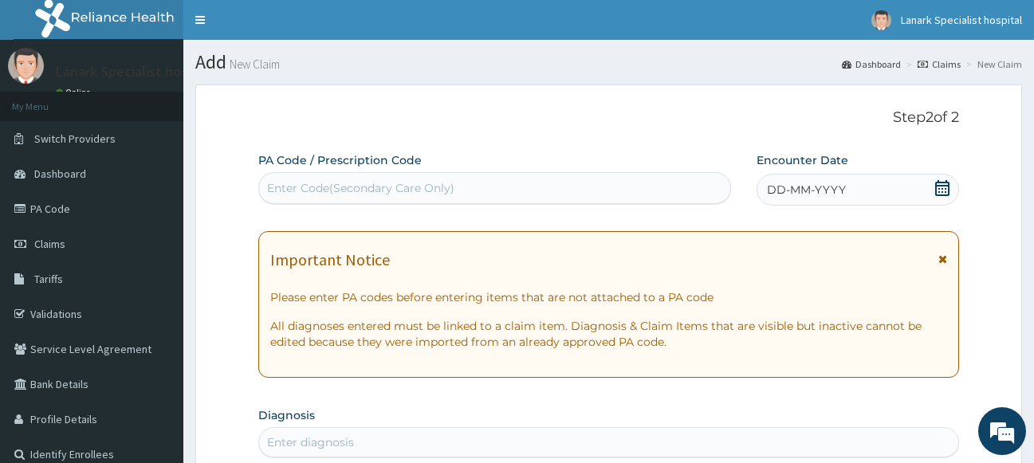
click at [942, 187] on icon at bounding box center [942, 188] width 14 height 16
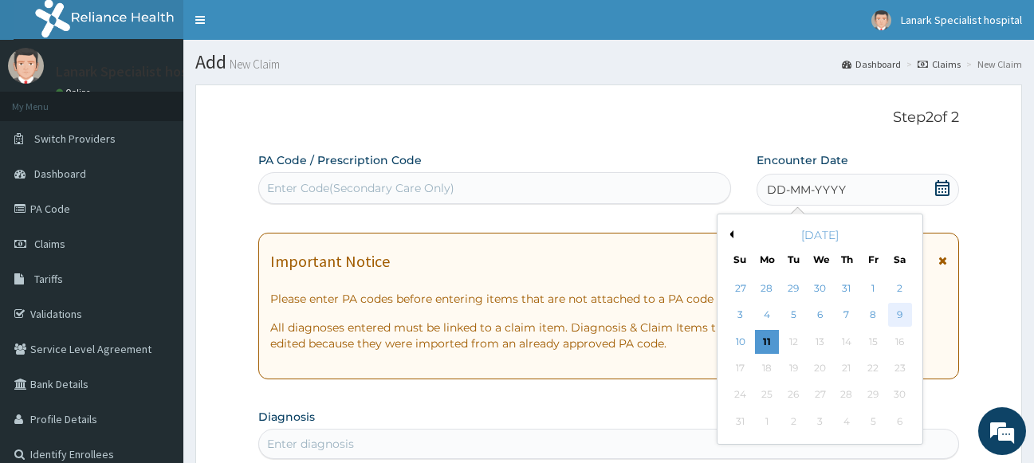
click at [895, 318] on div "9" at bounding box center [900, 316] width 24 height 24
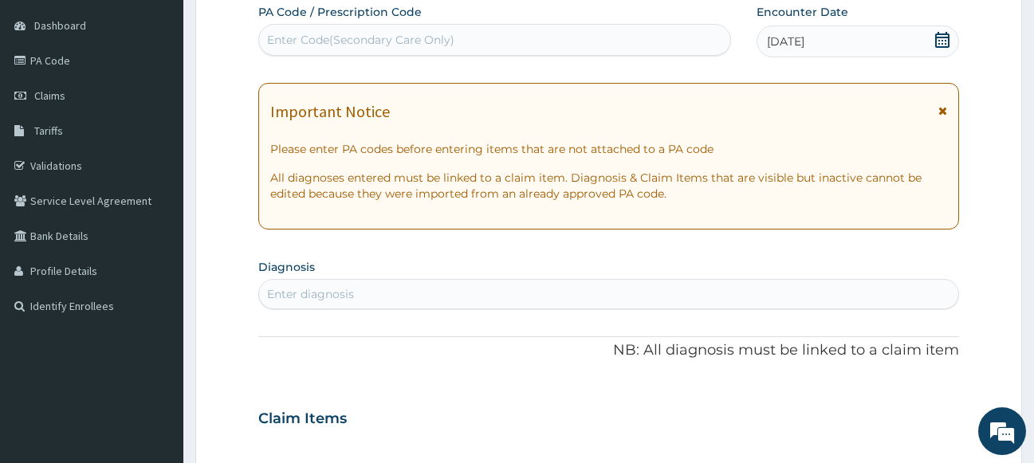
scroll to position [163, 0]
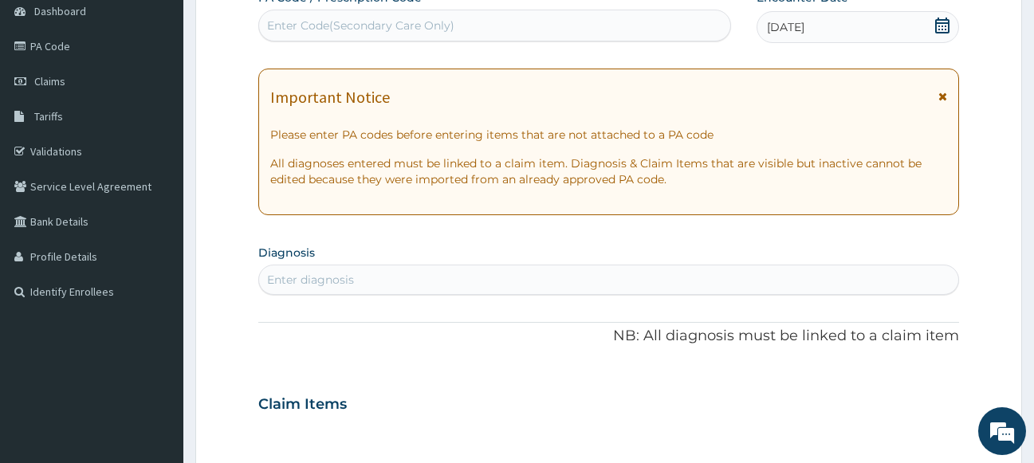
click at [559, 276] on div "Enter diagnosis" at bounding box center [609, 280] width 700 height 26
type input "[MEDICAL_DATA]"
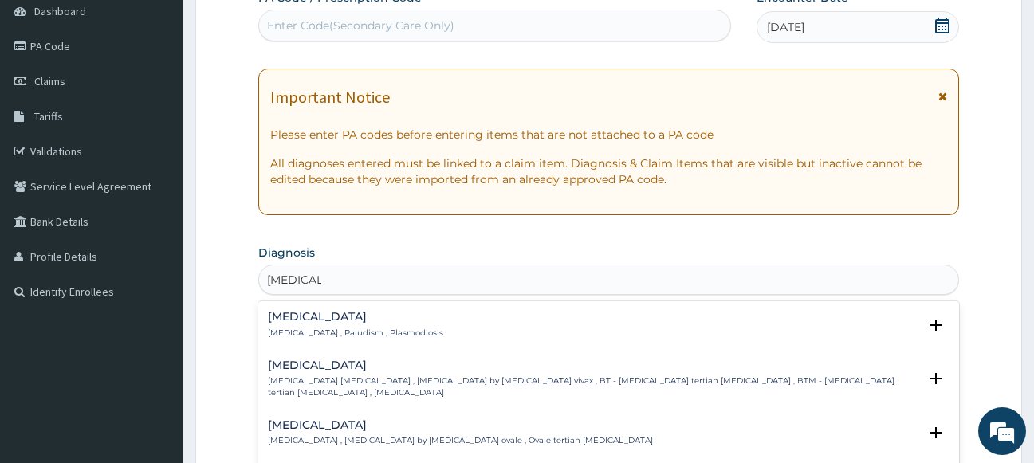
click at [300, 319] on h4 "[MEDICAL_DATA]" at bounding box center [355, 317] width 175 height 12
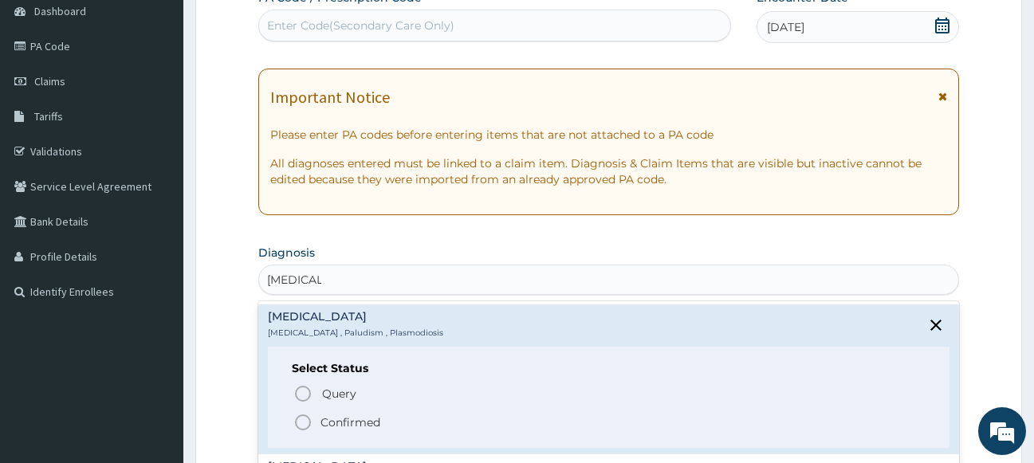
drag, startPoint x: 304, startPoint y: 424, endPoint x: 335, endPoint y: 404, distance: 36.9
click at [305, 424] on icon "status option filled" at bounding box center [302, 422] width 19 height 19
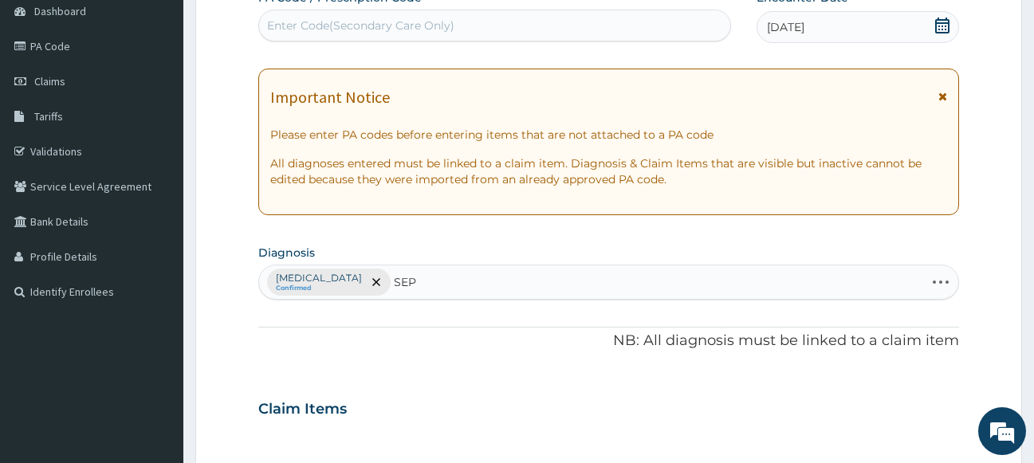
type input "SEPS"
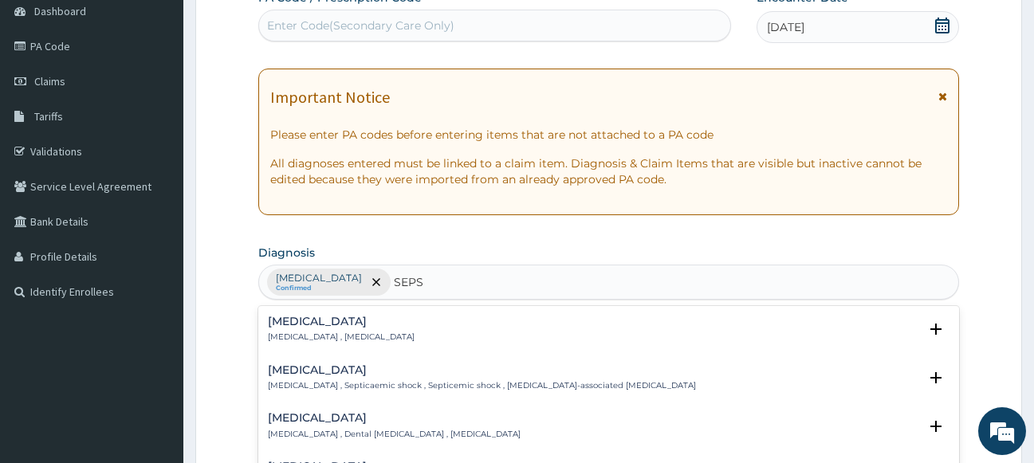
click at [285, 324] on h4 "[MEDICAL_DATA]" at bounding box center [341, 322] width 147 height 12
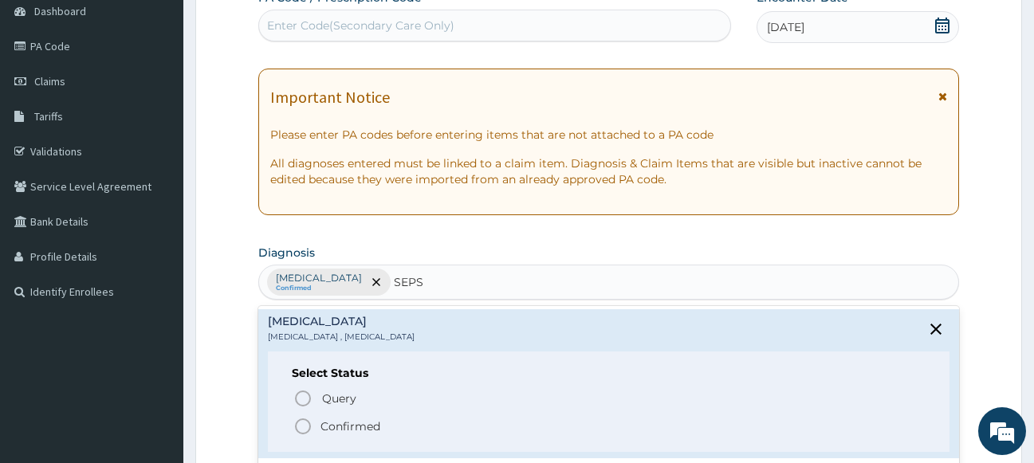
click at [302, 419] on circle "status option filled" at bounding box center [303, 426] width 14 height 14
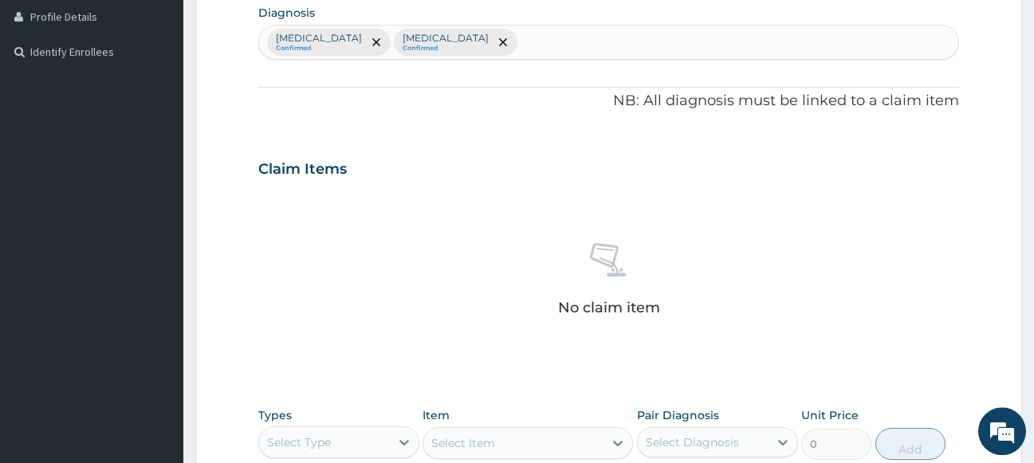
scroll to position [325, 0]
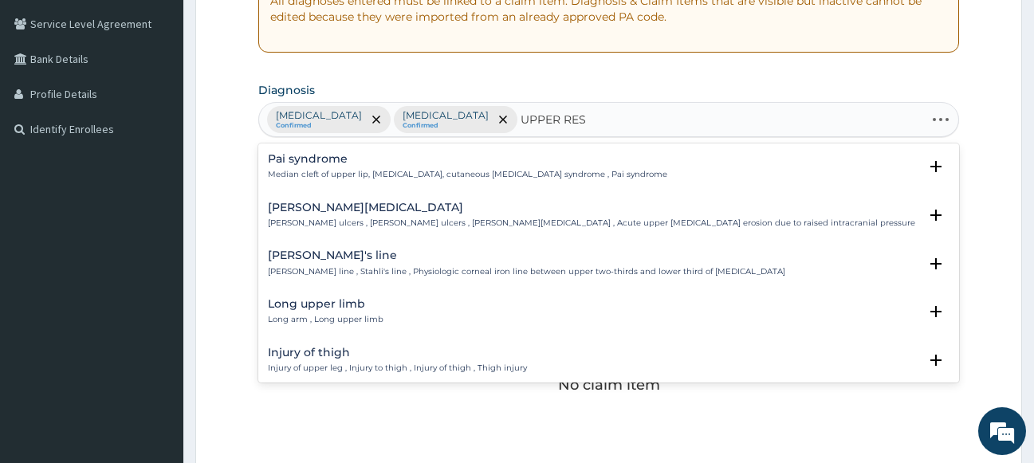
type input "UPPER RESP"
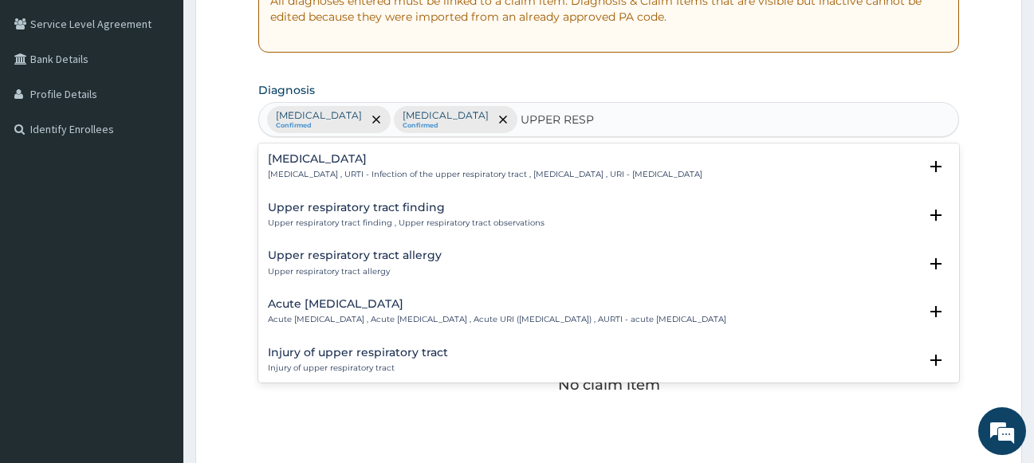
click at [361, 173] on p "[MEDICAL_DATA] , URTI - Infection of the upper respiratory tract , [MEDICAL_DAT…" at bounding box center [485, 174] width 435 height 11
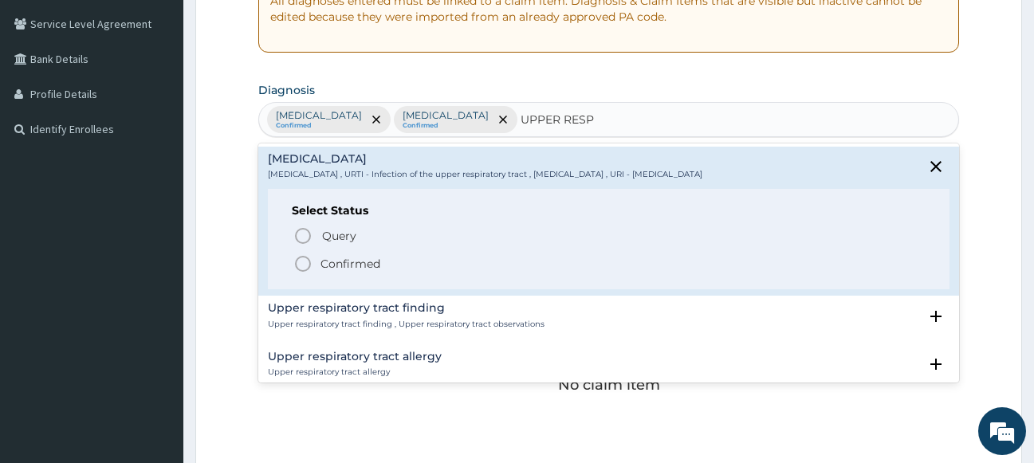
click at [309, 265] on icon "status option filled" at bounding box center [302, 263] width 19 height 19
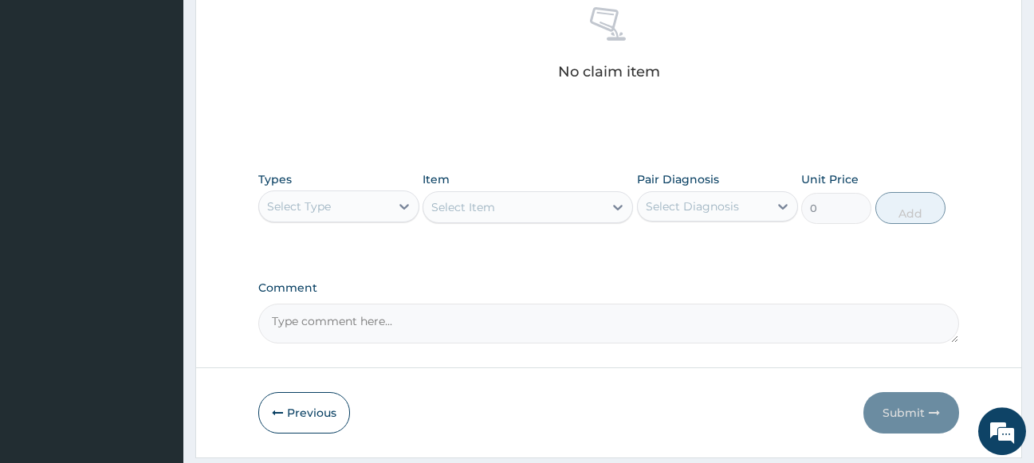
scroll to position [686, 0]
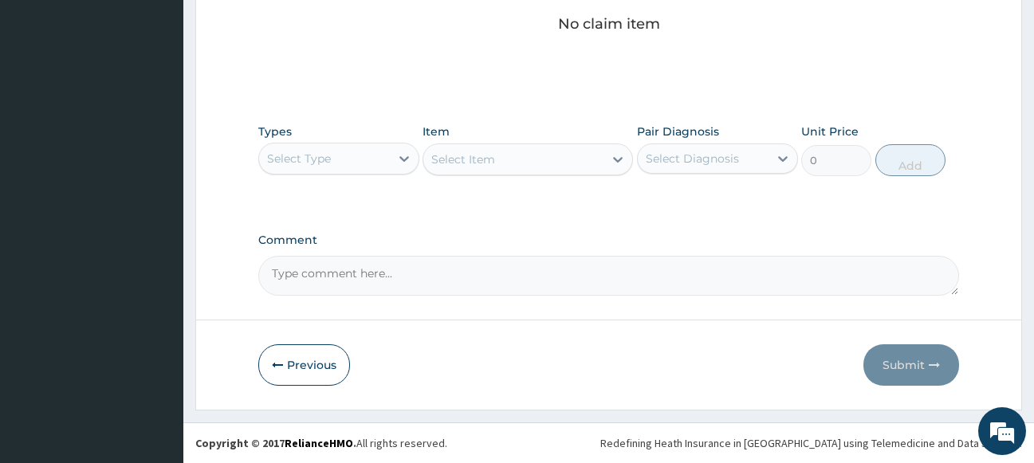
click at [343, 151] on div "Select Type" at bounding box center [324, 159] width 131 height 26
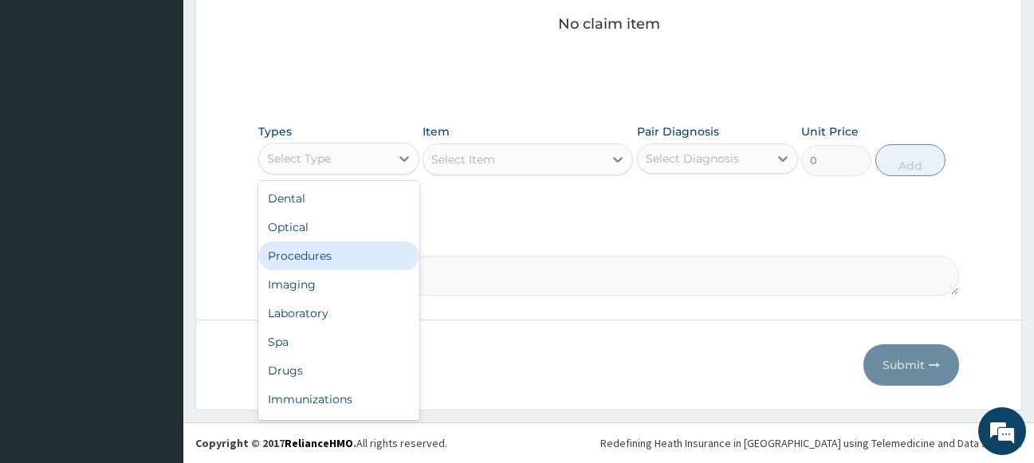
click at [328, 261] on div "Procedures" at bounding box center [338, 256] width 161 height 29
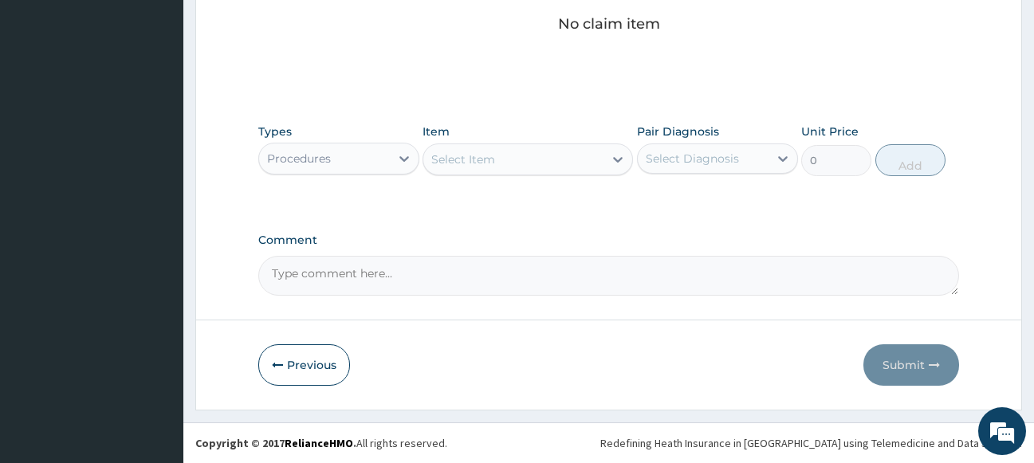
click at [517, 159] on div "Select Item" at bounding box center [513, 160] width 180 height 26
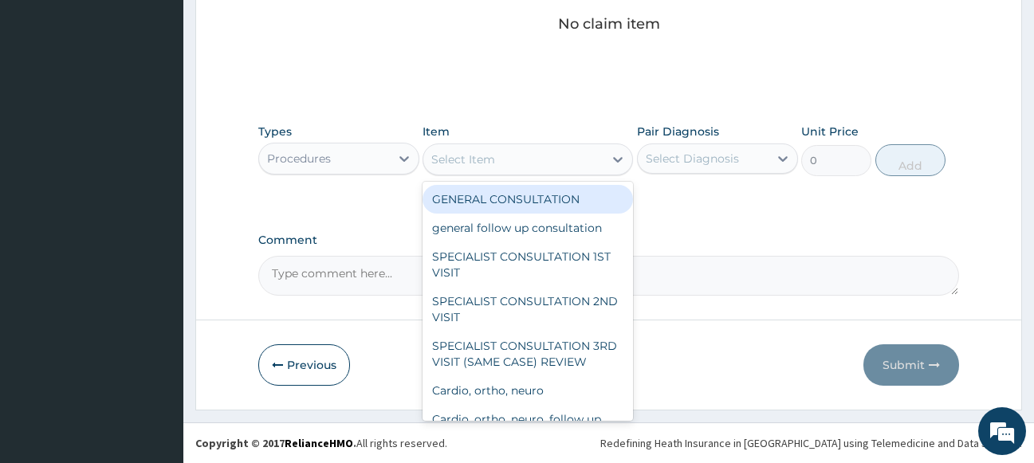
click at [526, 197] on div "GENERAL CONSULTATION" at bounding box center [528, 199] width 210 height 29
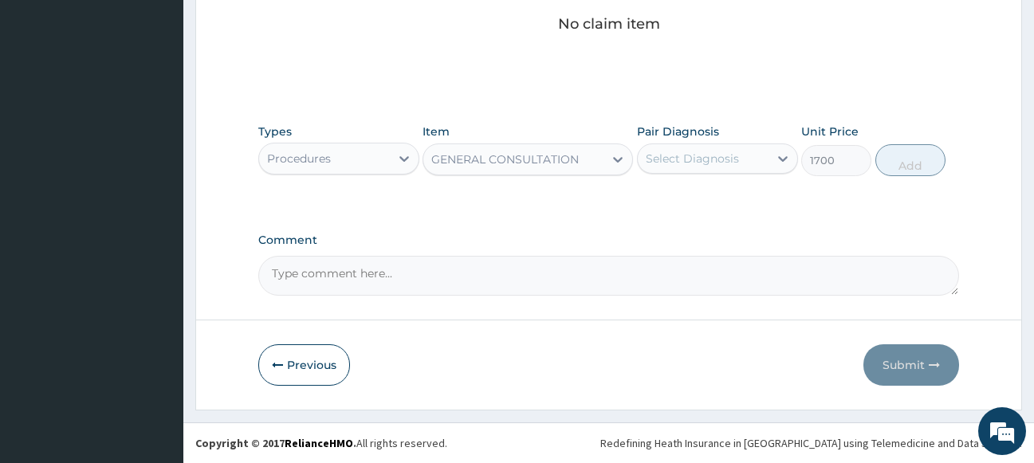
type input "1700"
click at [692, 145] on div "Select Diagnosis" at bounding box center [717, 159] width 161 height 30
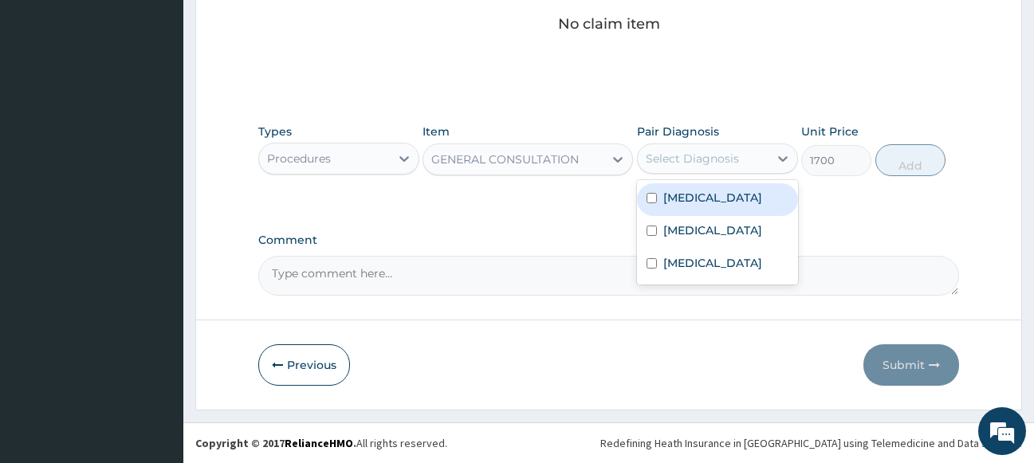
click at [695, 194] on label "[MEDICAL_DATA]" at bounding box center [712, 198] width 99 height 16
checkbox input "true"
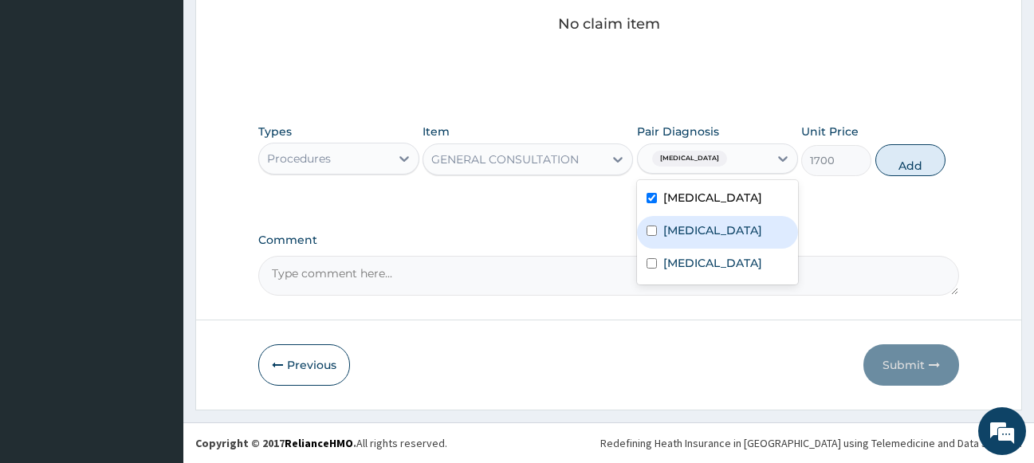
drag, startPoint x: 698, startPoint y: 225, endPoint x: 686, endPoint y: 274, distance: 50.7
click at [698, 226] on label "[MEDICAL_DATA]" at bounding box center [712, 230] width 99 height 16
checkbox input "true"
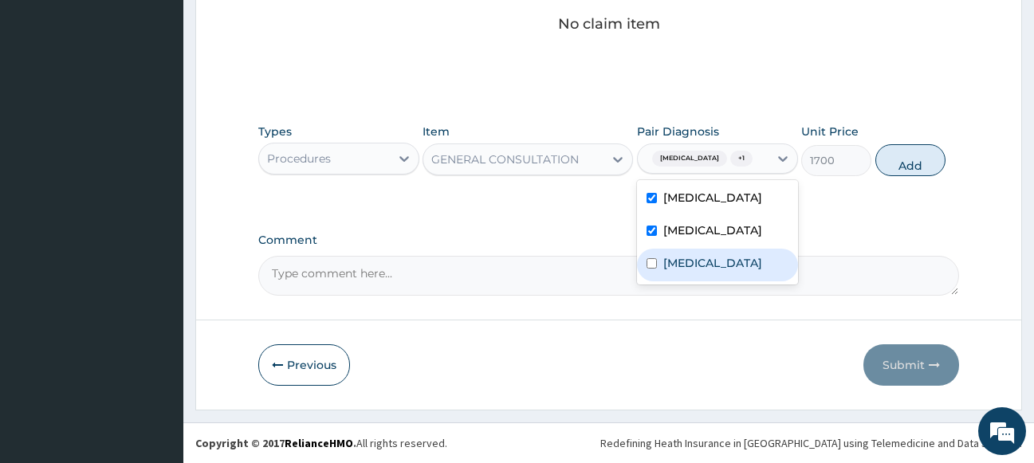
click at [682, 271] on label "[MEDICAL_DATA]" at bounding box center [712, 263] width 99 height 16
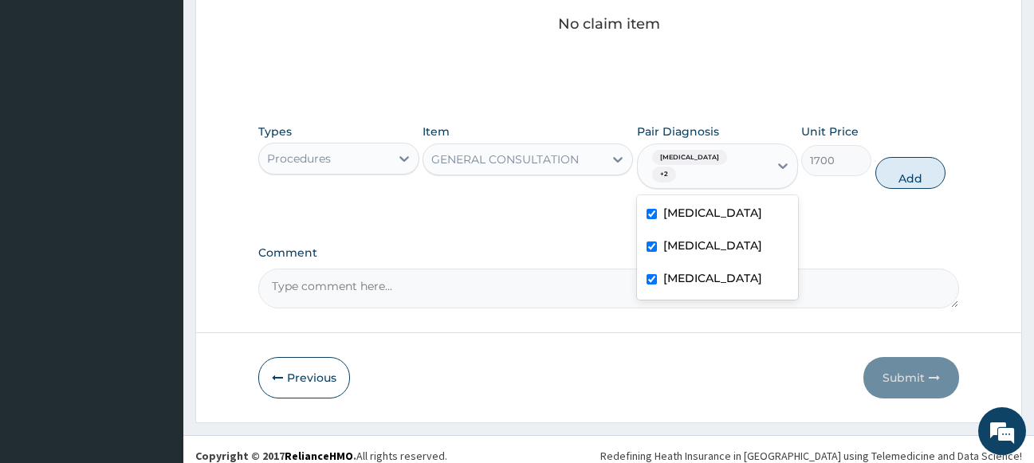
checkbox input "true"
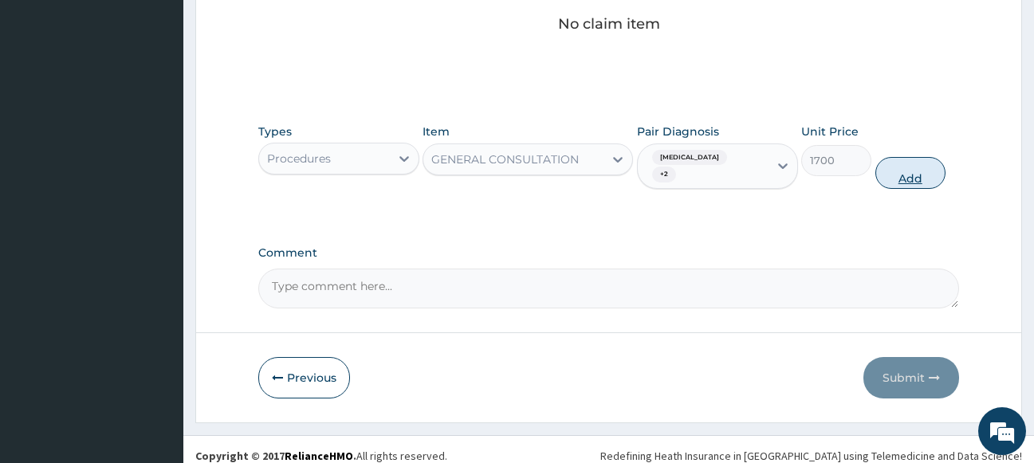
click at [903, 168] on button "Add" at bounding box center [910, 173] width 70 height 32
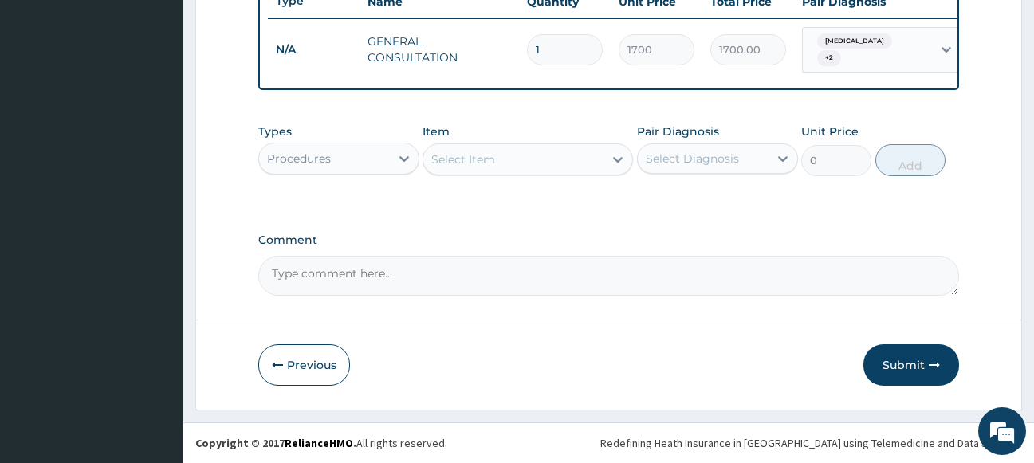
click at [323, 154] on div "Procedures" at bounding box center [299, 159] width 64 height 16
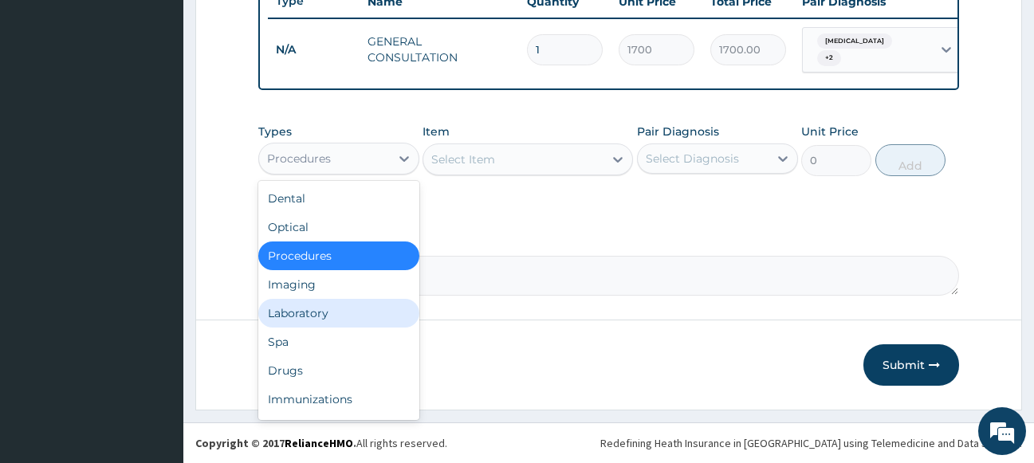
drag, startPoint x: 309, startPoint y: 307, endPoint x: 481, endPoint y: 173, distance: 217.5
click at [317, 306] on div "Laboratory" at bounding box center [338, 313] width 161 height 29
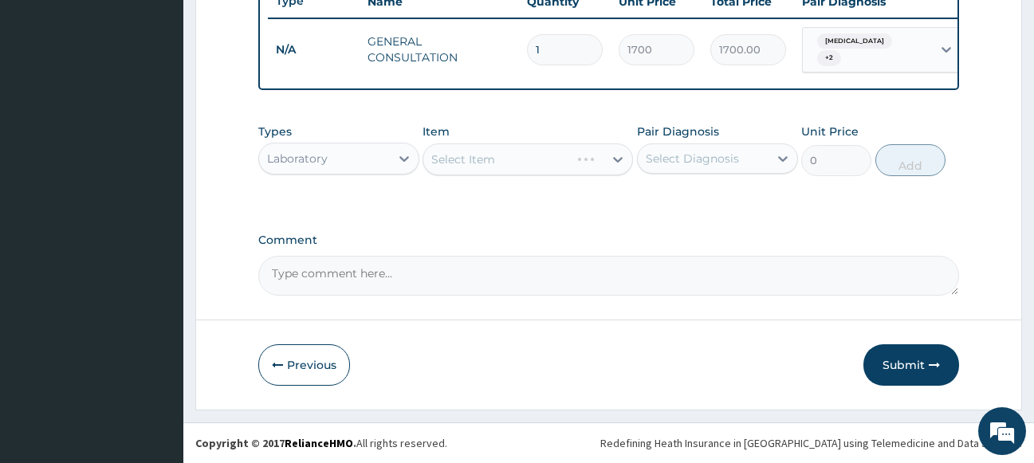
click at [498, 159] on div "Select Item" at bounding box center [528, 160] width 210 height 32
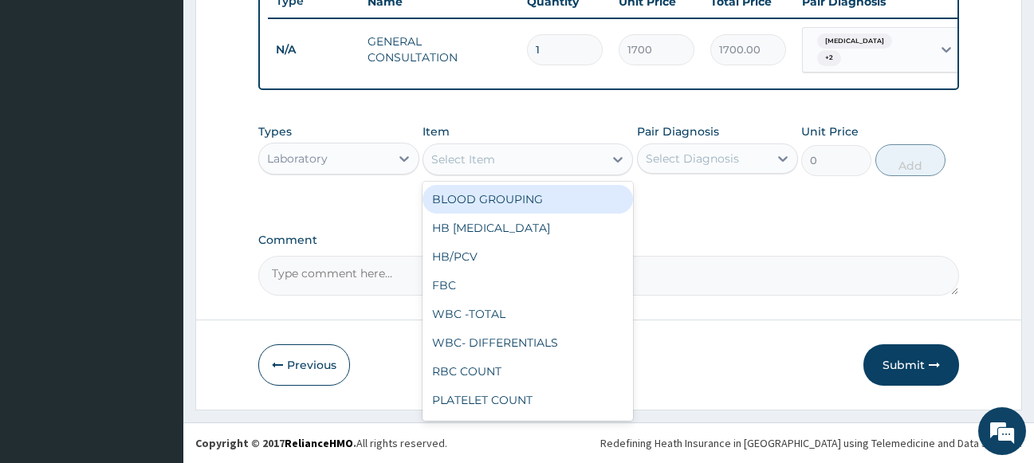
click at [501, 162] on div "Select Item" at bounding box center [513, 160] width 180 height 26
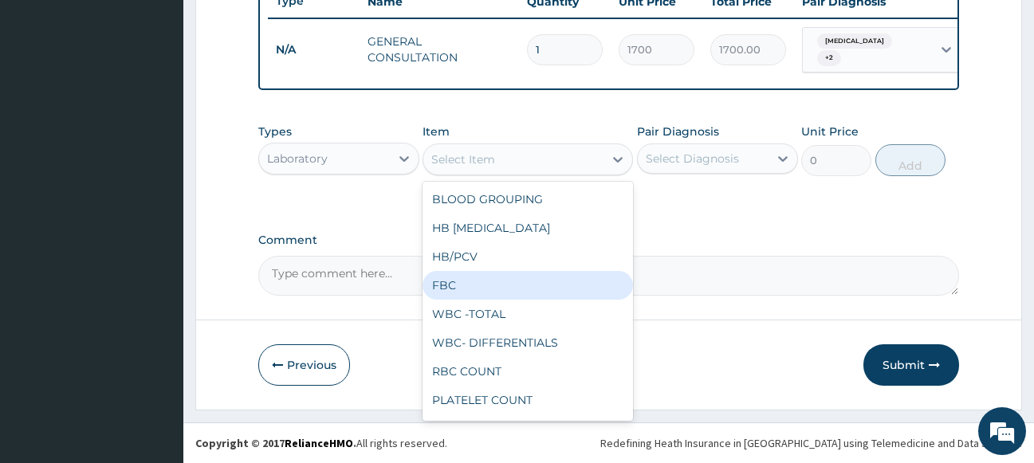
click at [476, 274] on div "FBC" at bounding box center [528, 285] width 210 height 29
type input "2975"
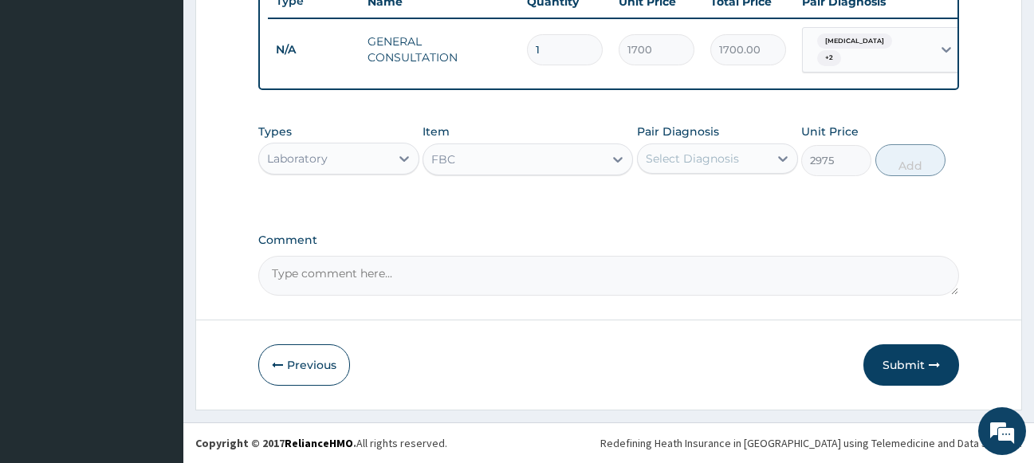
click at [704, 163] on div "Select Diagnosis" at bounding box center [692, 159] width 93 height 16
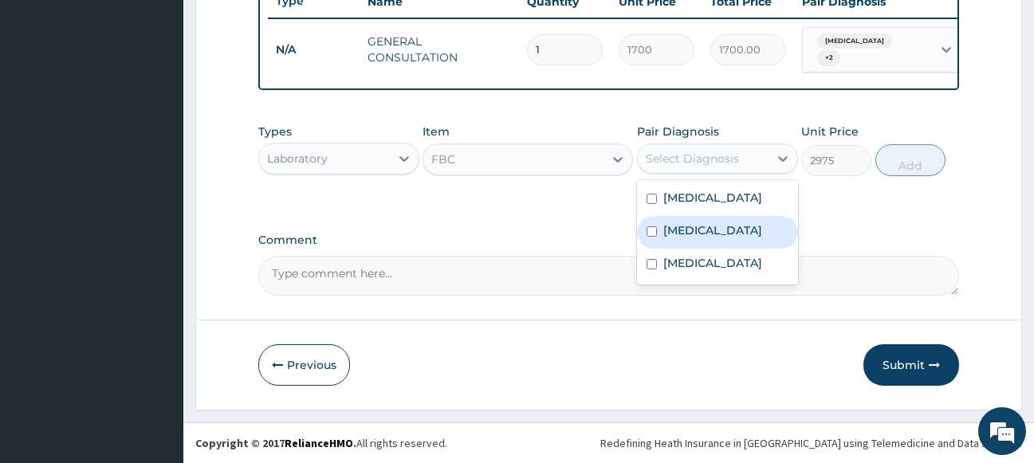
click at [692, 224] on label "[MEDICAL_DATA]" at bounding box center [712, 230] width 99 height 16
checkbox input "true"
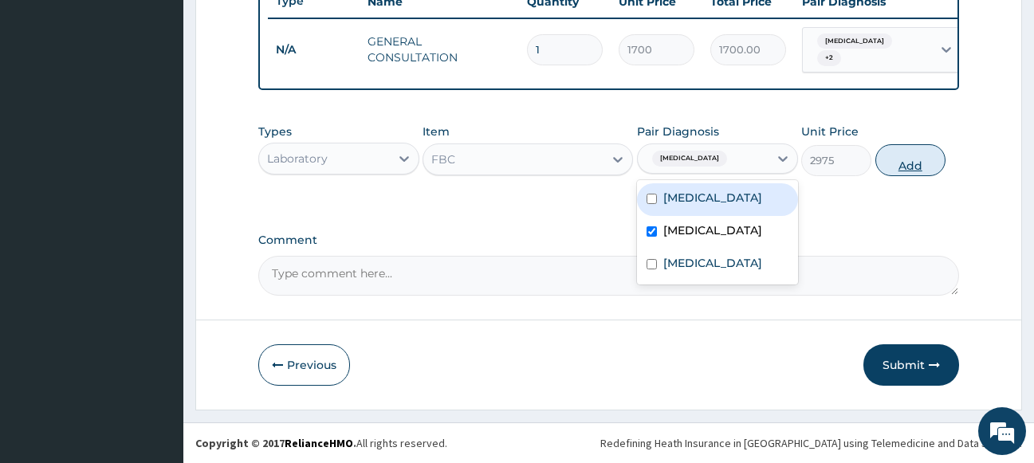
click at [907, 158] on button "Add" at bounding box center [910, 160] width 70 height 32
type input "0"
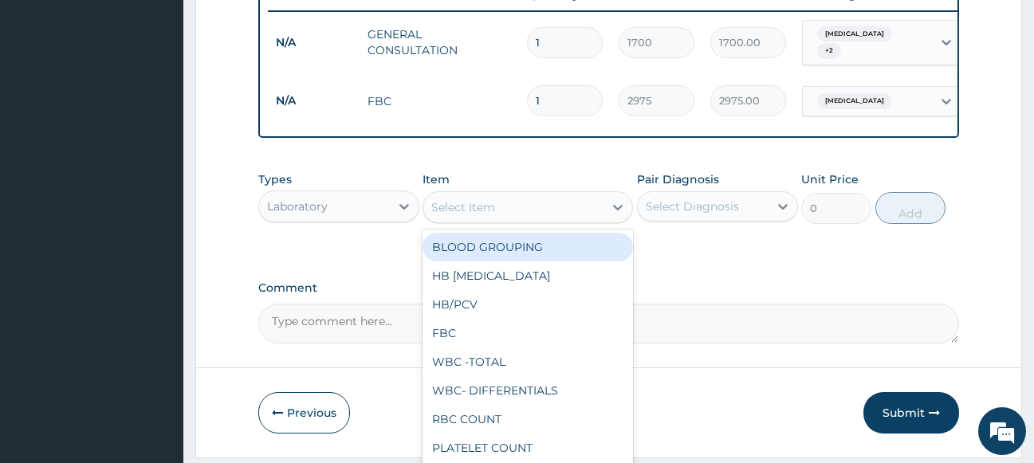
click at [487, 211] on div "Select Item" at bounding box center [463, 207] width 64 height 16
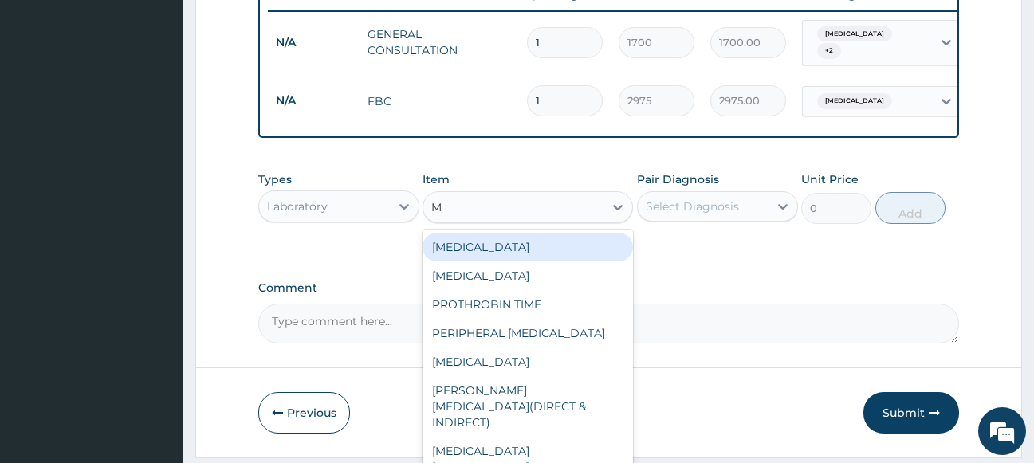
type input "MA"
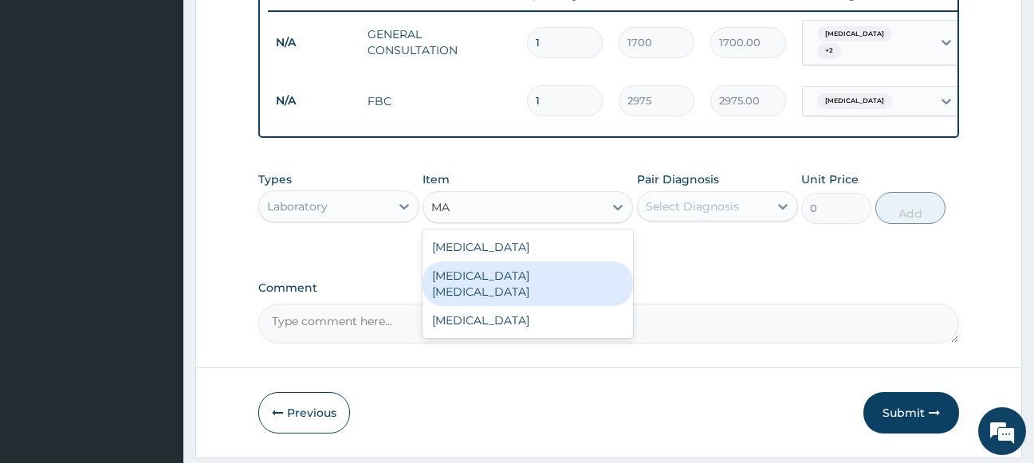
drag, startPoint x: 495, startPoint y: 281, endPoint x: 679, endPoint y: 238, distance: 189.0
click at [501, 280] on div "[MEDICAL_DATA] [MEDICAL_DATA]" at bounding box center [528, 284] width 210 height 45
type input "1700"
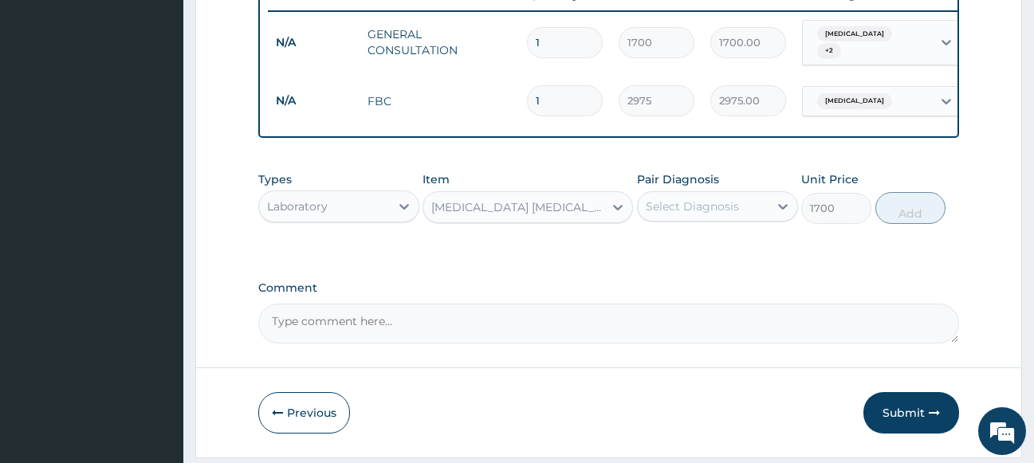
drag, startPoint x: 722, startPoint y: 210, endPoint x: 719, endPoint y: 234, distance: 24.1
click at [721, 214] on div "Select Diagnosis" at bounding box center [692, 207] width 93 height 16
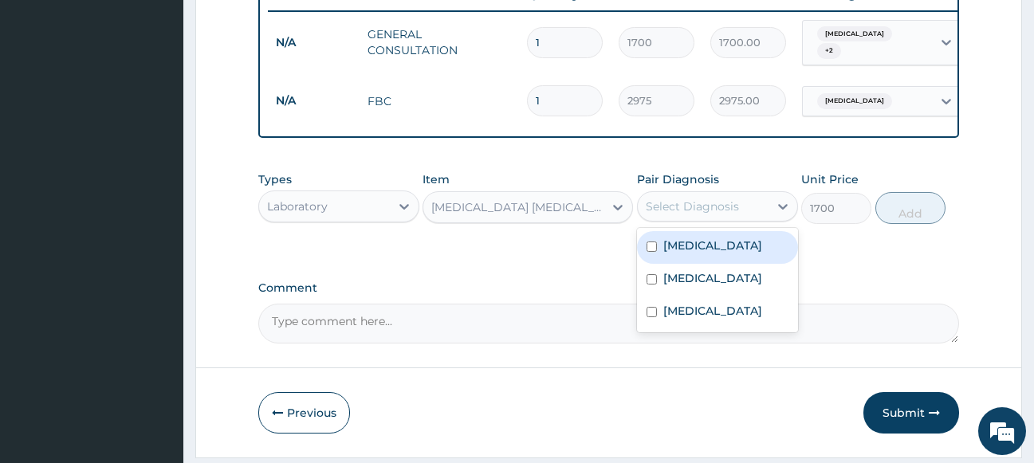
click at [694, 250] on label "[MEDICAL_DATA]" at bounding box center [712, 246] width 99 height 16
checkbox input "true"
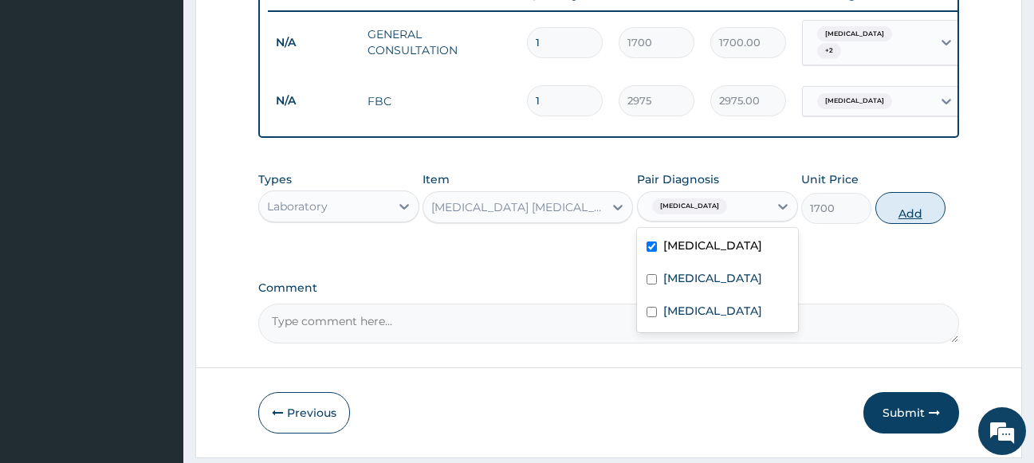
click at [902, 218] on button "Add" at bounding box center [910, 208] width 70 height 32
type input "0"
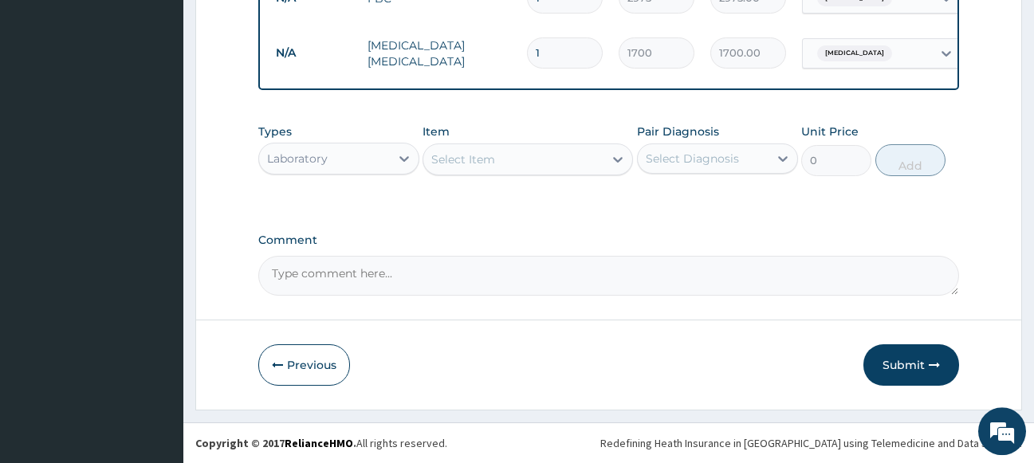
scroll to position [734, 0]
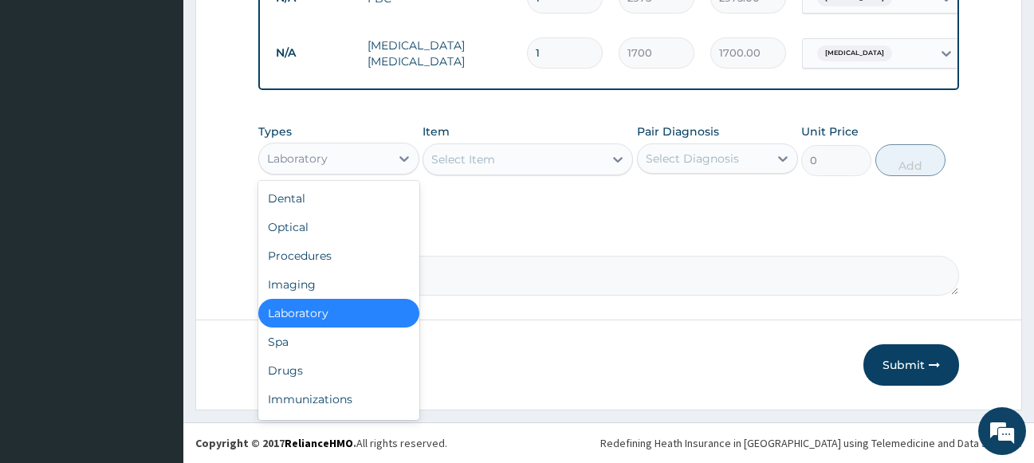
click at [328, 166] on div "Laboratory" at bounding box center [324, 159] width 131 height 26
click at [315, 368] on div "Drugs" at bounding box center [338, 370] width 161 height 29
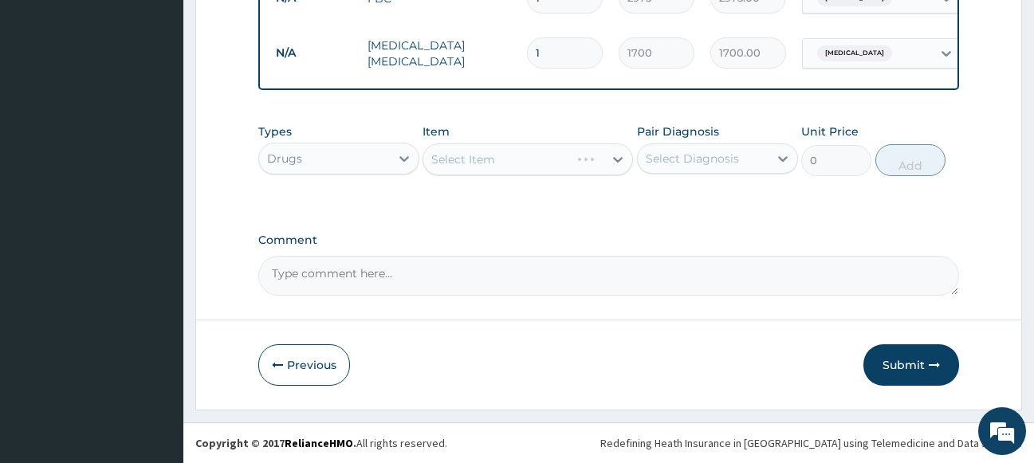
click at [513, 159] on div "Select Item" at bounding box center [528, 160] width 210 height 32
click at [513, 159] on div "Select Item" at bounding box center [513, 160] width 180 height 26
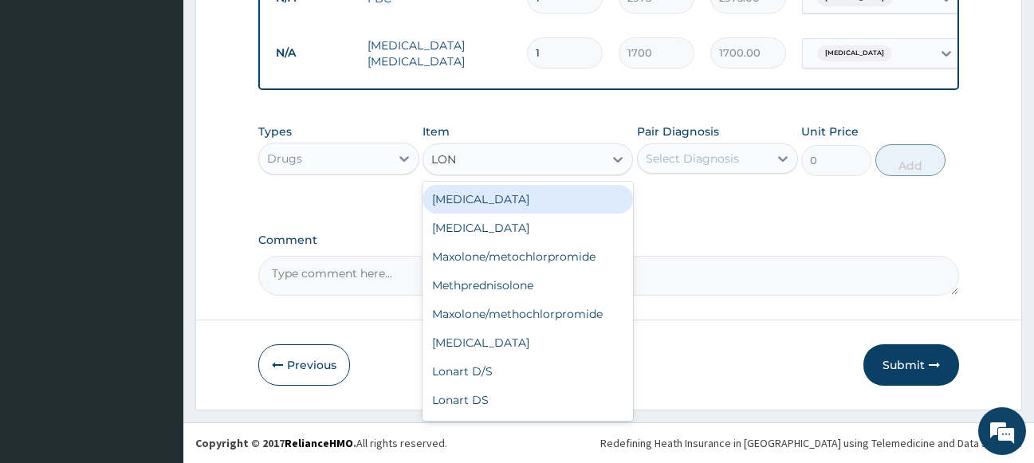
type input "[PERSON_NAME]"
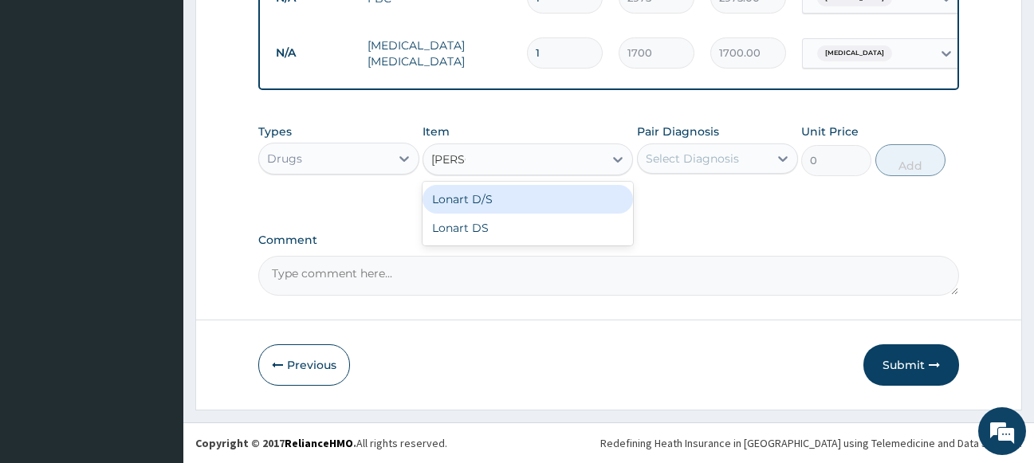
click at [489, 196] on div "Lonart D/S" at bounding box center [528, 199] width 210 height 29
type input "450"
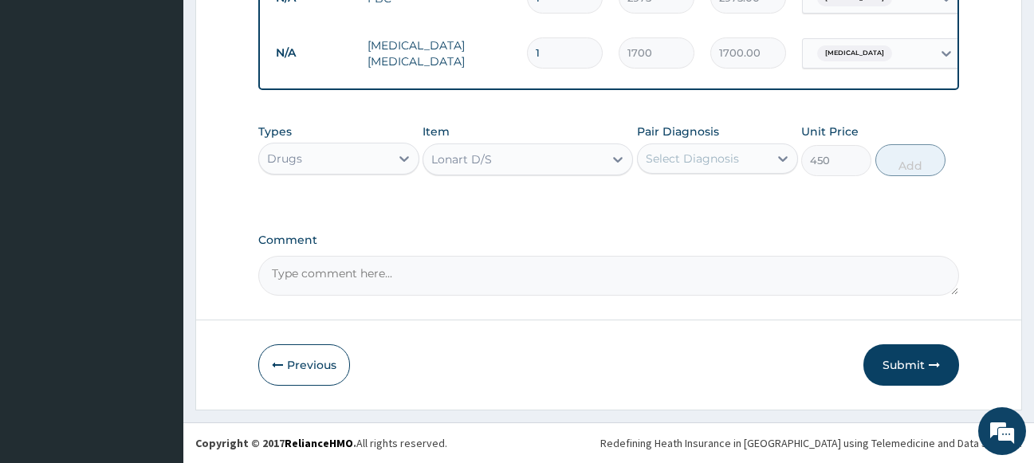
drag, startPoint x: 681, startPoint y: 161, endPoint x: 681, endPoint y: 176, distance: 15.1
click at [681, 171] on div "Select Diagnosis" at bounding box center [703, 159] width 131 height 26
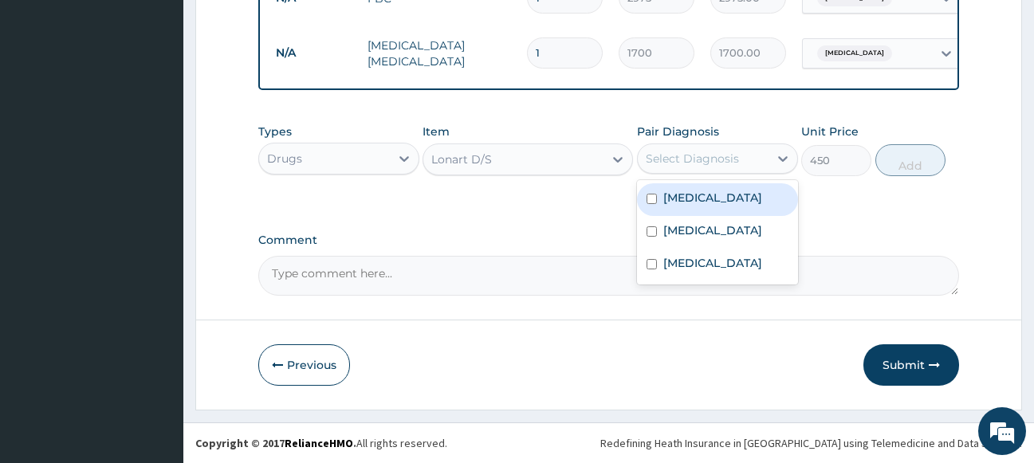
click at [688, 204] on label "[MEDICAL_DATA]" at bounding box center [712, 198] width 99 height 16
checkbox input "true"
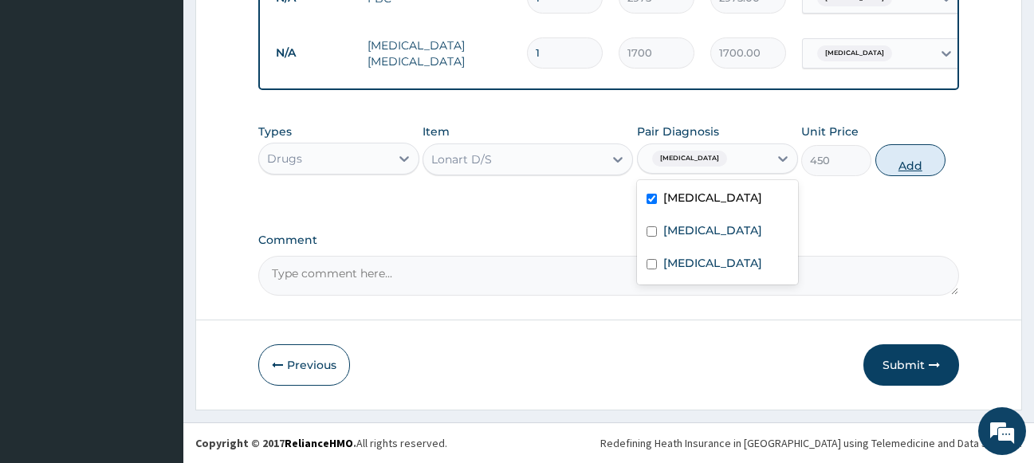
click at [931, 174] on button "Add" at bounding box center [910, 160] width 70 height 32
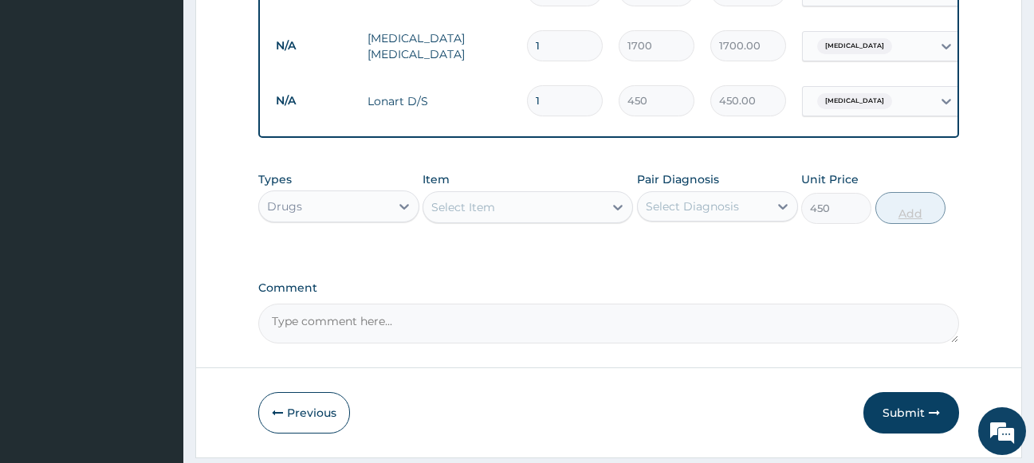
type input "0"
type input "2"
type input "900.00"
type input "3"
type input "1350.00"
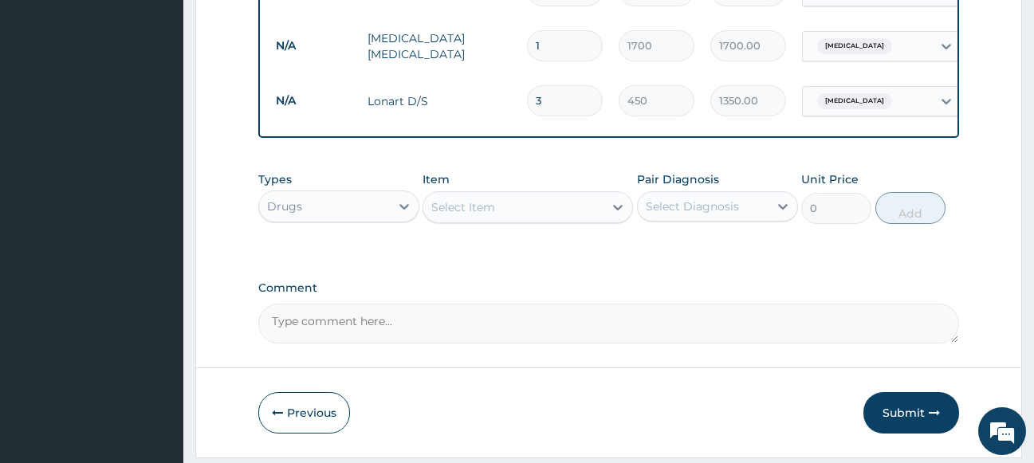
type input "4"
type input "1800.00"
type input "5"
type input "2250.00"
type input "6"
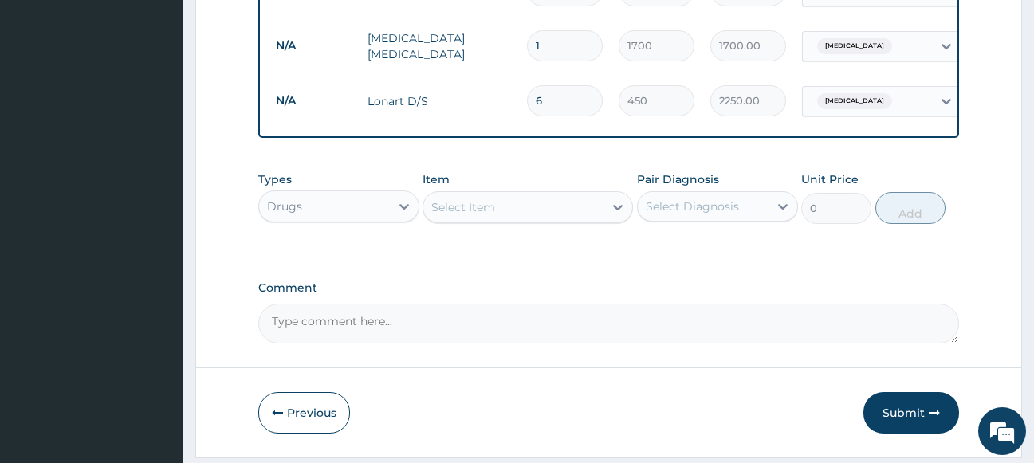
type input "2700.00"
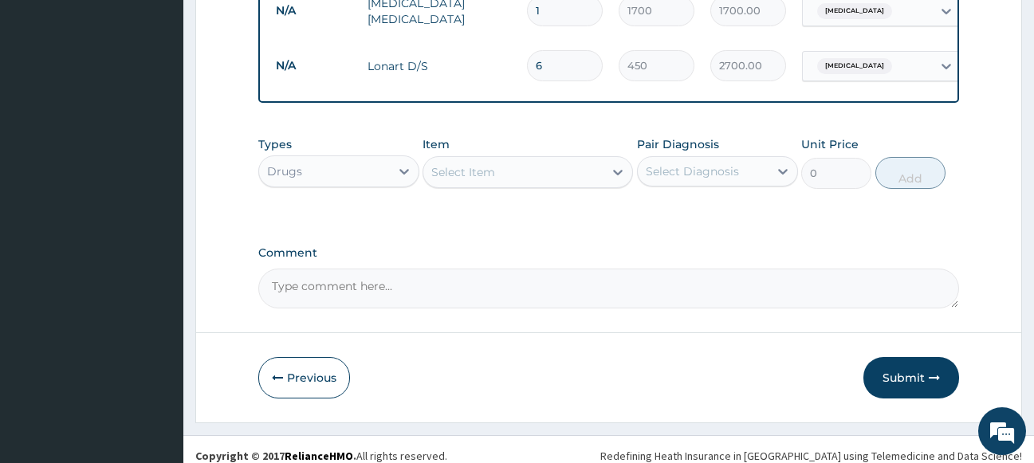
scroll to position [789, 0]
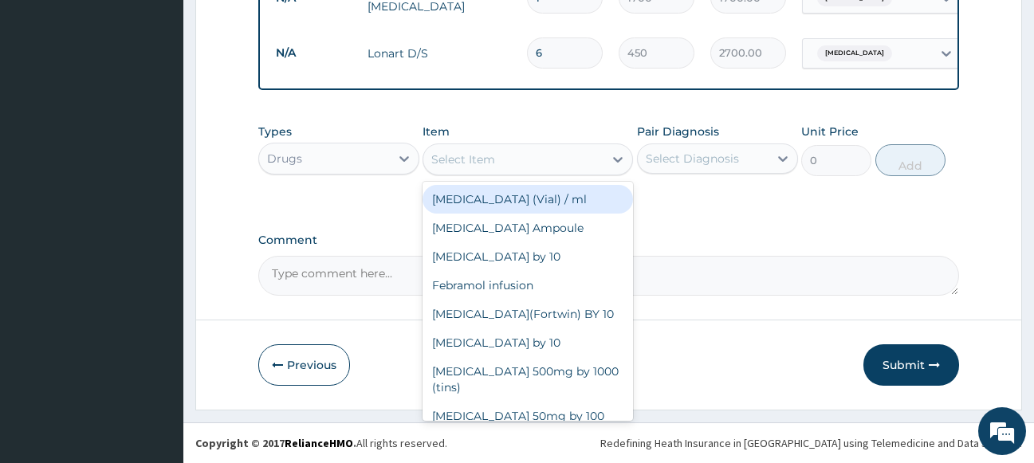
click at [507, 151] on div "Select Item" at bounding box center [513, 160] width 180 height 26
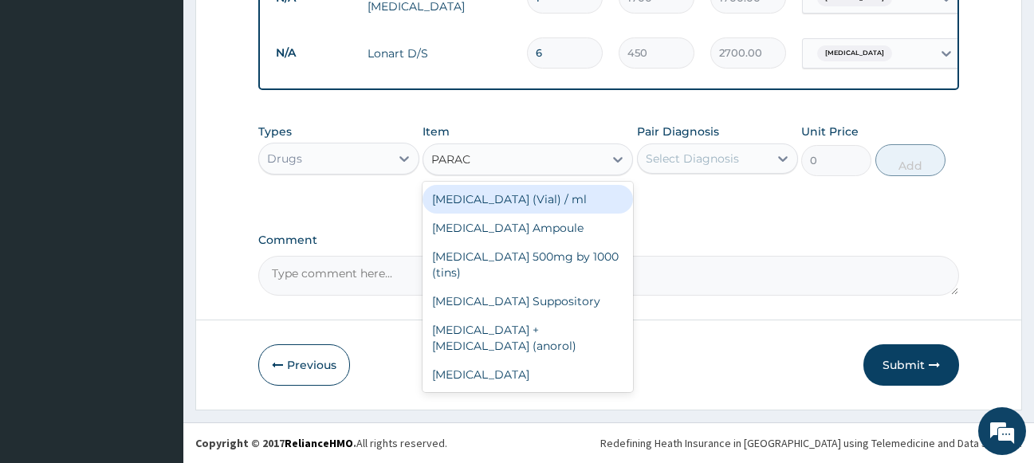
type input "PARACE"
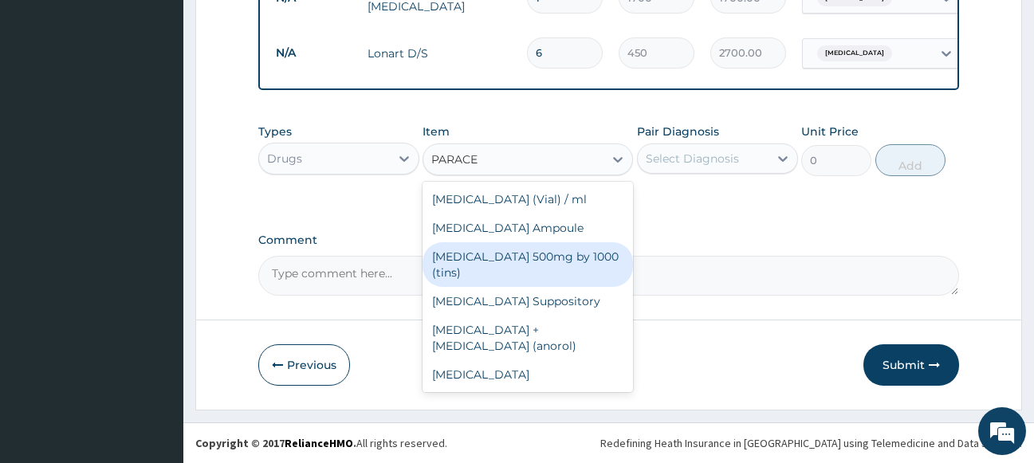
click at [534, 262] on div "[MEDICAL_DATA] 500mg by 1000 (tins)" at bounding box center [528, 264] width 210 height 45
type input "30"
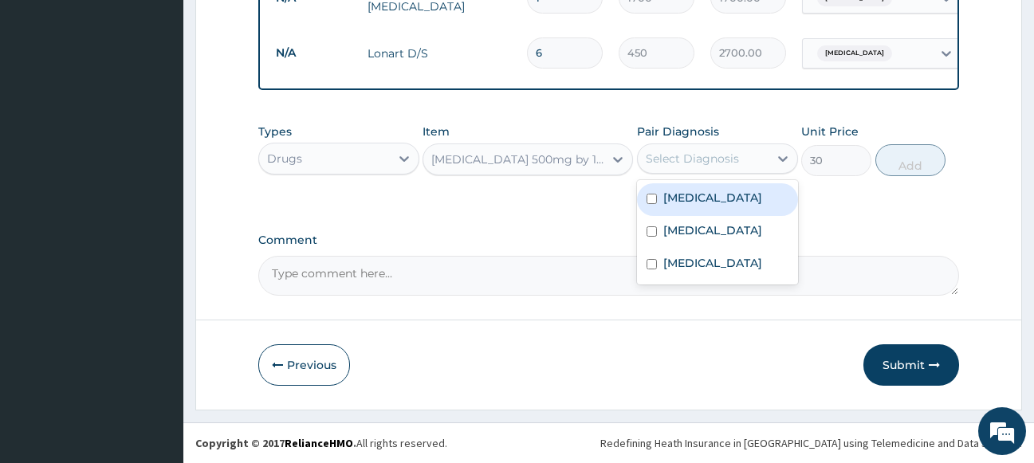
click at [695, 163] on div "Select Diagnosis" at bounding box center [692, 159] width 93 height 16
click at [693, 194] on label "[MEDICAL_DATA]" at bounding box center [712, 198] width 99 height 16
checkbox input "true"
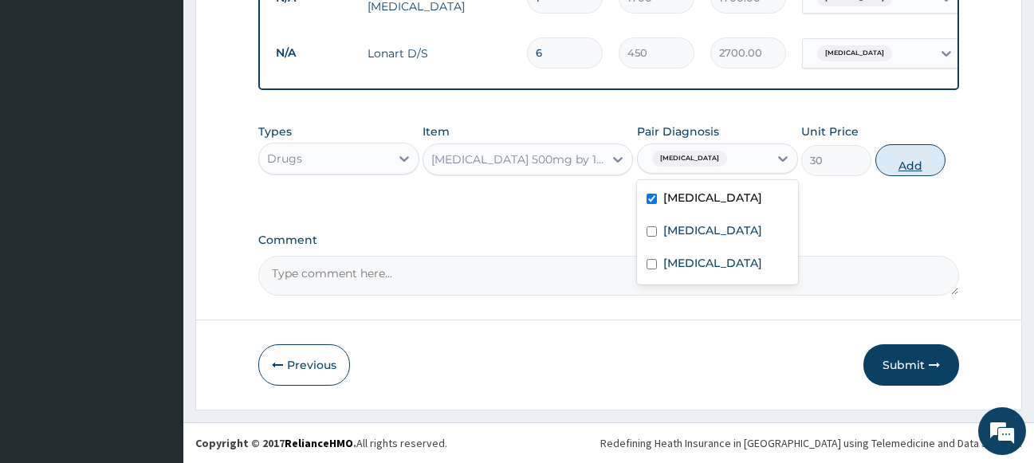
click at [917, 154] on button "Add" at bounding box center [910, 160] width 70 height 32
type input "0"
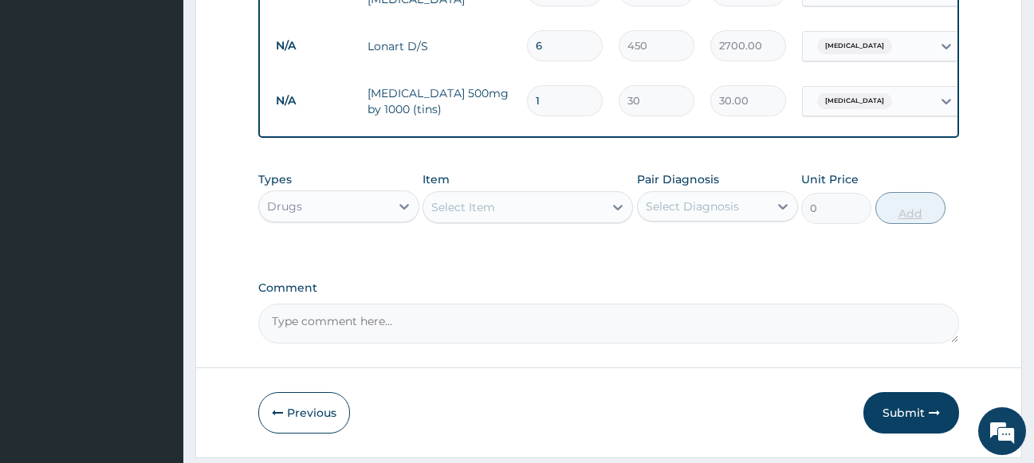
type input "18"
type input "540.00"
type input "18"
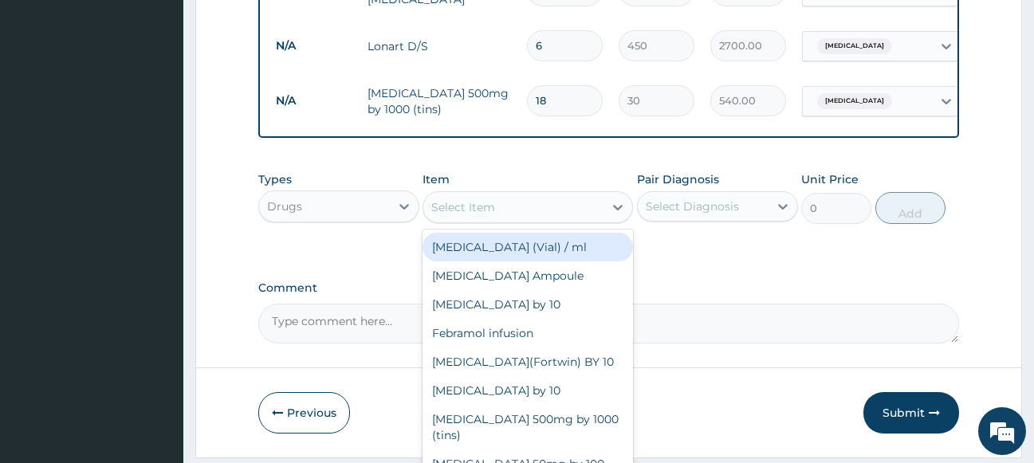
click at [548, 202] on div "Select Item" at bounding box center [513, 208] width 180 height 26
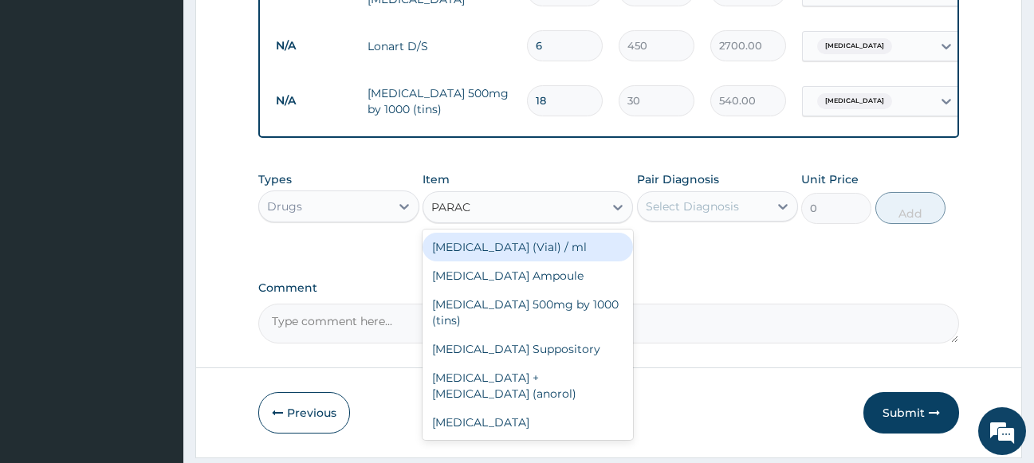
type input "PARACE"
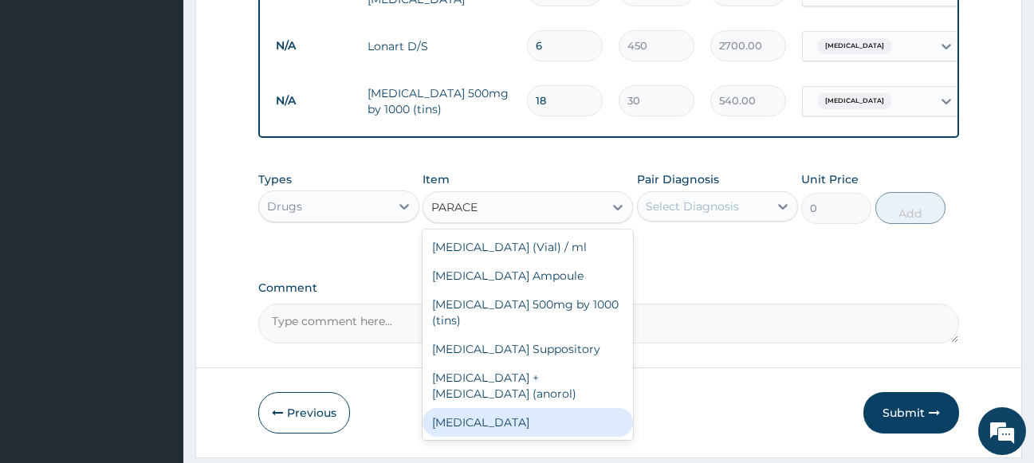
click at [507, 408] on div "[MEDICAL_DATA]" at bounding box center [528, 422] width 210 height 29
type input "1000"
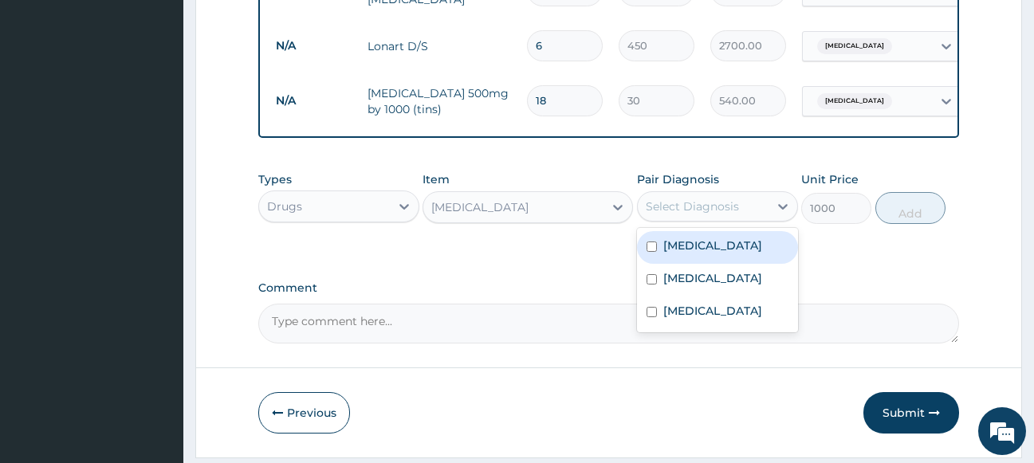
drag, startPoint x: 708, startPoint y: 215, endPoint x: 703, endPoint y: 241, distance: 26.0
click at [707, 219] on div "Select Diagnosis" at bounding box center [703, 207] width 131 height 26
click at [702, 250] on label "[MEDICAL_DATA]" at bounding box center [712, 246] width 99 height 16
checkbox input "true"
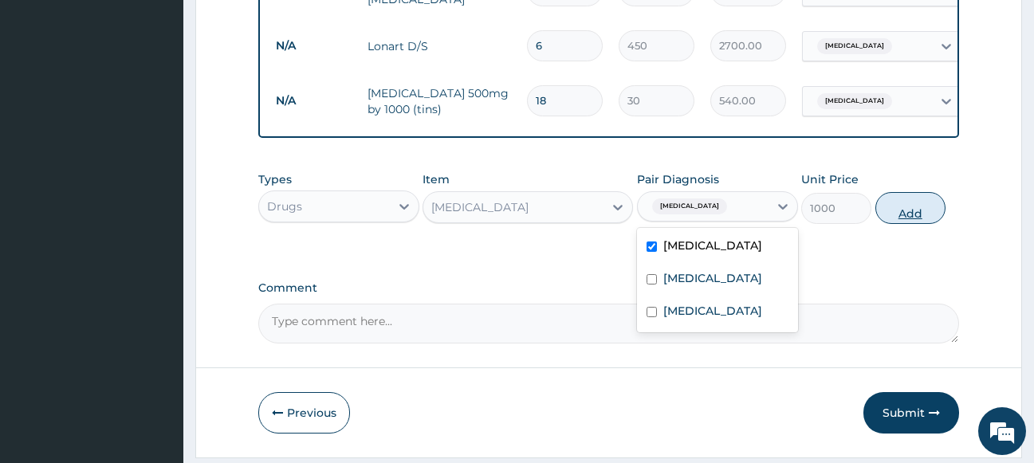
click at [916, 222] on button "Add" at bounding box center [910, 208] width 70 height 32
type input "0"
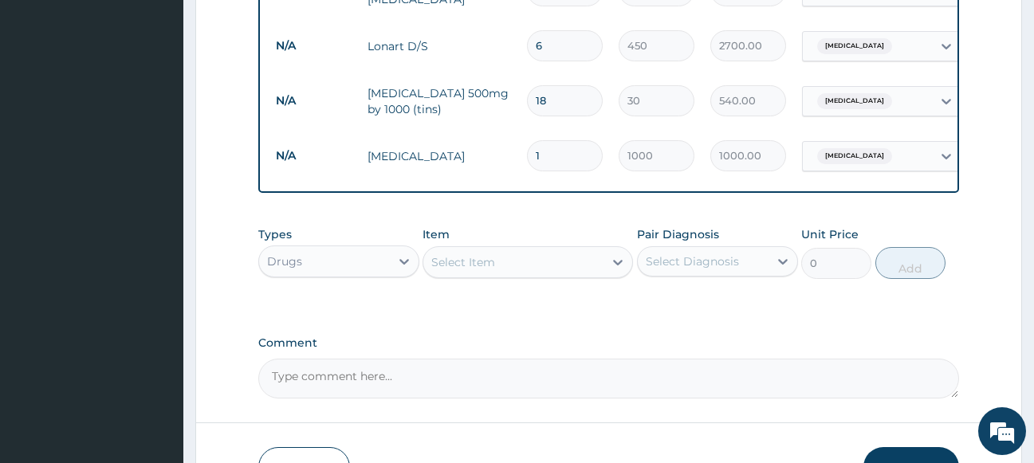
scroll to position [0, 100]
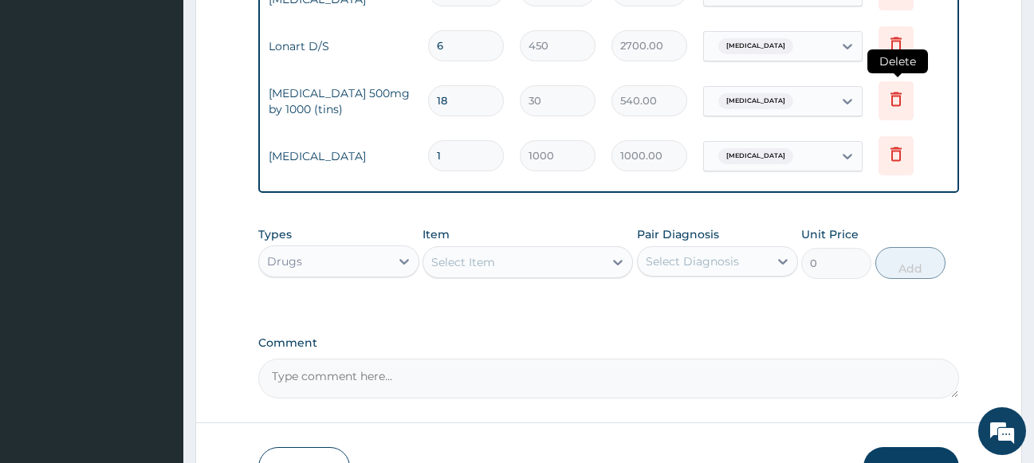
click at [893, 95] on icon at bounding box center [896, 98] width 19 height 19
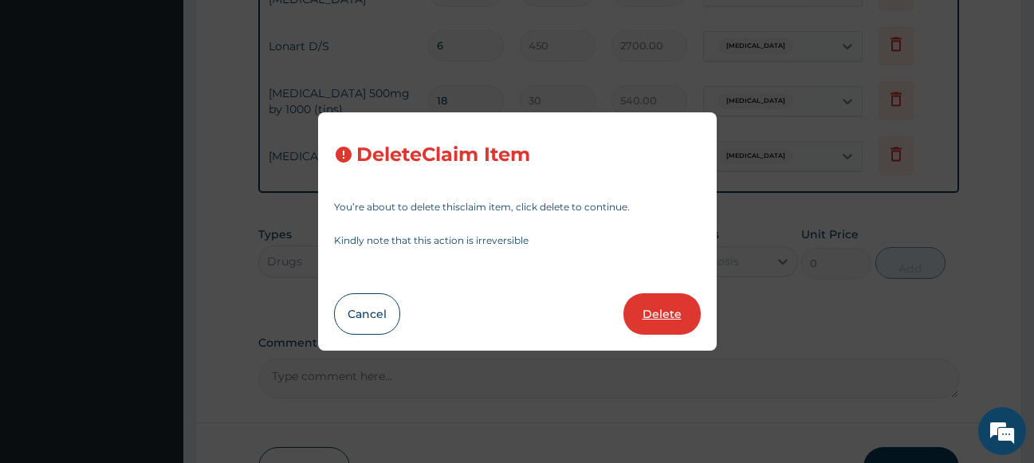
click at [653, 308] on button "Delete" at bounding box center [661, 313] width 77 height 41
type input "1"
type input "1000"
type input "1000.00"
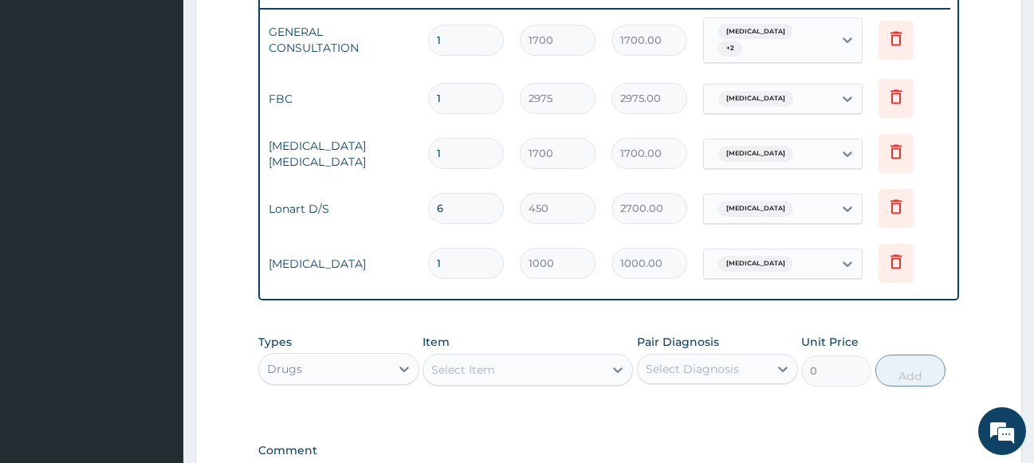
scroll to position [708, 0]
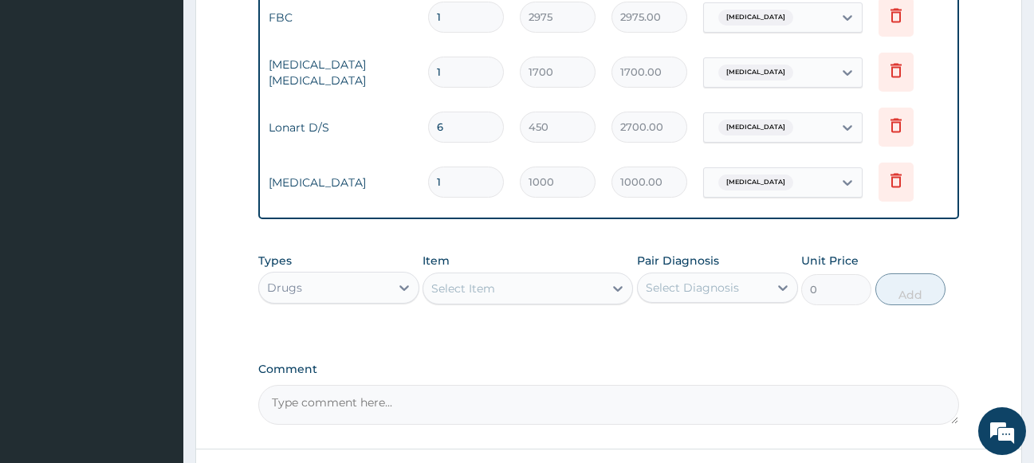
click at [516, 291] on div "Select Item" at bounding box center [513, 289] width 180 height 26
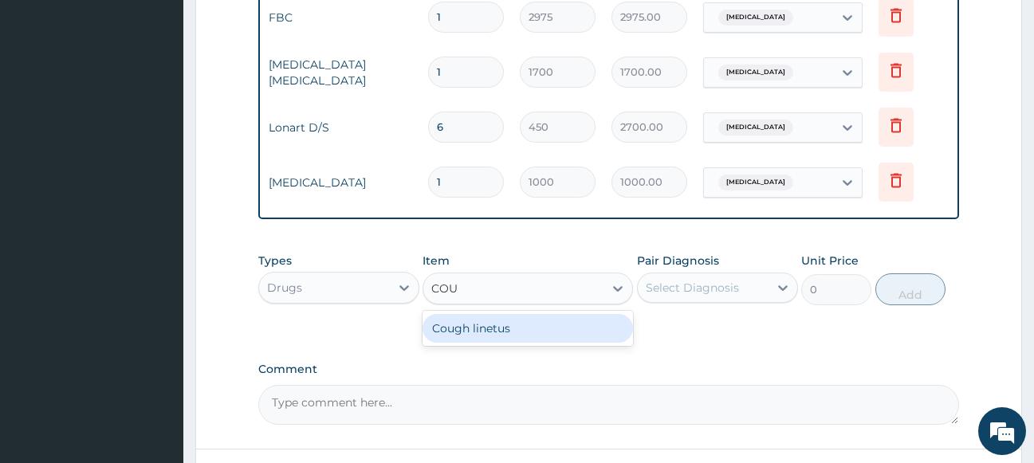
type input "COUG"
click at [500, 336] on div "Cough linetus" at bounding box center [528, 328] width 210 height 29
type input "1000"
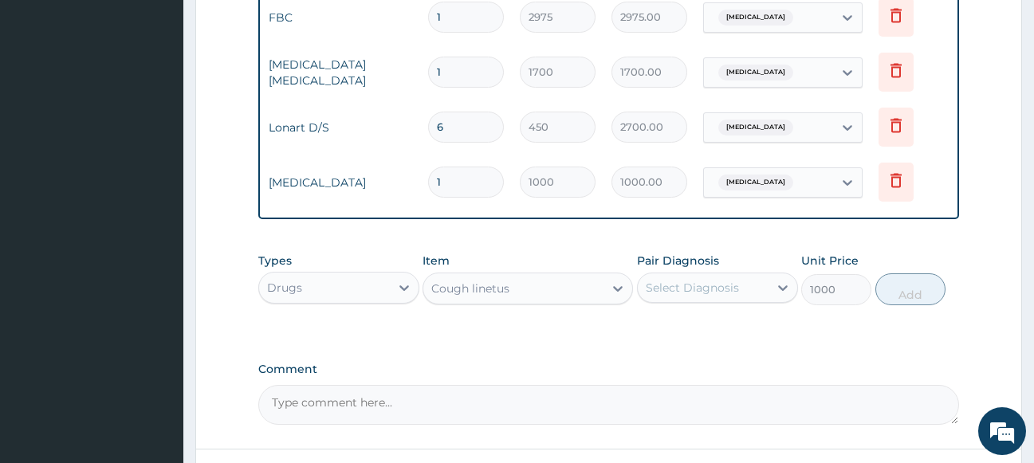
click at [718, 286] on div "Select Diagnosis" at bounding box center [703, 288] width 131 height 26
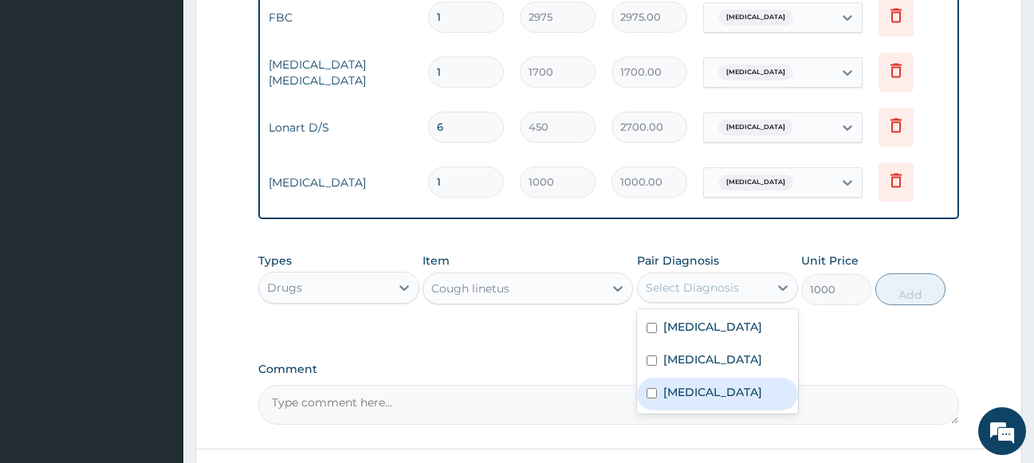
click at [690, 400] on label "[MEDICAL_DATA]" at bounding box center [712, 392] width 99 height 16
checkbox input "true"
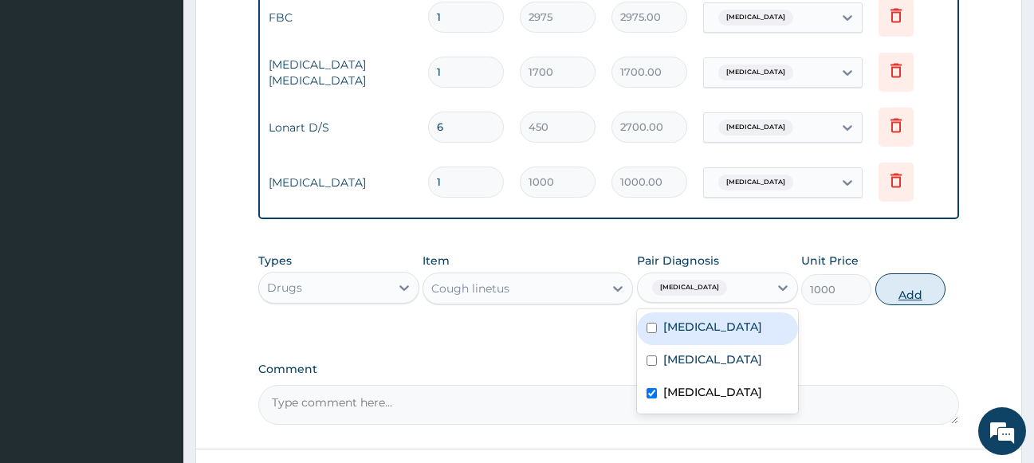
click at [894, 298] on button "Add" at bounding box center [910, 289] width 70 height 32
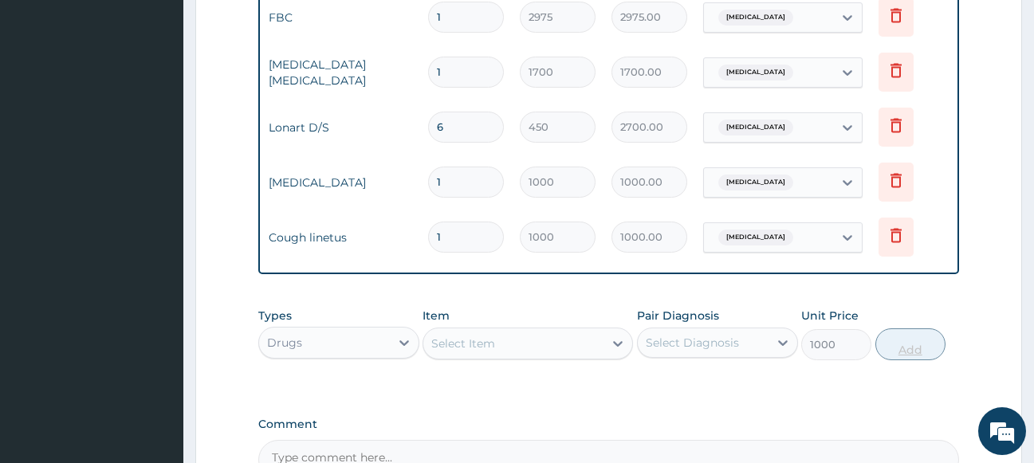
type input "0"
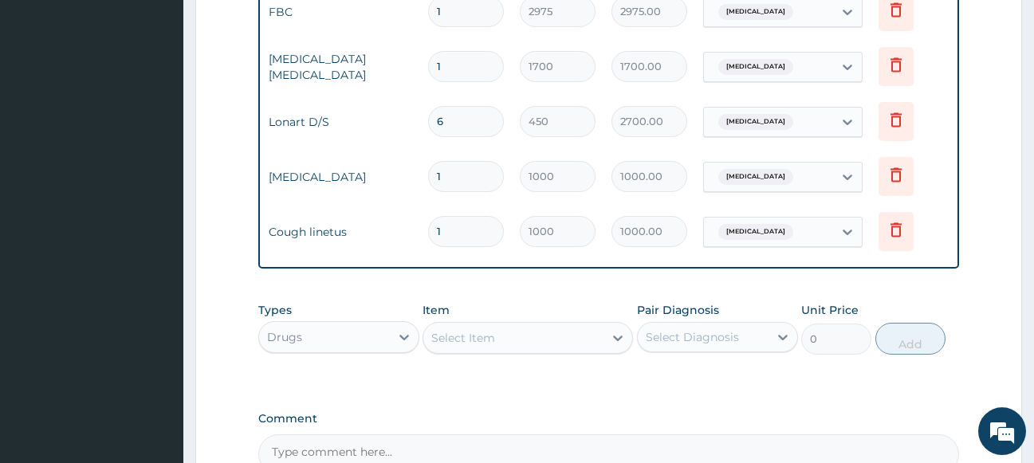
scroll to position [871, 0]
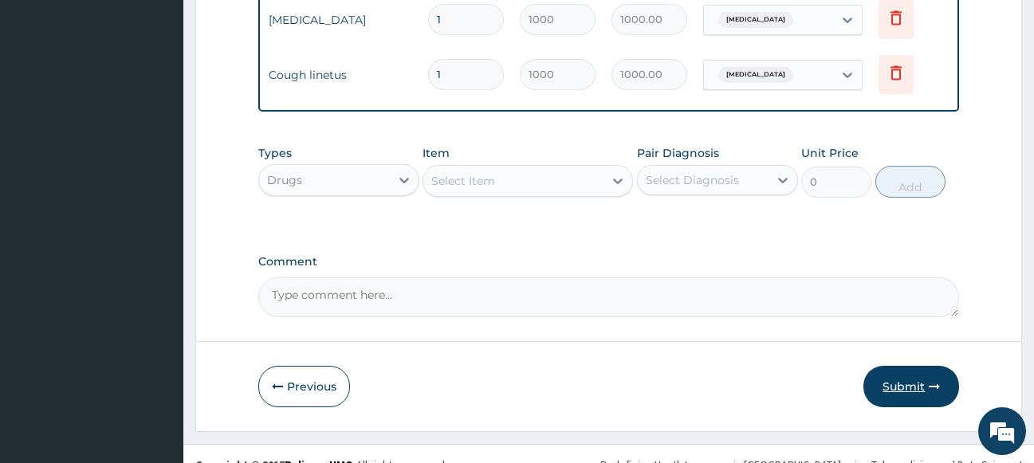
click at [891, 394] on button "Submit" at bounding box center [911, 386] width 96 height 41
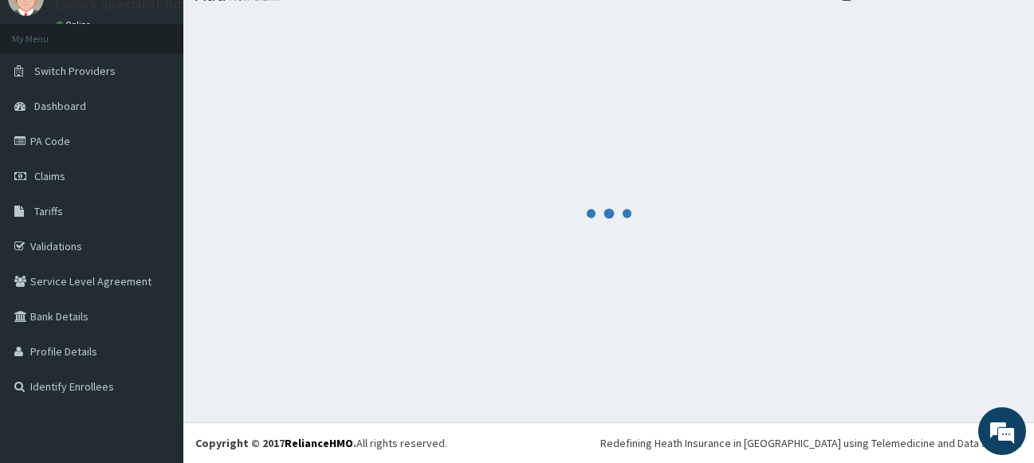
scroll to position [68, 0]
